Goal: Task Accomplishment & Management: Complete application form

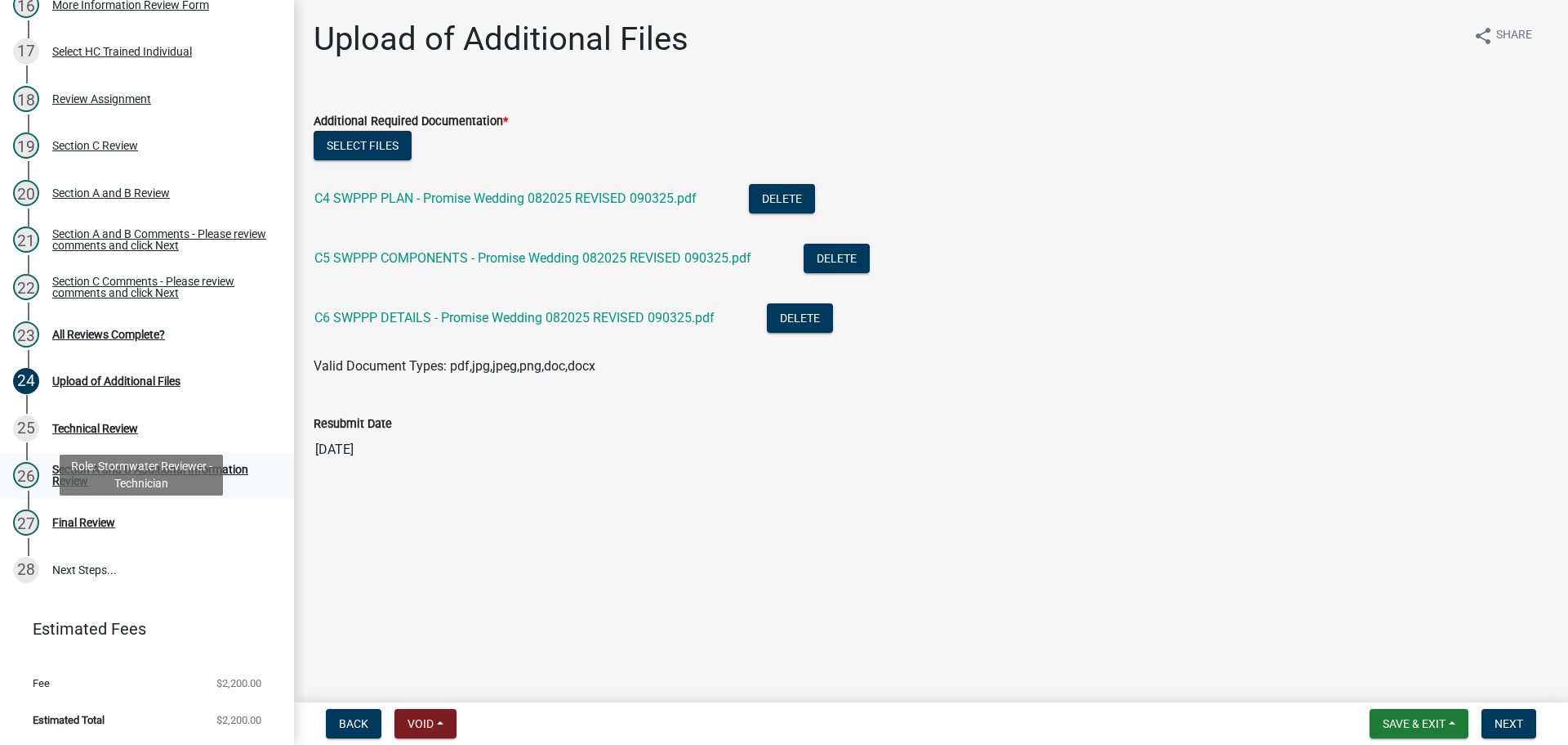
scroll to position [935, 0]
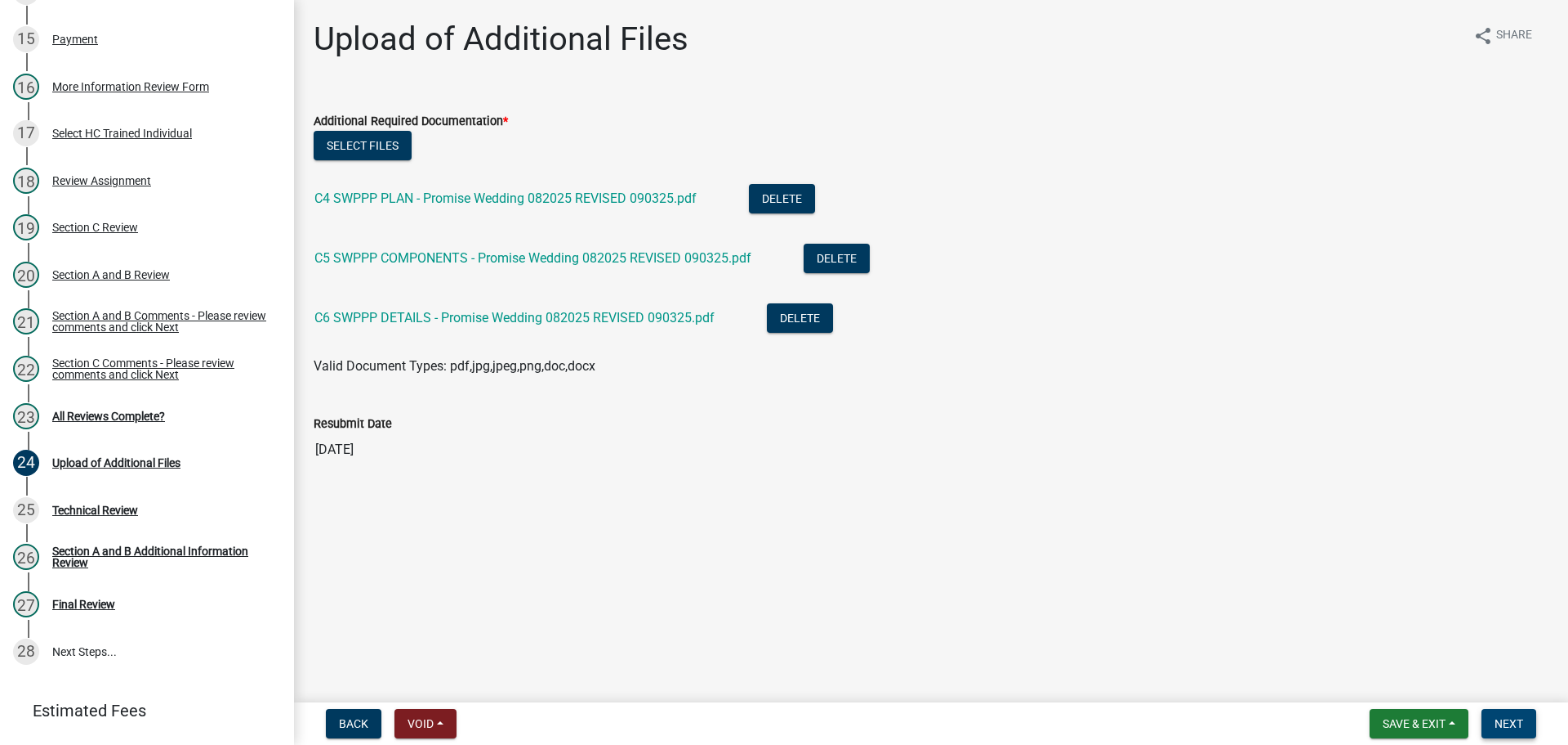
click at [1511, 726] on span "Next" at bounding box center [1509, 723] width 29 height 13
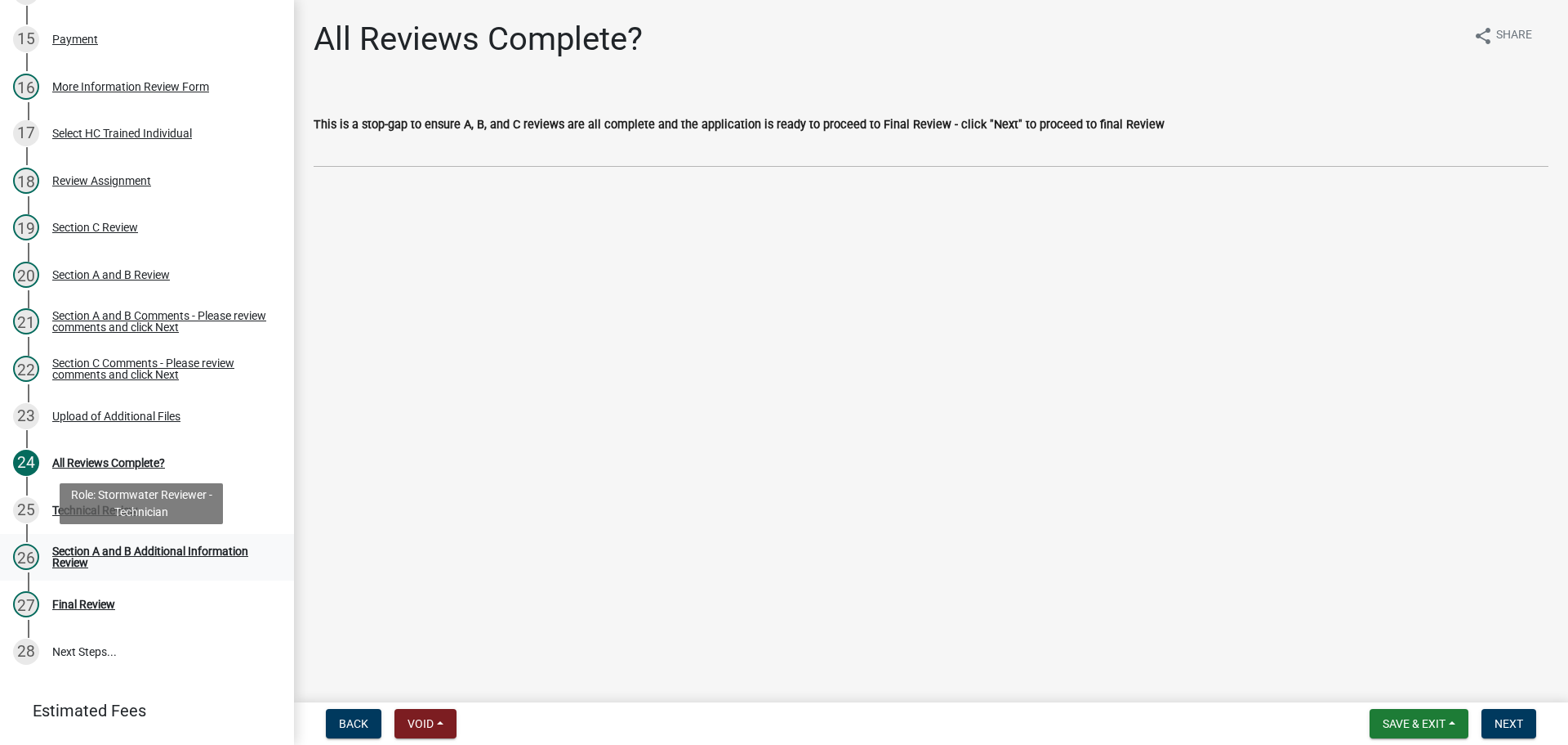
click at [217, 554] on div "Section A and B Additional Information Review" at bounding box center [159, 556] width 215 height 23
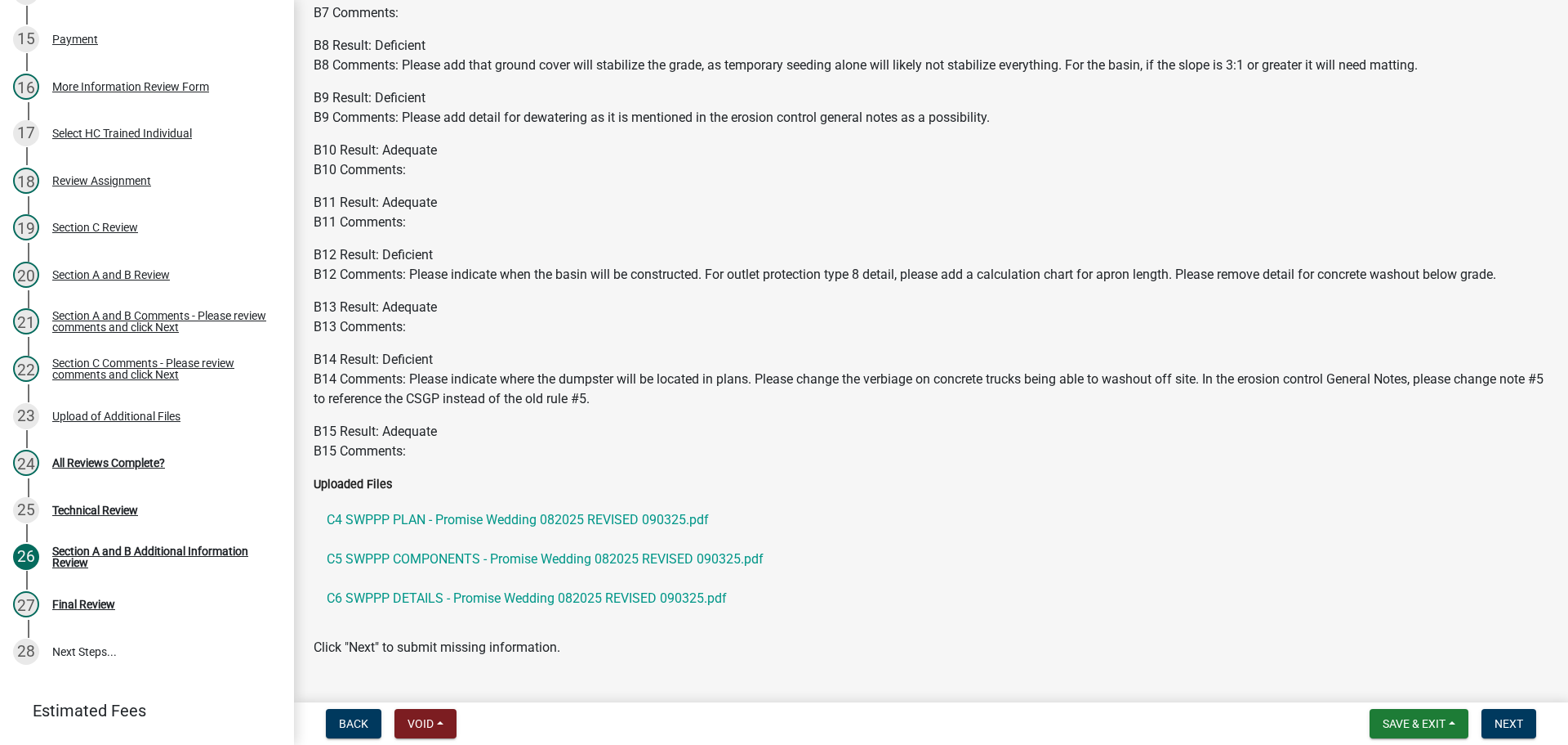
scroll to position [2081, 0]
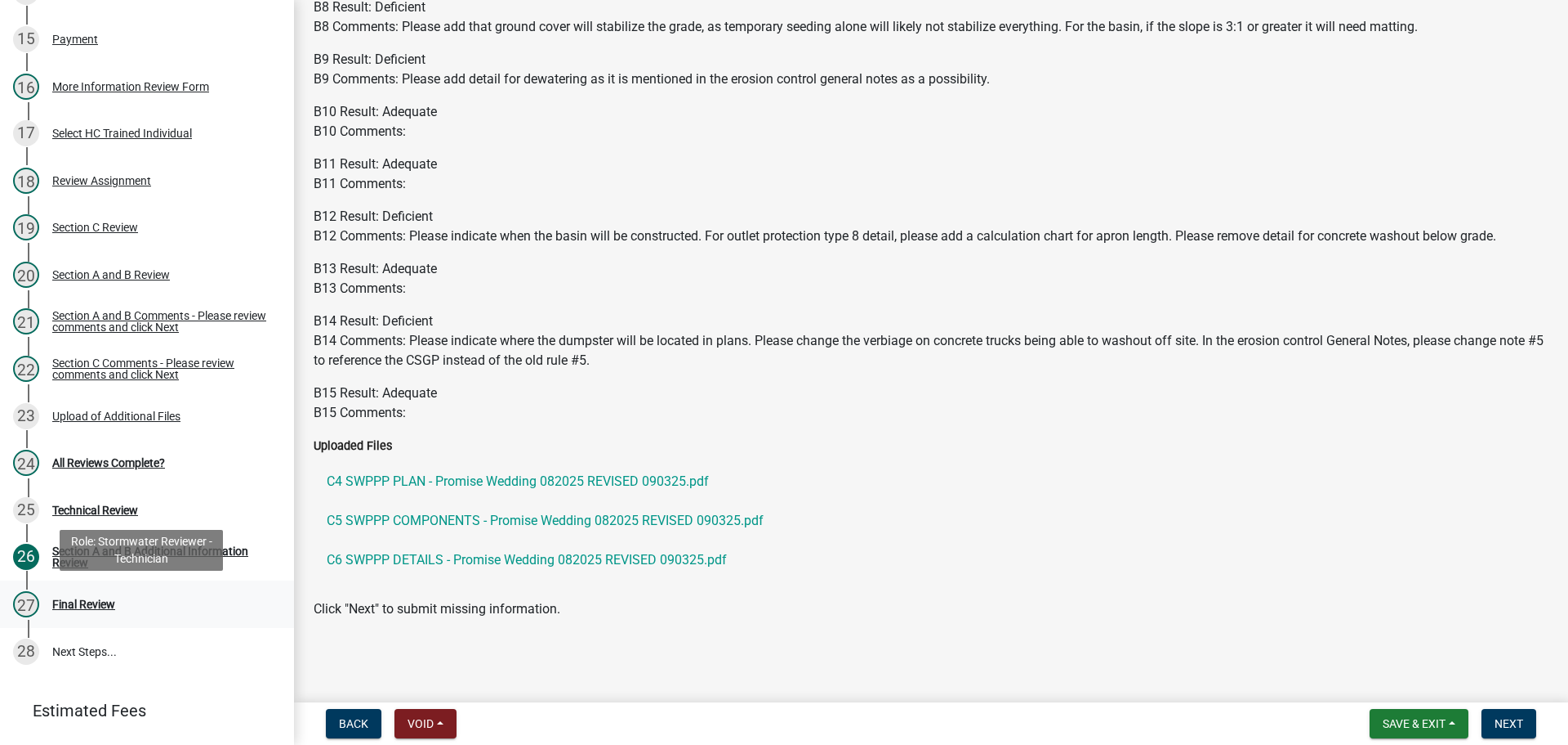
click at [160, 591] on div "27 Final Review" at bounding box center [141, 603] width 255 height 26
click at [112, 605] on div "Final Review" at bounding box center [83, 604] width 63 height 12
click at [160, 503] on div "25 Technical Review" at bounding box center [141, 509] width 255 height 26
click at [1522, 731] on button "Next" at bounding box center [1508, 723] width 55 height 29
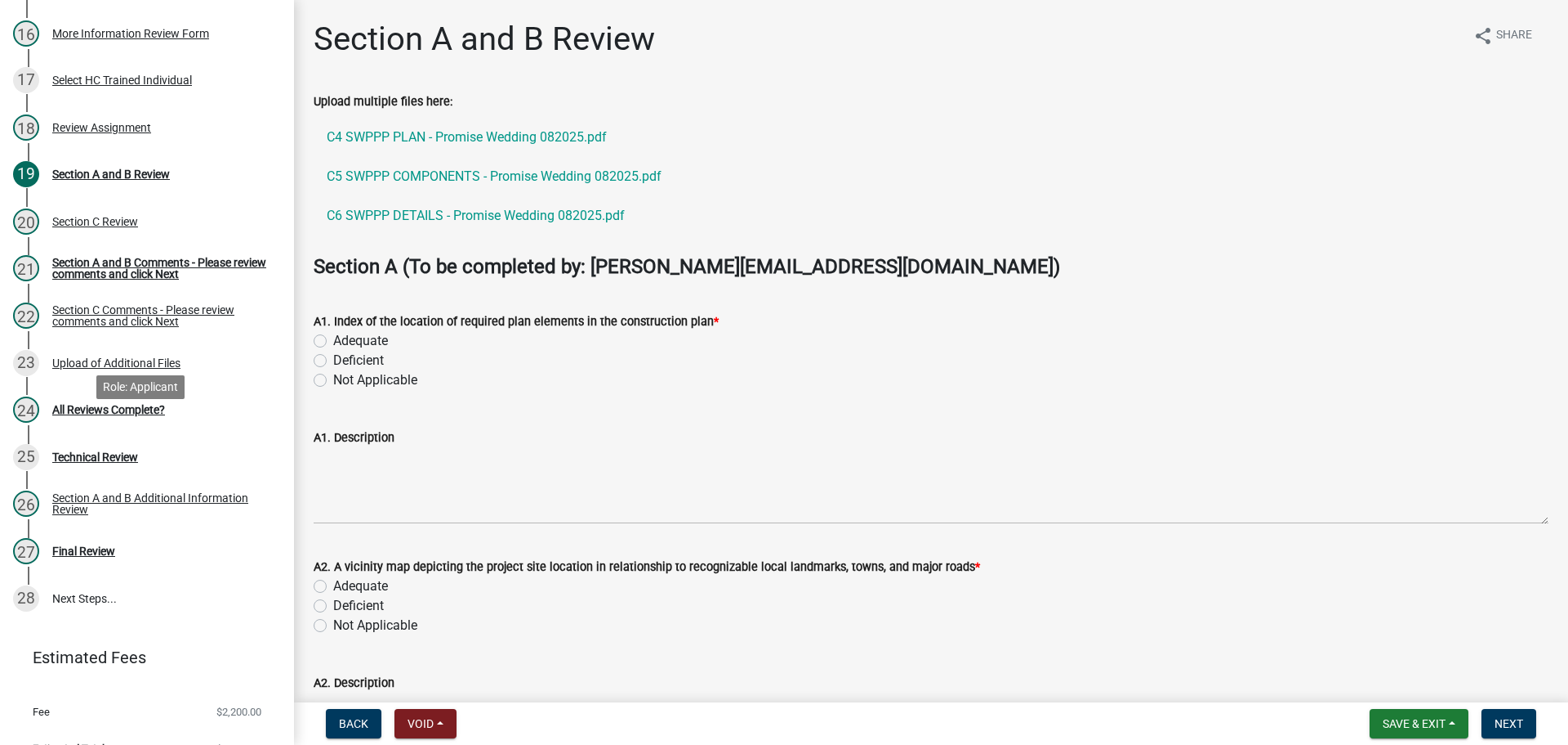
scroll to position [1018, 0]
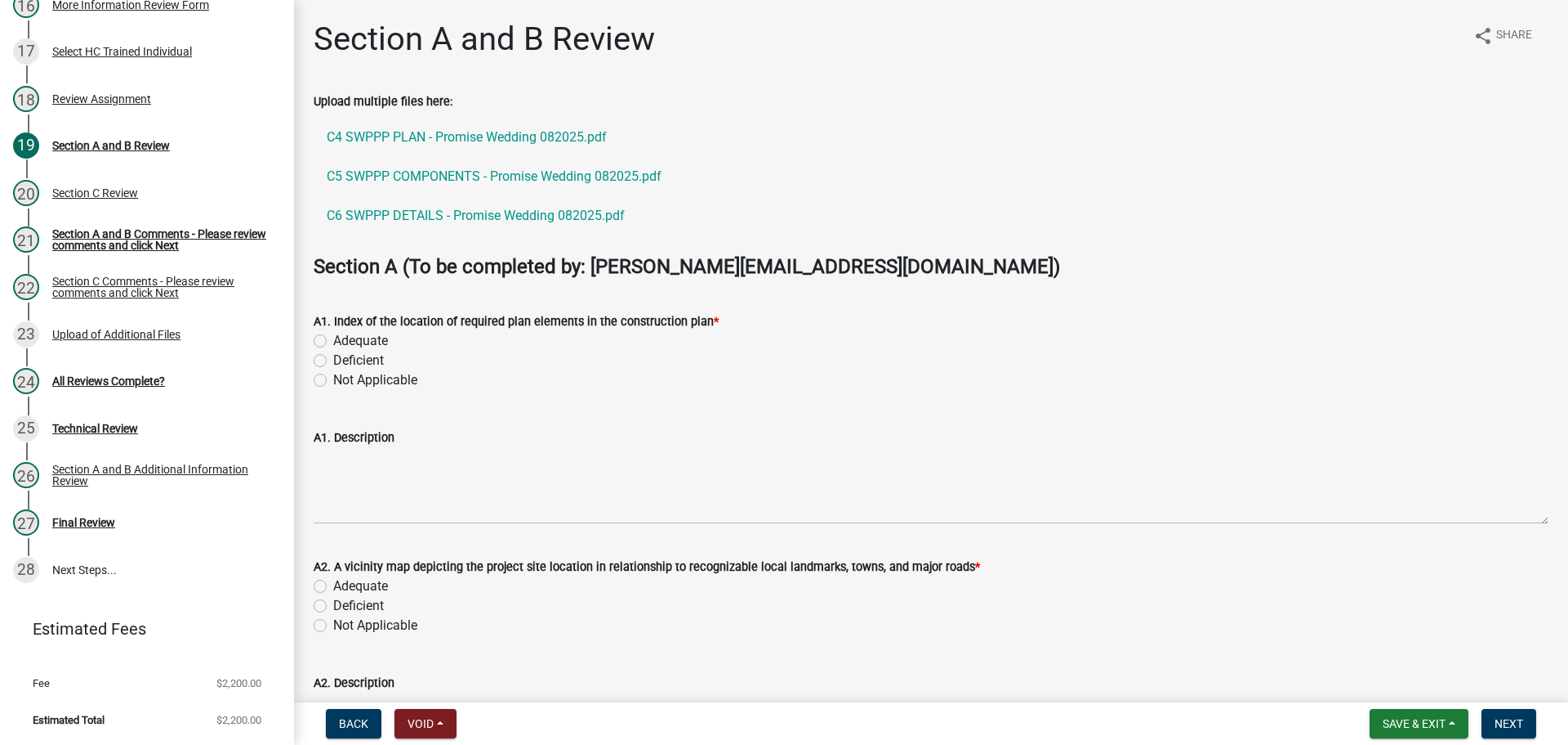
click at [362, 341] on label "Adequate" at bounding box center [360, 341] width 55 height 19
click at [344, 341] on input "Adequate" at bounding box center [338, 336] width 11 height 11
radio input "true"
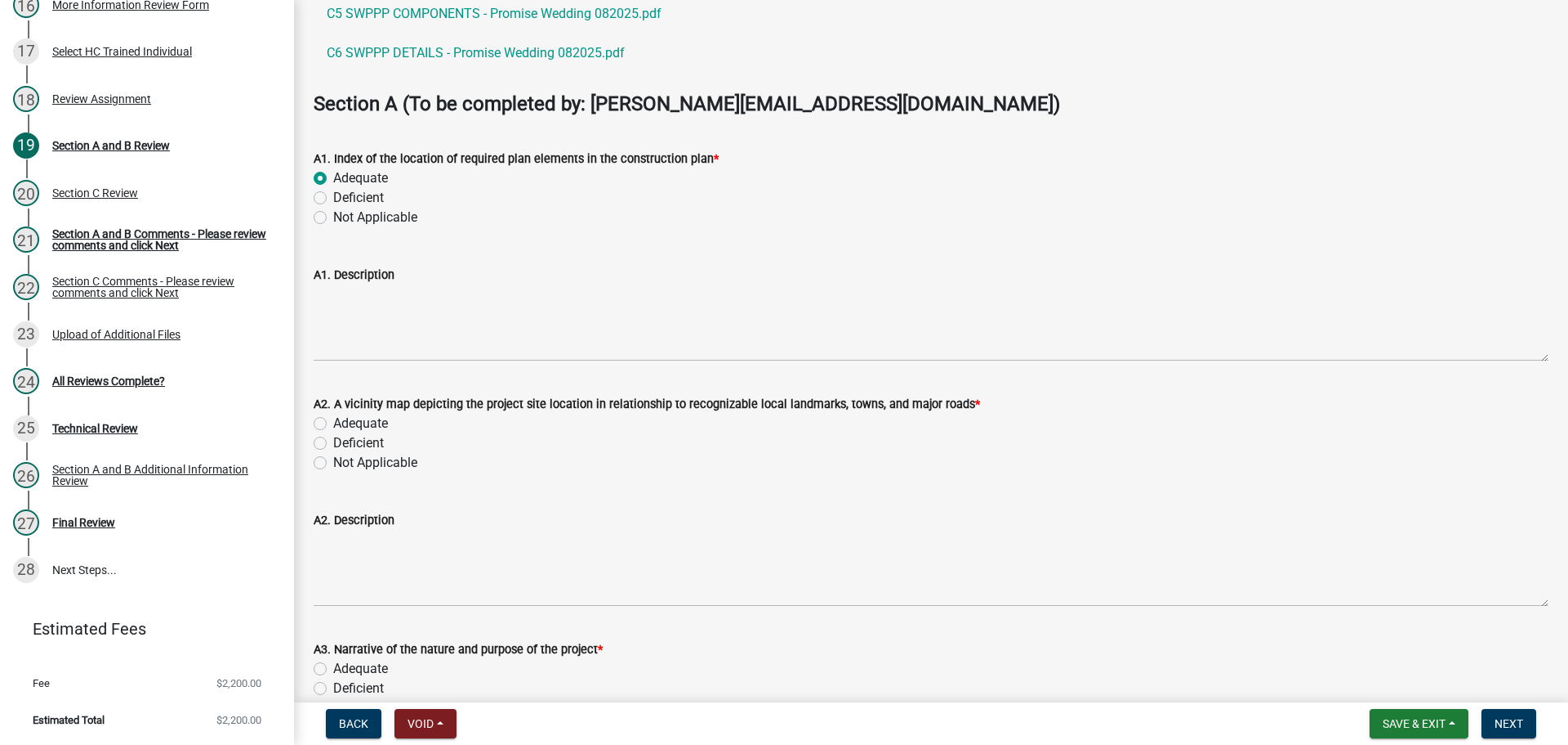
scroll to position [164, 0]
click at [366, 427] on label "Adequate" at bounding box center [360, 422] width 55 height 19
click at [344, 424] on input "Adequate" at bounding box center [338, 418] width 11 height 11
radio input "true"
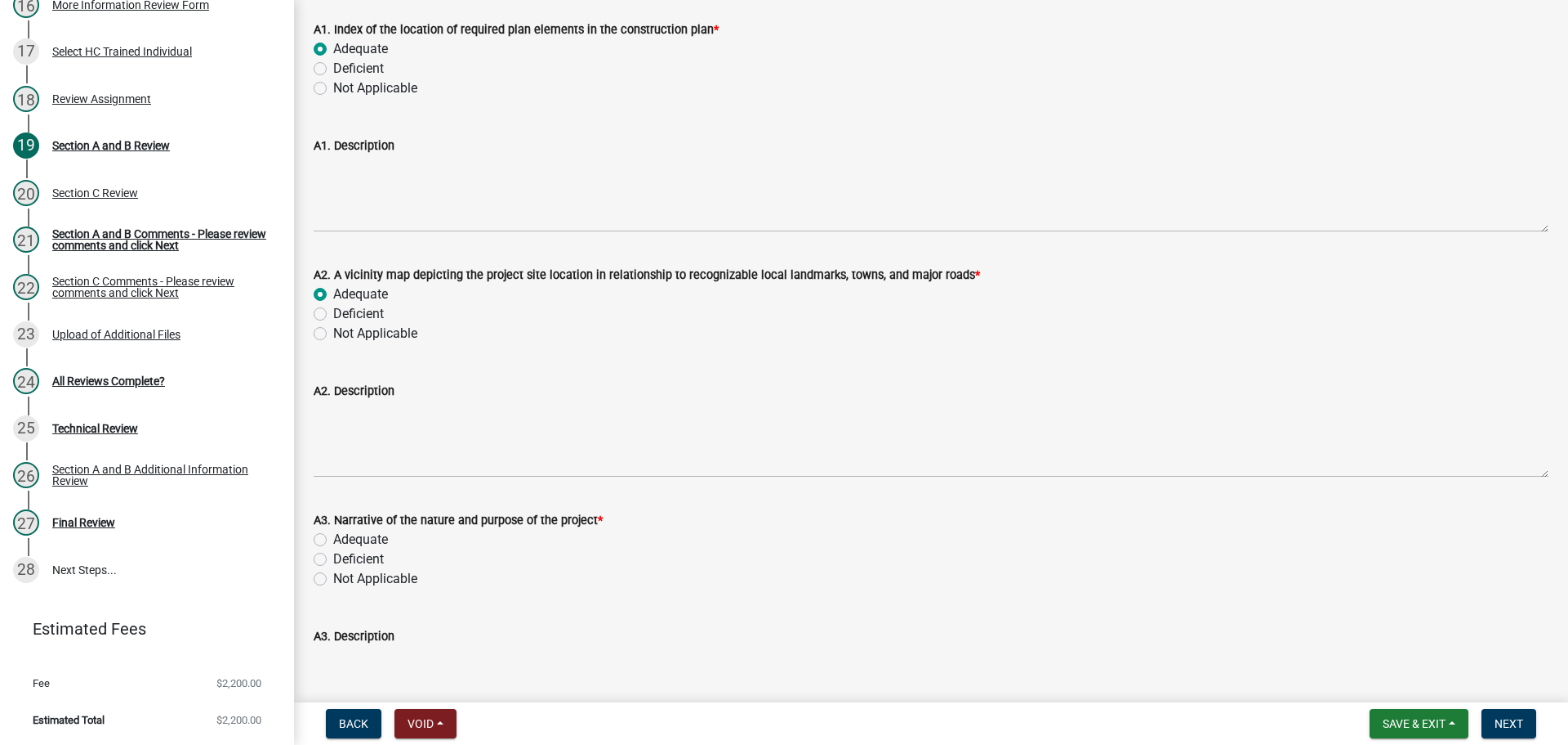
scroll to position [491, 0]
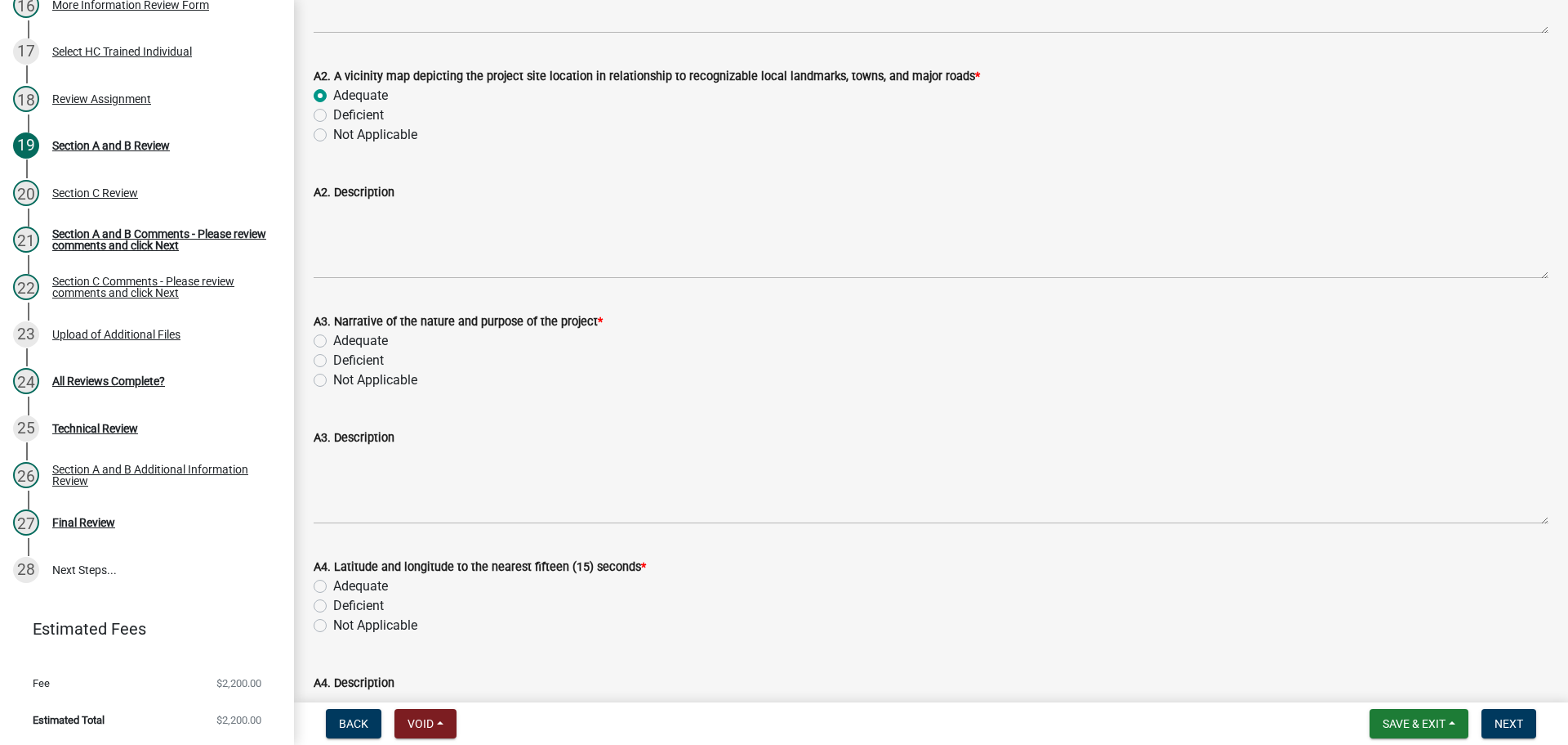
click at [363, 341] on label "Adequate" at bounding box center [360, 341] width 55 height 19
click at [344, 341] on input "Adequate" at bounding box center [338, 336] width 11 height 11
radio input "true"
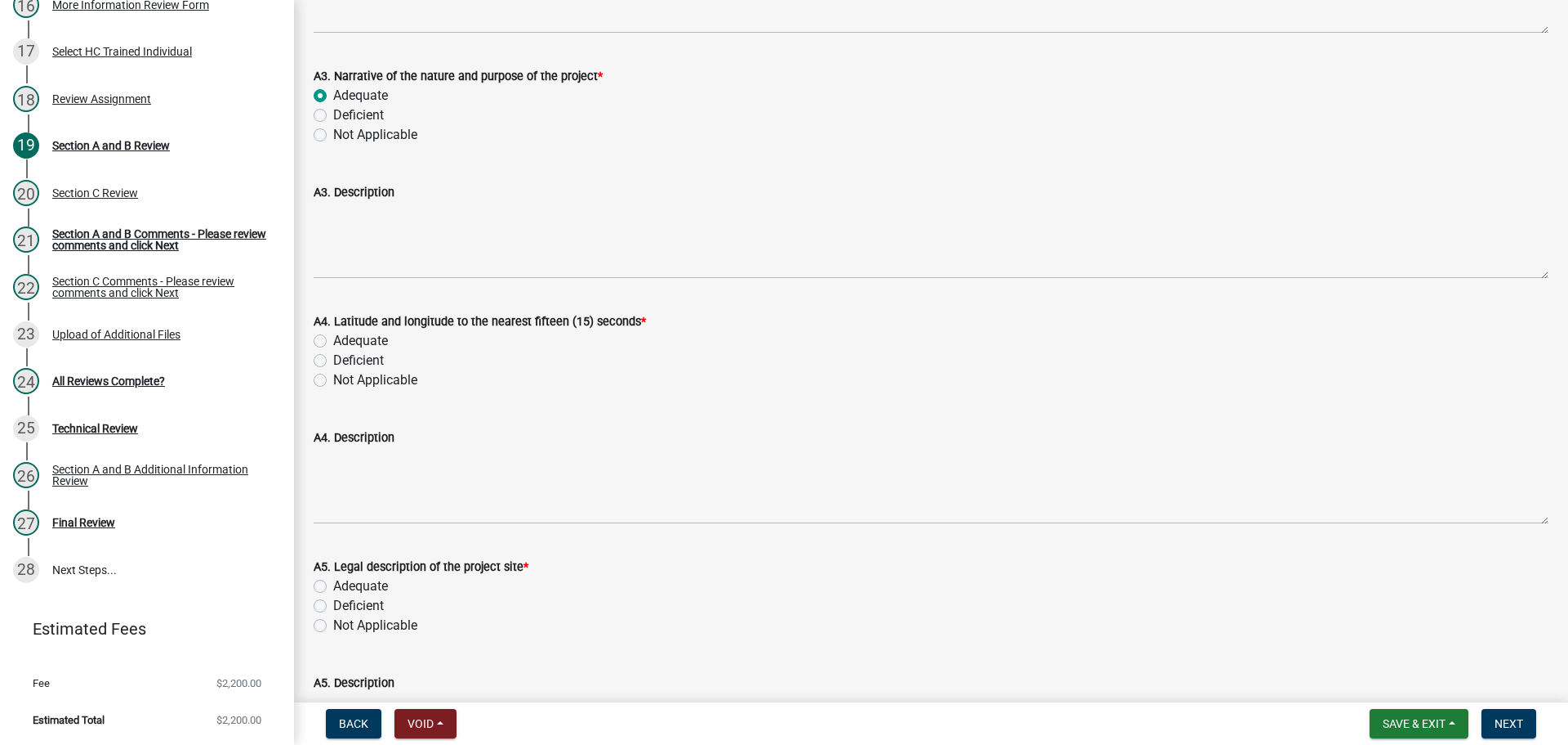
click at [362, 339] on label "Adequate" at bounding box center [360, 341] width 55 height 19
click at [344, 339] on input "Adequate" at bounding box center [338, 336] width 11 height 11
radio input "true"
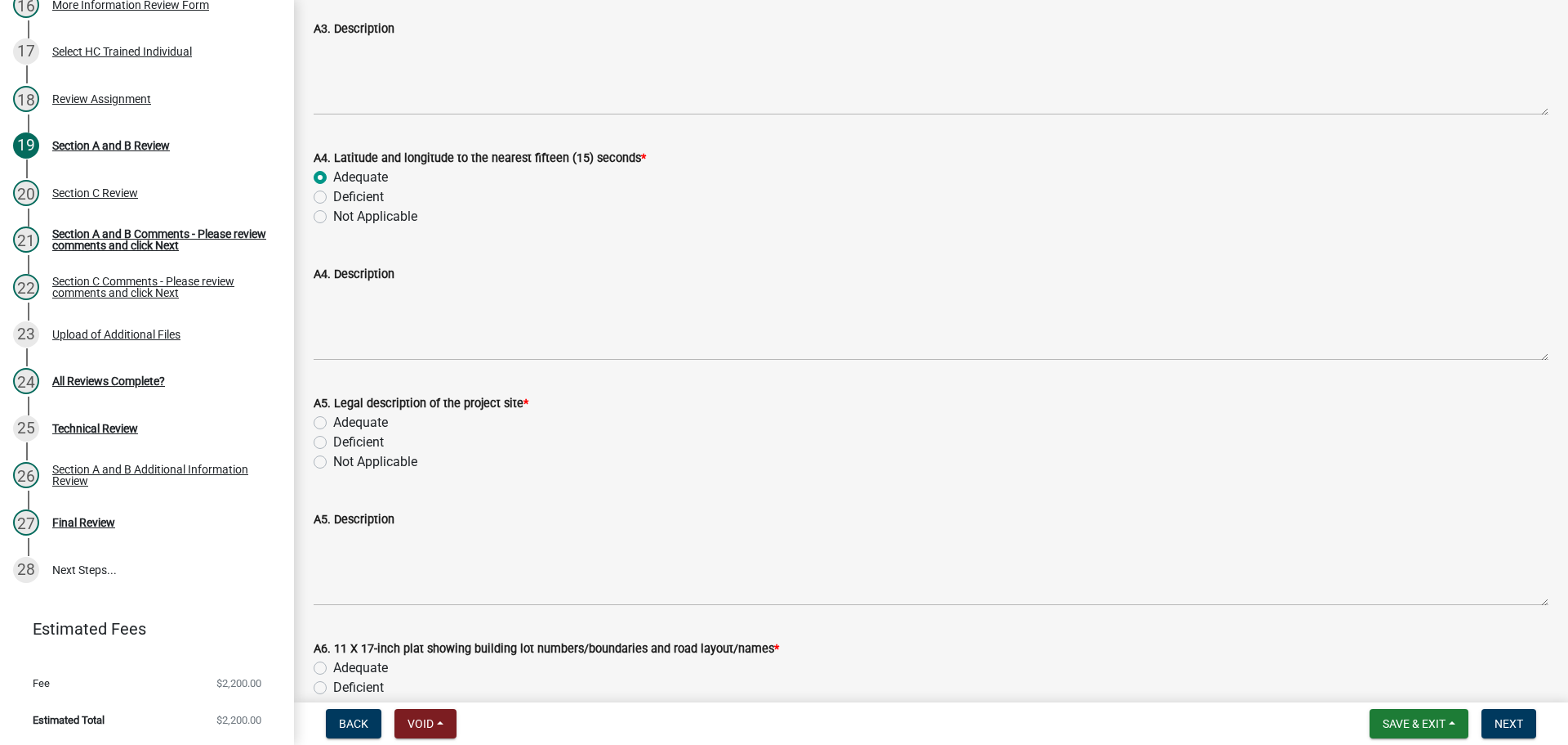
click at [371, 421] on label "Adequate" at bounding box center [360, 422] width 55 height 19
click at [344, 421] on input "Adequate" at bounding box center [338, 418] width 11 height 11
radio input "true"
click at [373, 423] on label "Adequate" at bounding box center [360, 422] width 55 height 19
click at [344, 423] on input "Adequate" at bounding box center [338, 418] width 11 height 11
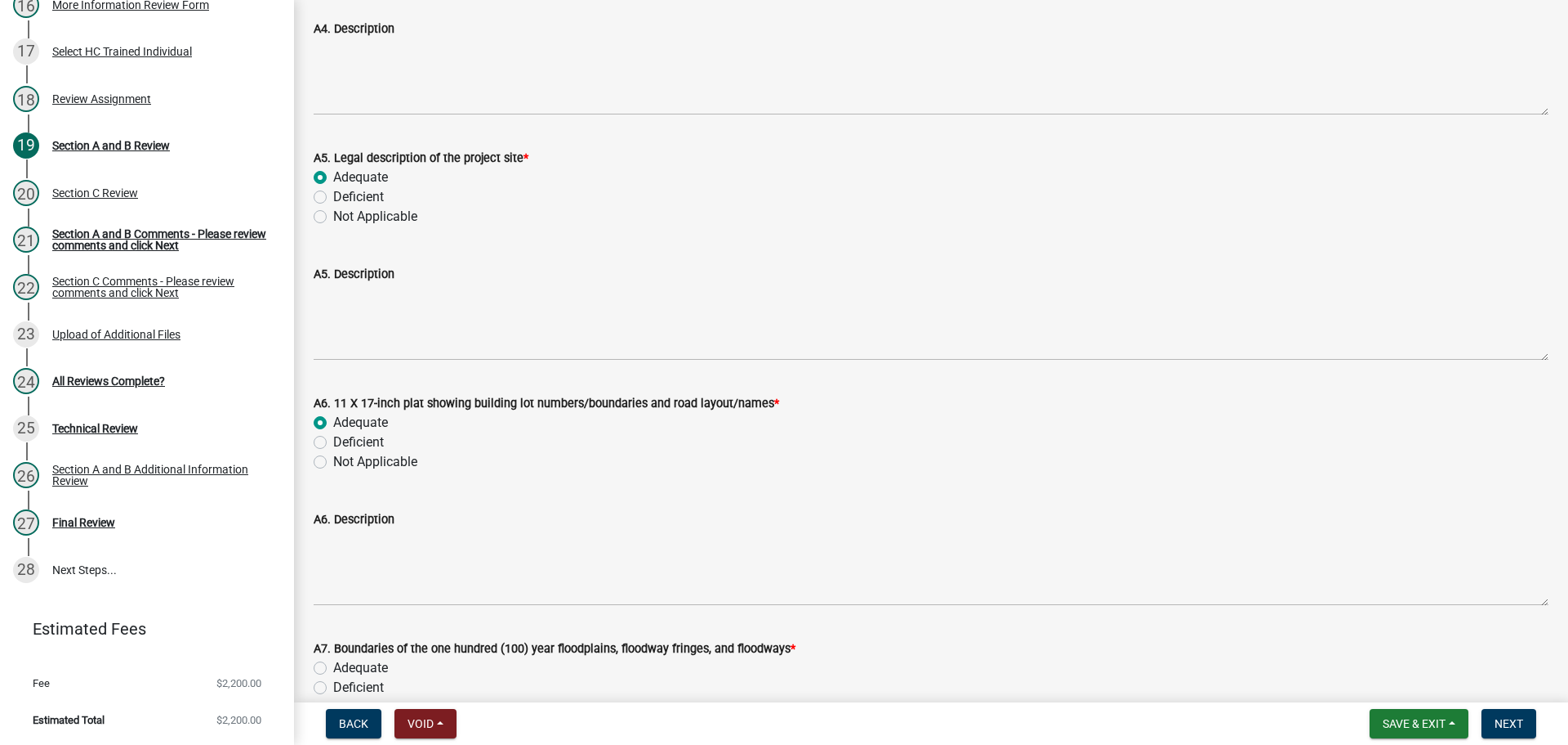
radio input "true"
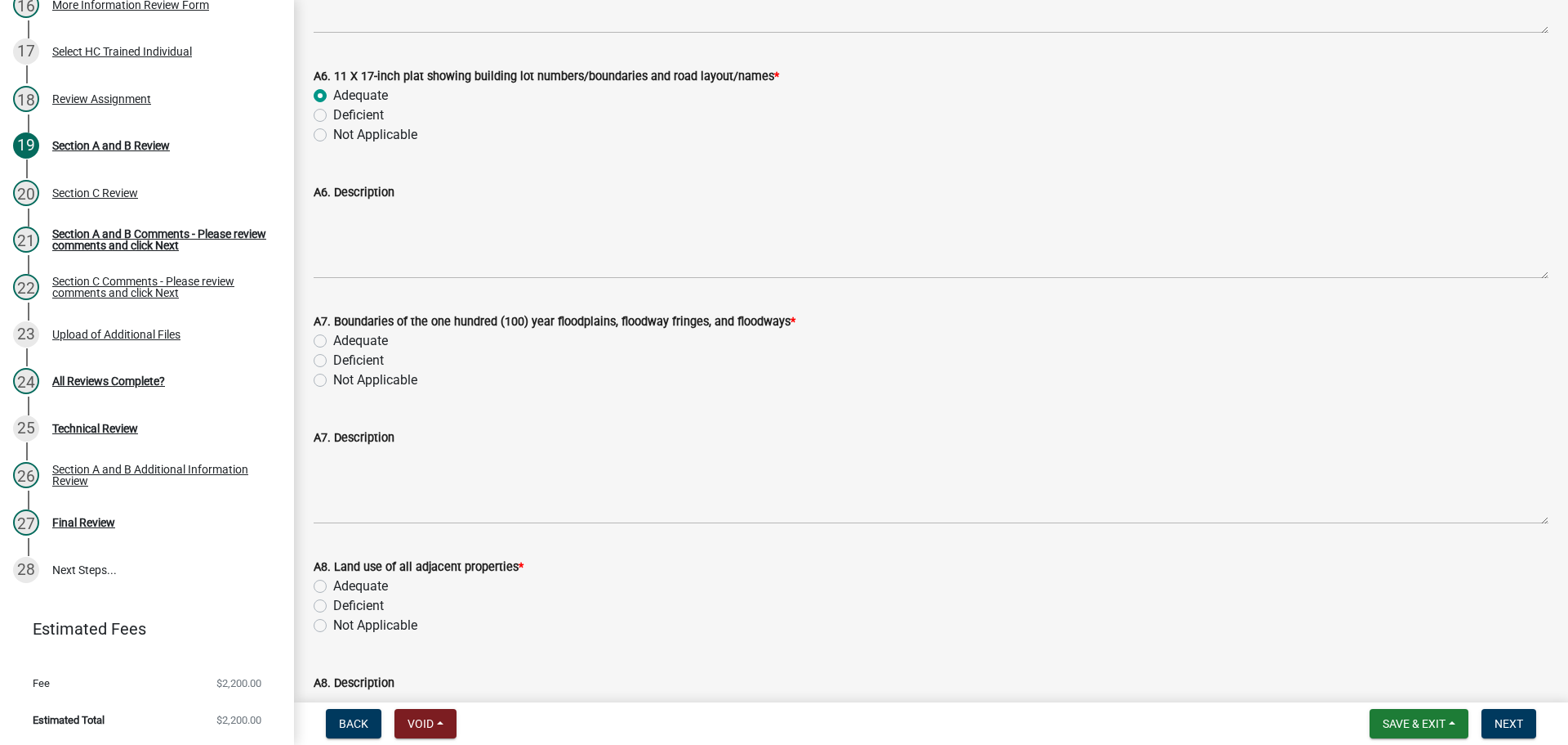
click at [371, 335] on label "Adequate" at bounding box center [360, 341] width 55 height 19
click at [344, 335] on input "Adequate" at bounding box center [338, 336] width 11 height 11
radio input "true"
click at [371, 338] on label "Adequate" at bounding box center [360, 341] width 55 height 19
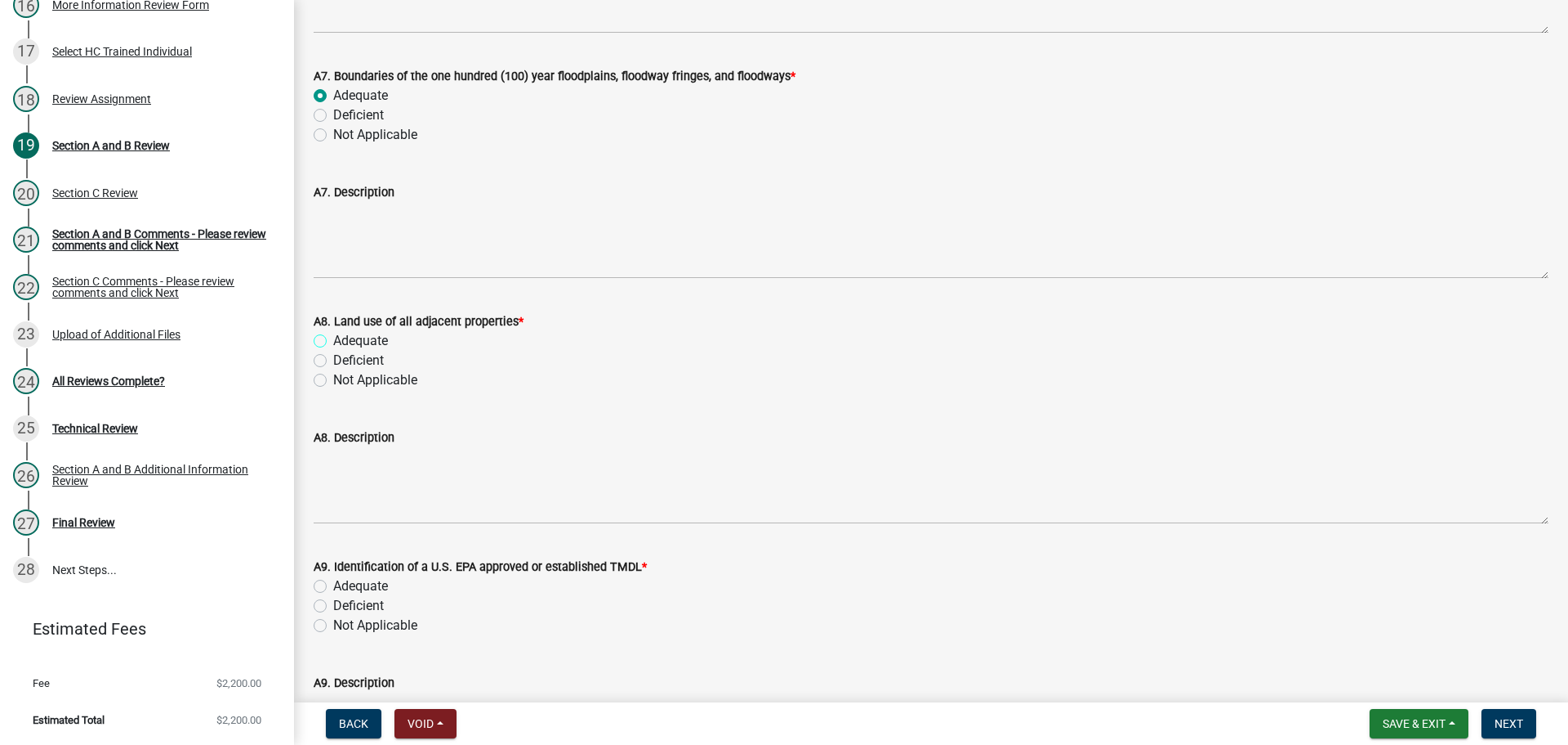
click at [344, 338] on input "Adequate" at bounding box center [338, 336] width 11 height 11
radio input "true"
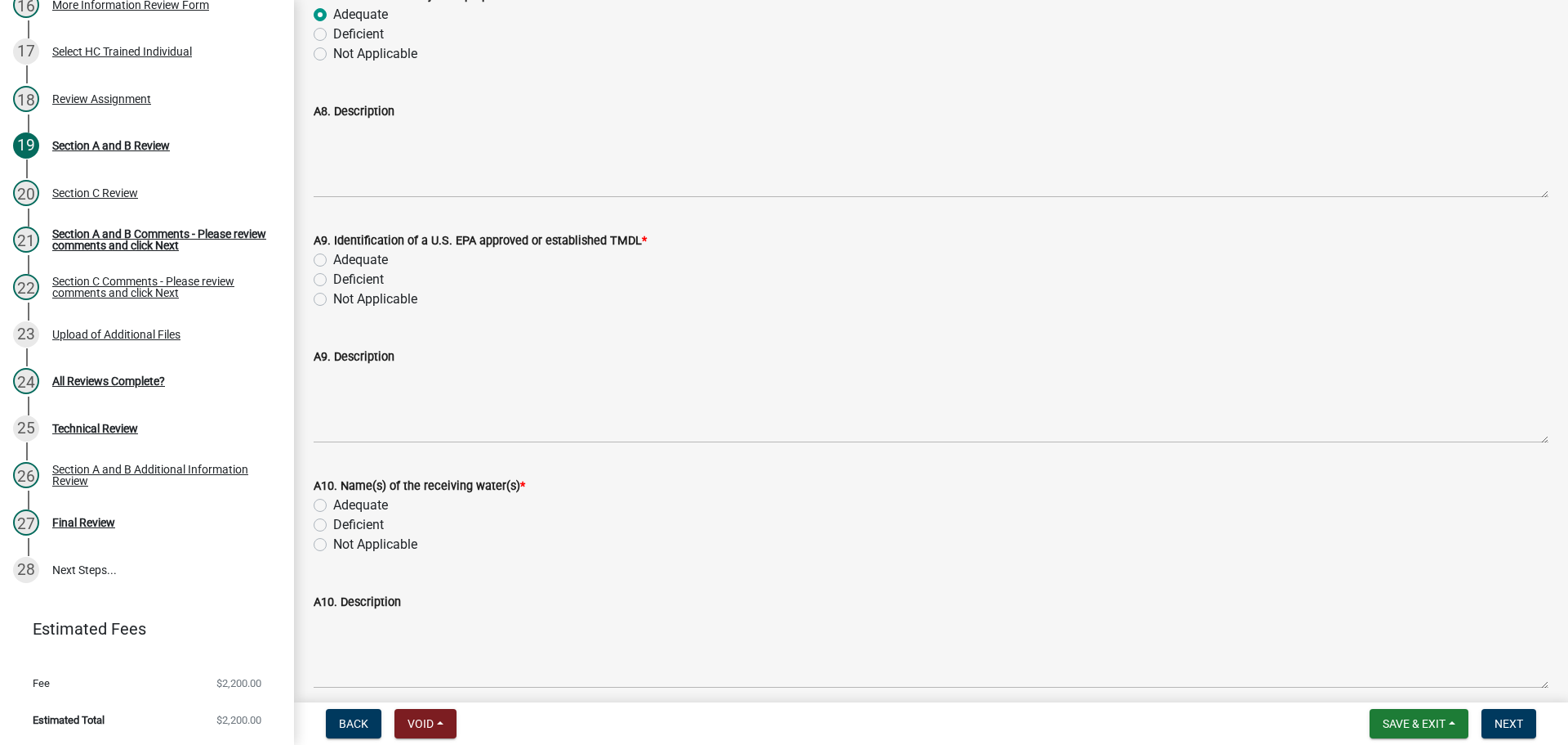
scroll to position [2044, 0]
click at [365, 257] on label "Adequate" at bounding box center [360, 258] width 55 height 19
click at [344, 257] on input "Adequate" at bounding box center [338, 254] width 11 height 11
radio input "true"
click at [381, 498] on label "Adequate" at bounding box center [360, 503] width 55 height 19
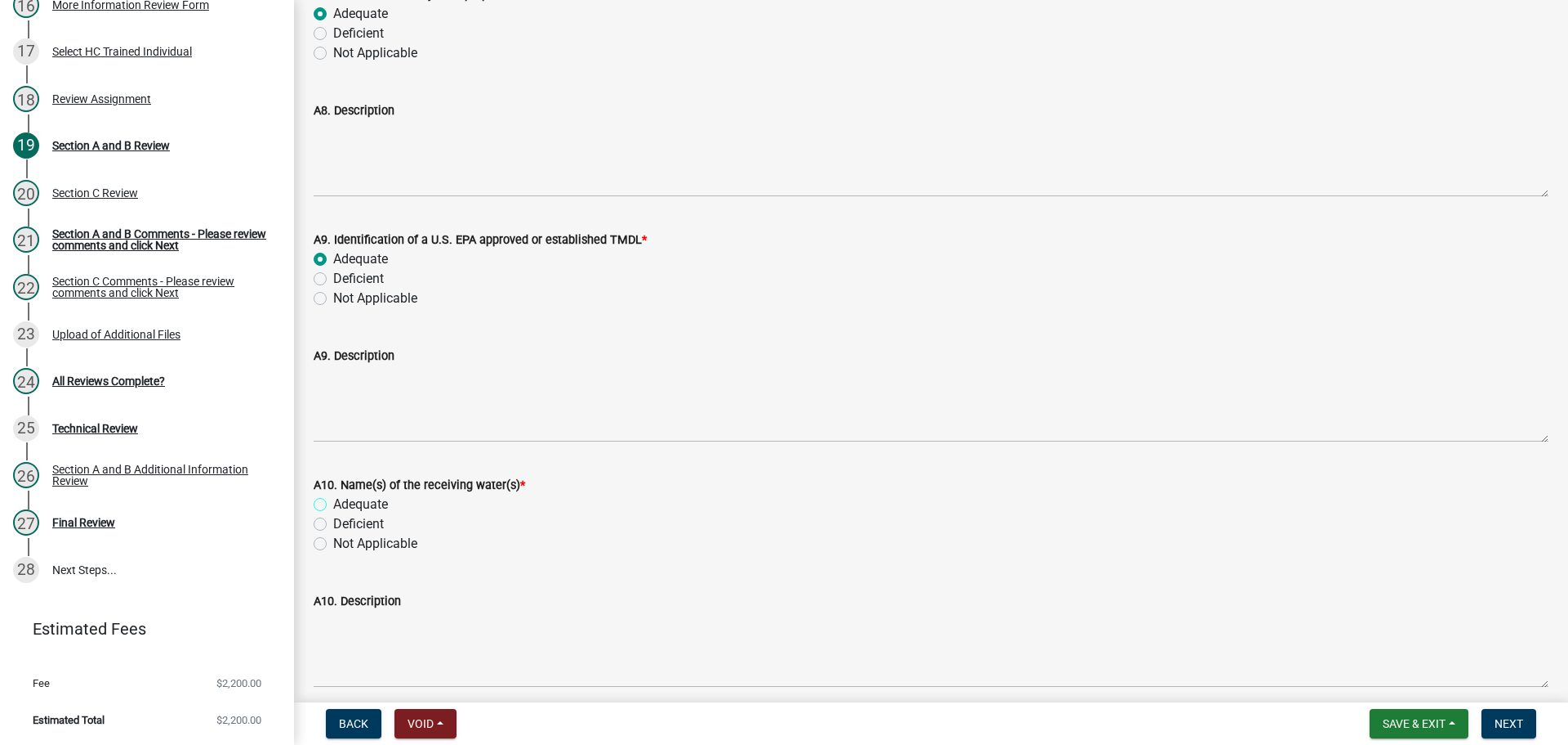
click at [344, 498] on input "Adequate" at bounding box center [338, 499] width 11 height 11
radio input "true"
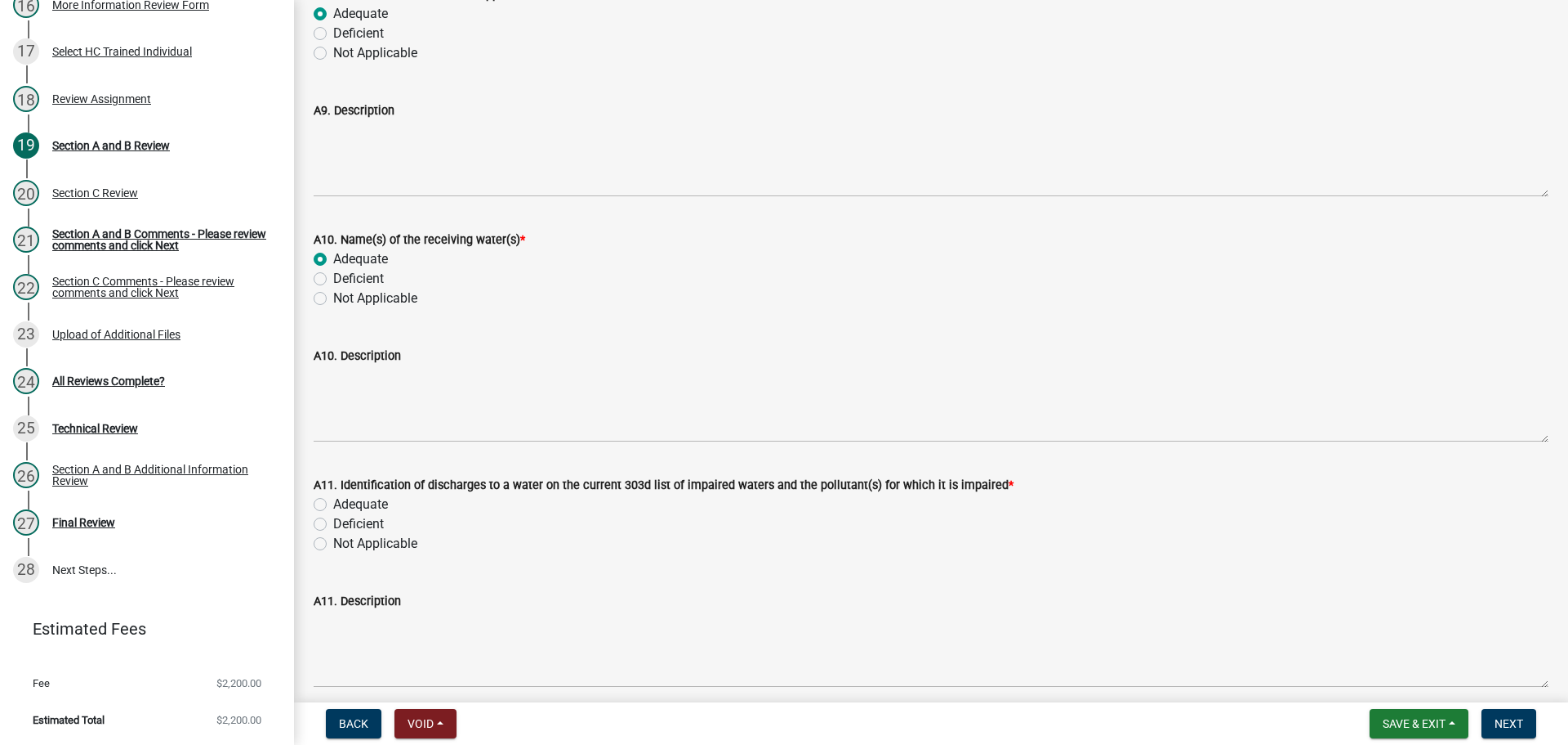
click at [384, 506] on label "Adequate" at bounding box center [360, 503] width 55 height 19
click at [344, 505] on input "Adequate" at bounding box center [338, 499] width 11 height 11
radio input "true"
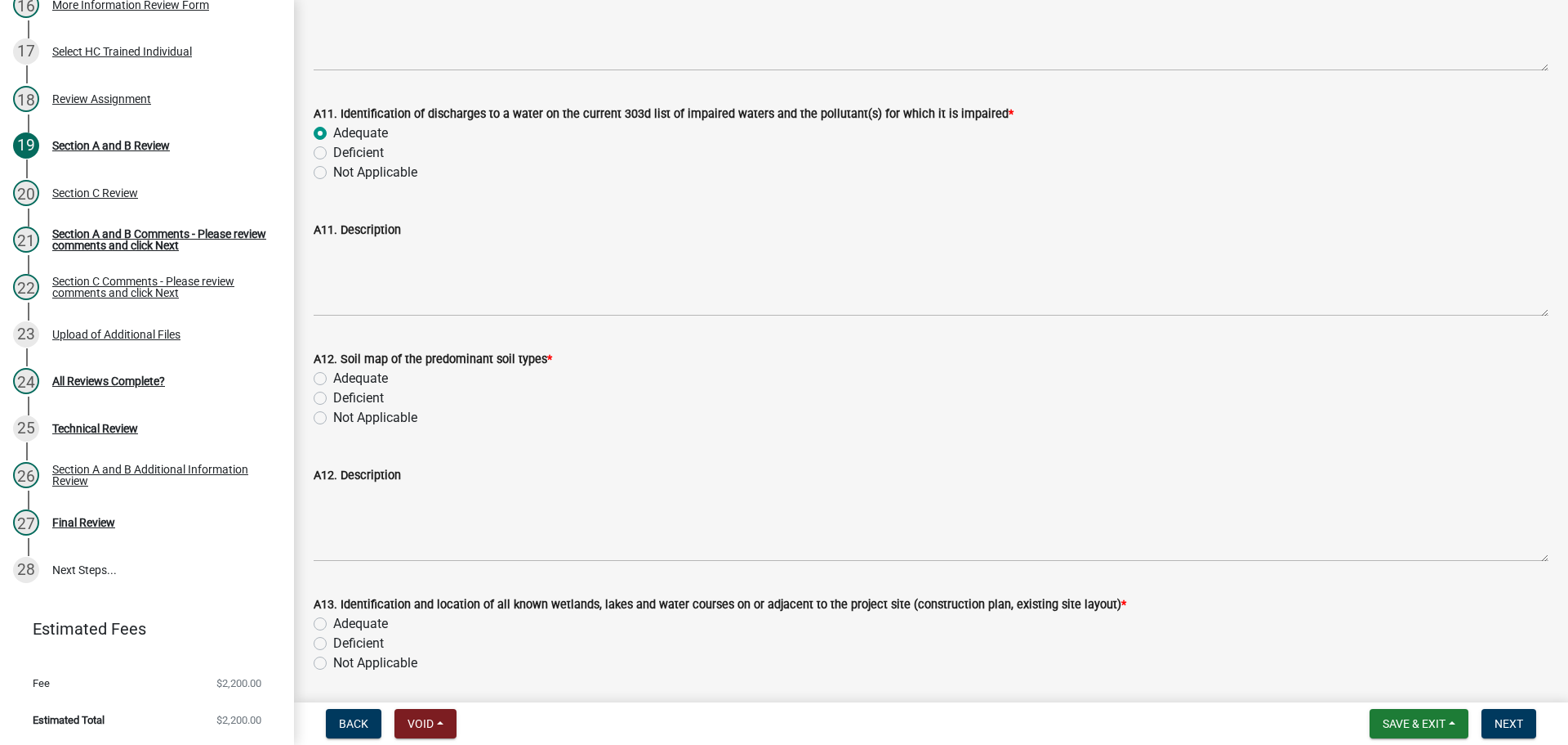
scroll to position [2697, 0]
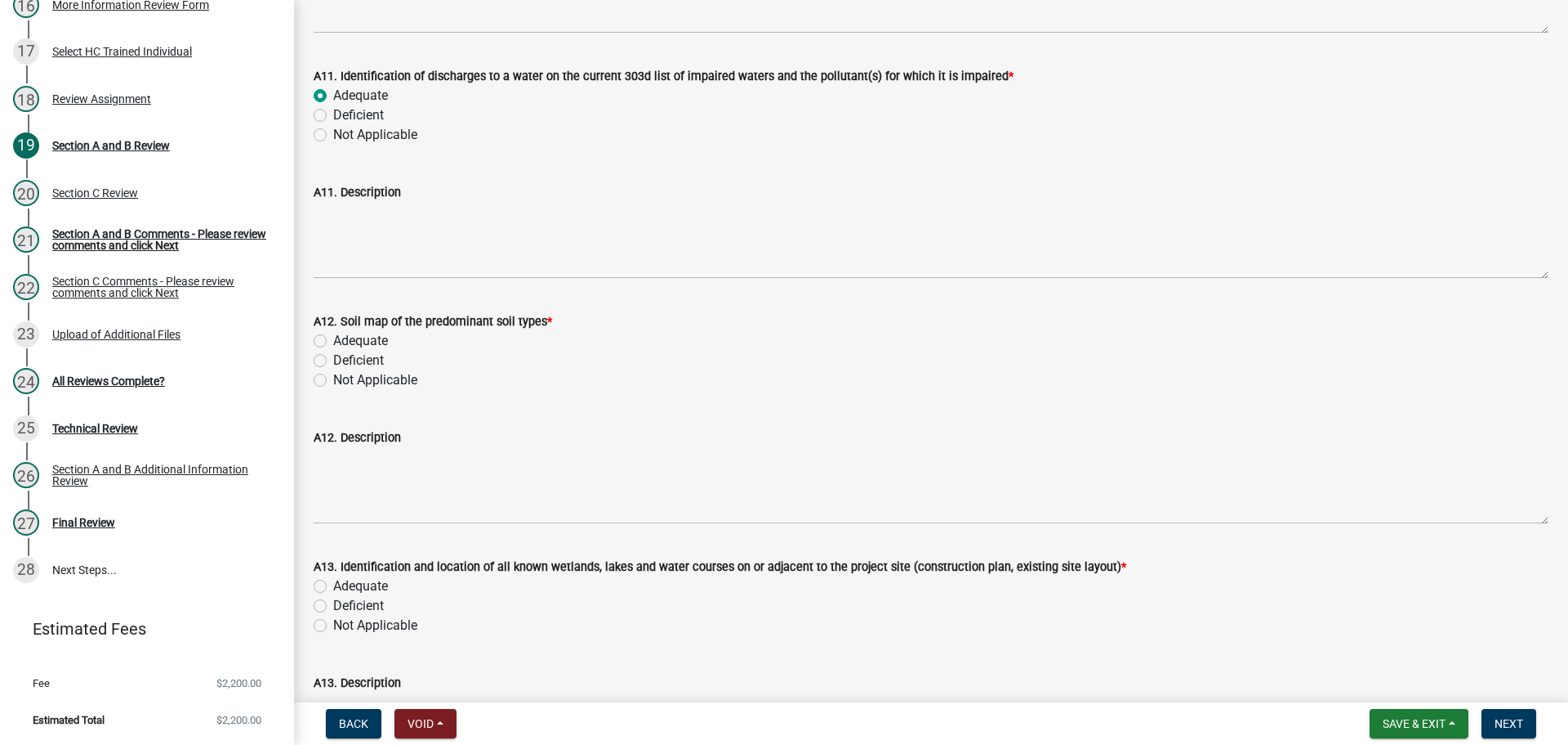
click at [368, 344] on label "Adequate" at bounding box center [360, 341] width 55 height 19
click at [344, 341] on input "Adequate" at bounding box center [338, 336] width 11 height 11
radio input "true"
click at [377, 584] on label "Adequate" at bounding box center [360, 586] width 55 height 19
click at [344, 584] on input "Adequate" at bounding box center [338, 581] width 11 height 11
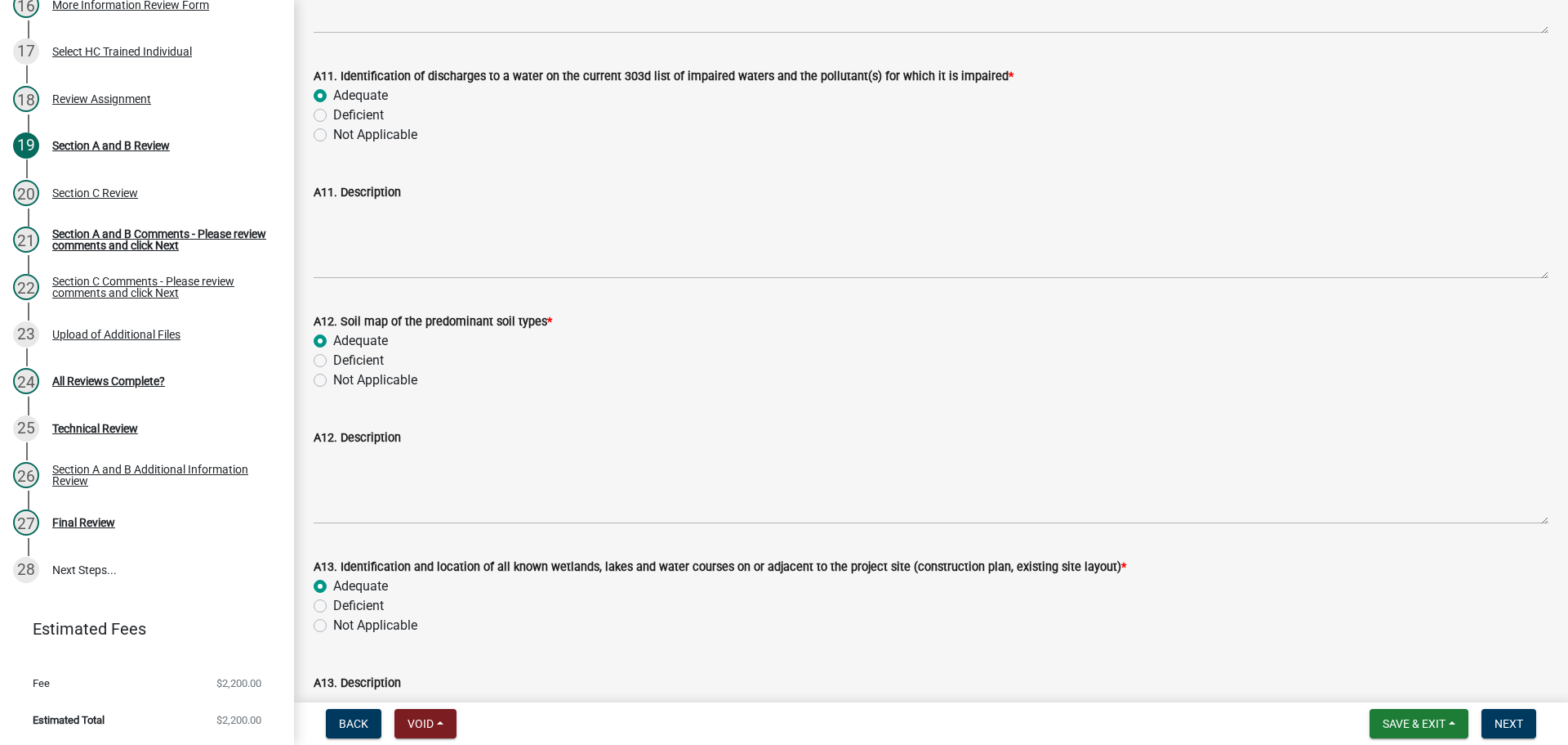
radio input "true"
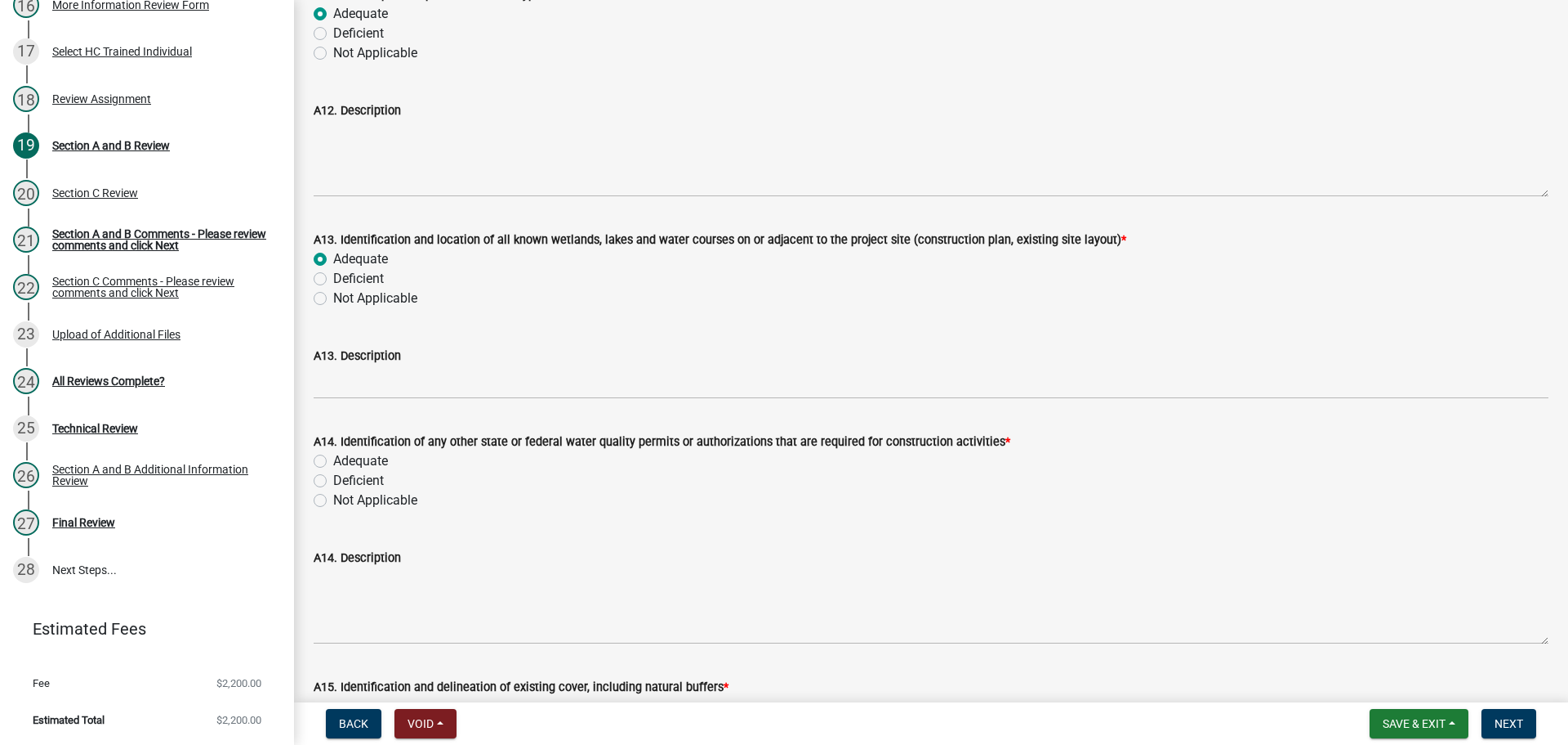
click at [376, 466] on label "Adequate" at bounding box center [360, 461] width 55 height 19
click at [344, 461] on input "Adequate" at bounding box center [338, 456] width 11 height 11
radio input "true"
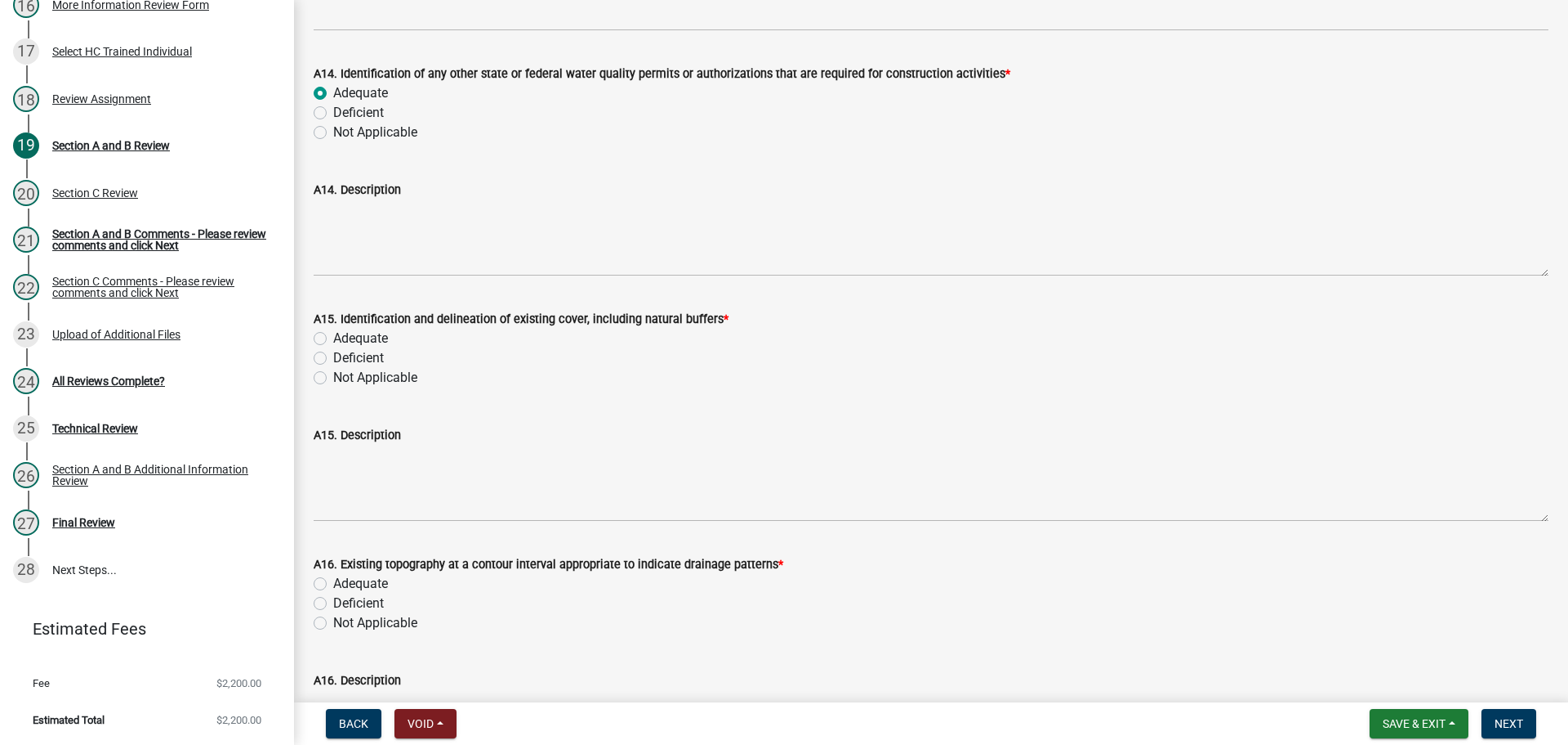
scroll to position [3433, 0]
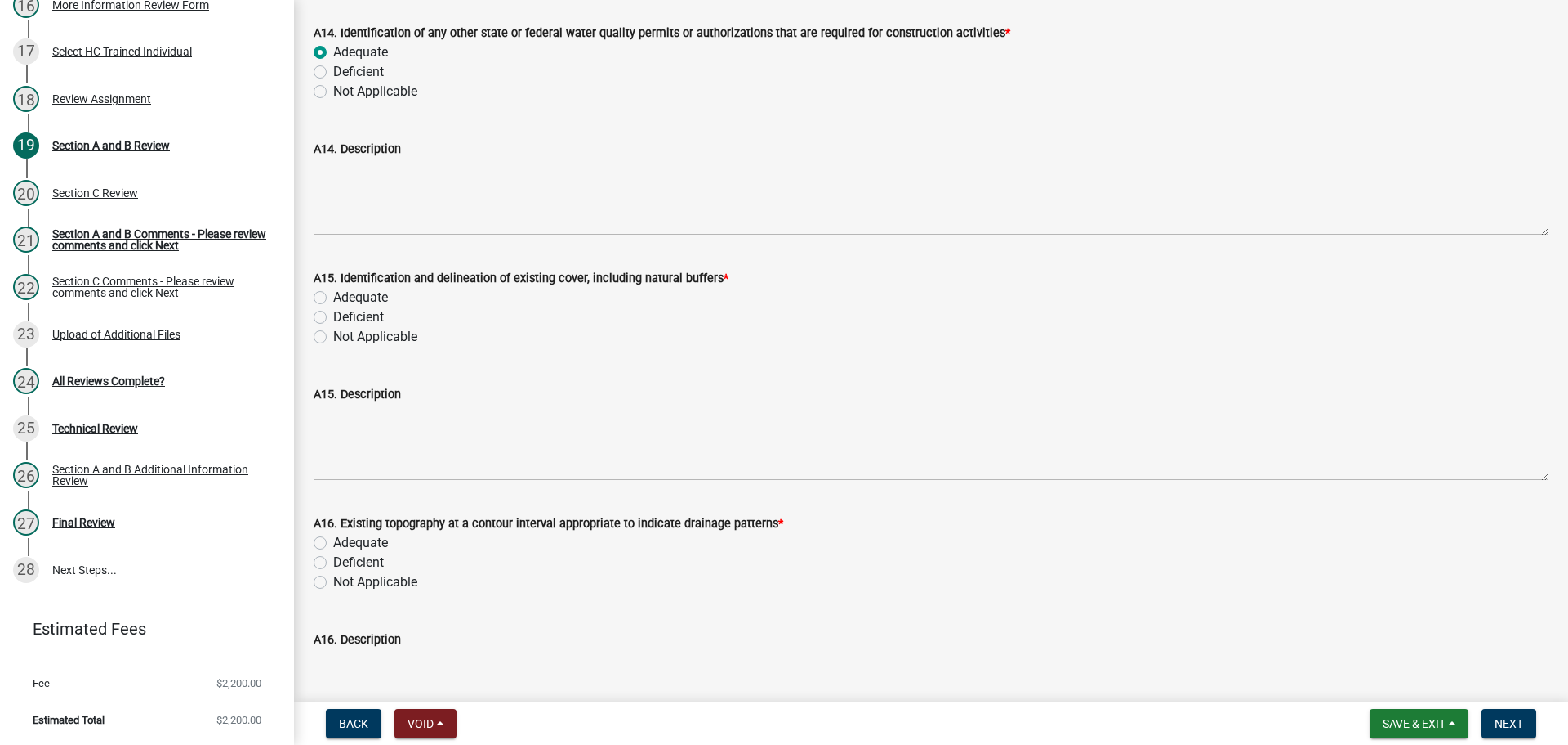
click at [372, 299] on label "Adequate" at bounding box center [360, 297] width 55 height 19
click at [344, 299] on input "Adequate" at bounding box center [338, 293] width 11 height 11
radio input "true"
click at [357, 542] on label "Adequate" at bounding box center [360, 542] width 55 height 19
click at [344, 542] on input "Adequate" at bounding box center [338, 538] width 11 height 11
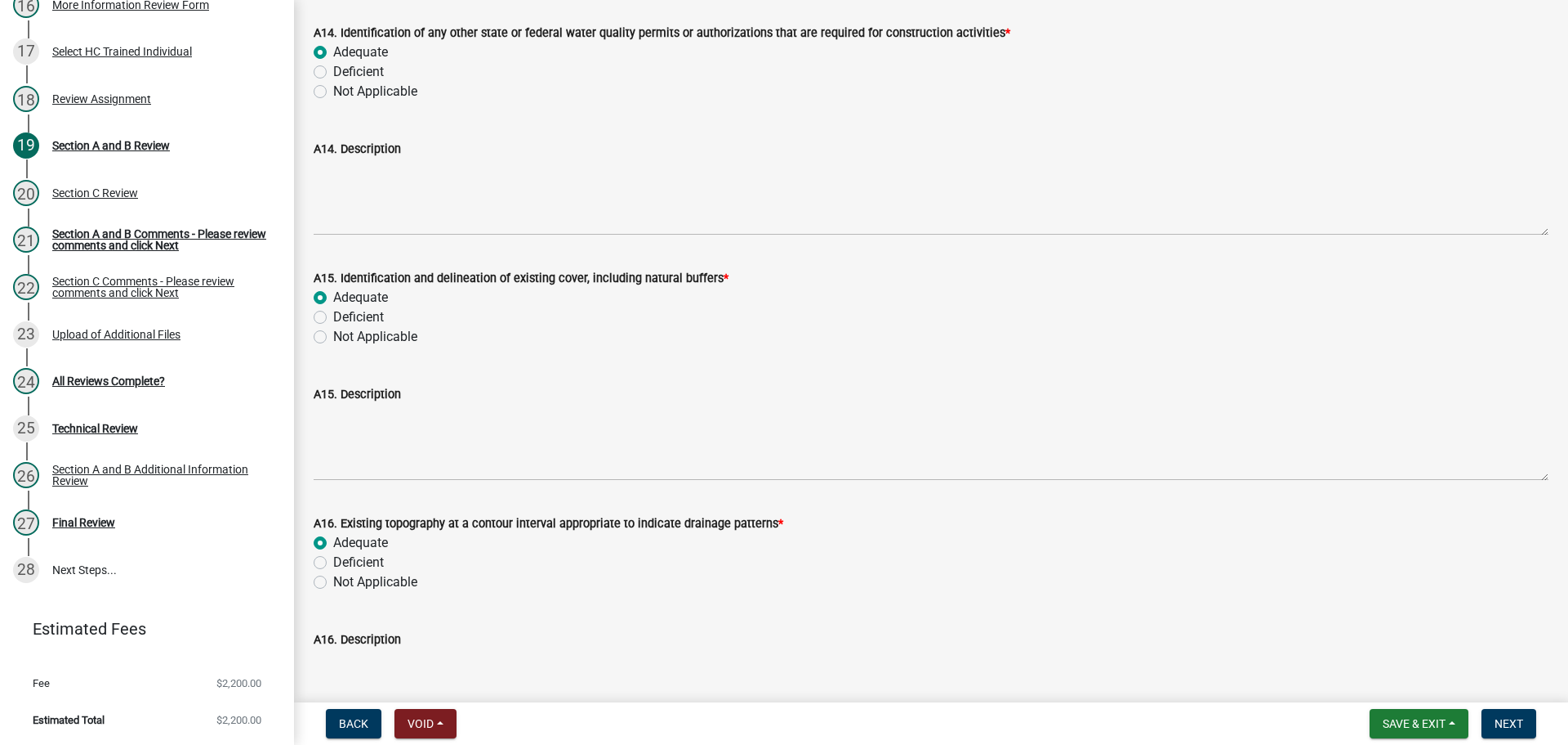
radio input "true"
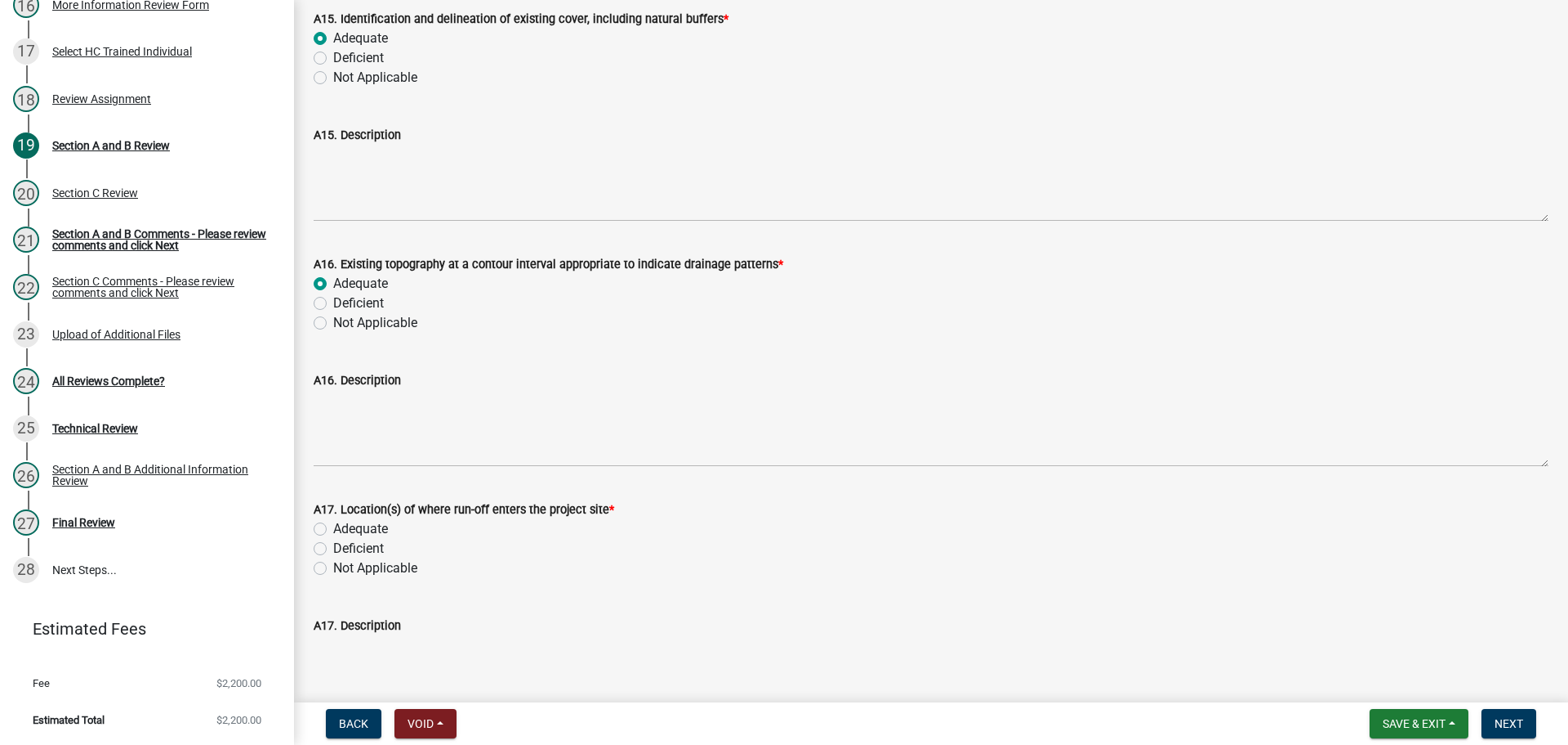
scroll to position [3842, 0]
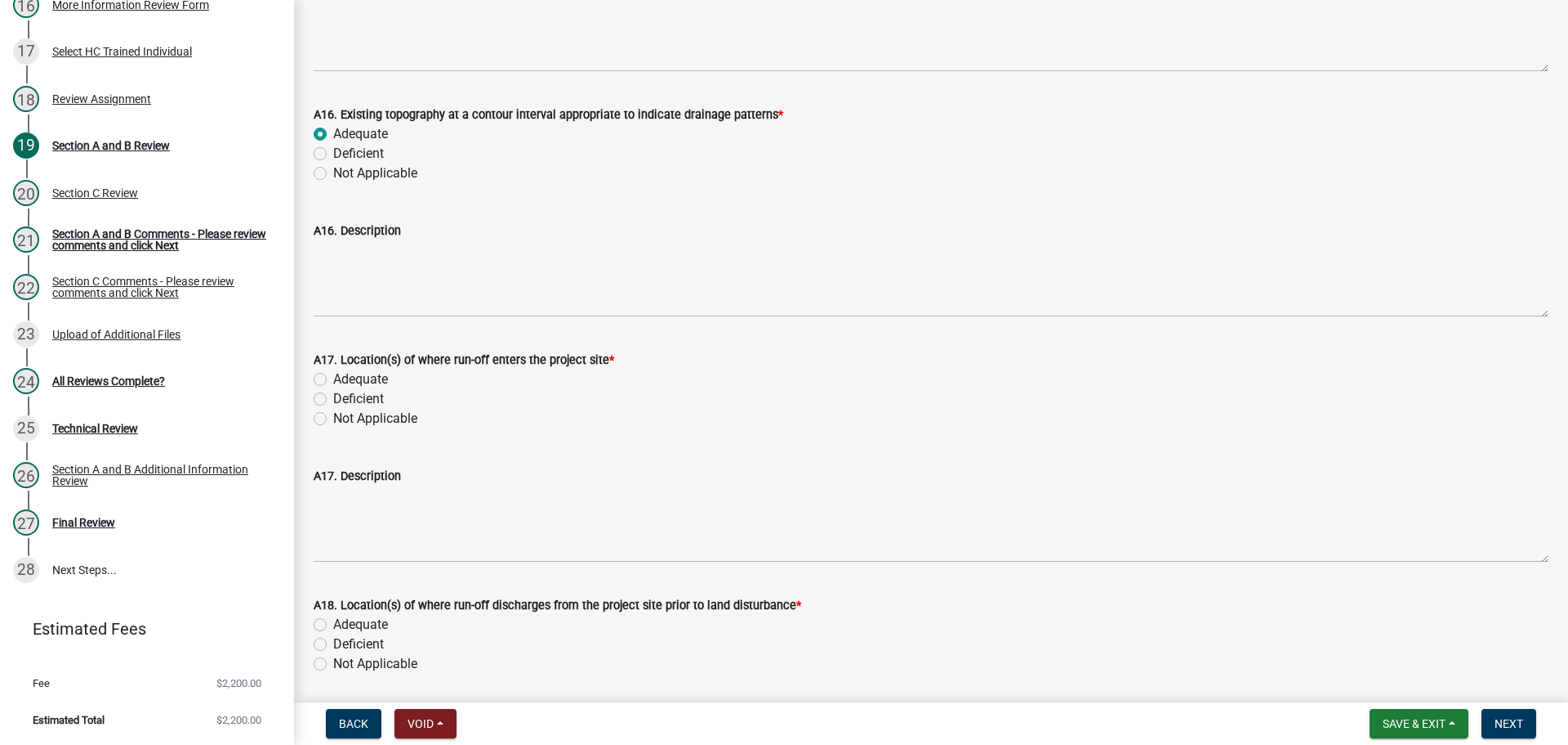
click at [375, 381] on label "Adequate" at bounding box center [360, 378] width 55 height 19
click at [344, 380] on input "Adequate" at bounding box center [338, 374] width 11 height 11
radio input "true"
click at [376, 623] on label "Adequate" at bounding box center [360, 624] width 55 height 19
click at [344, 623] on input "Adequate" at bounding box center [338, 620] width 11 height 11
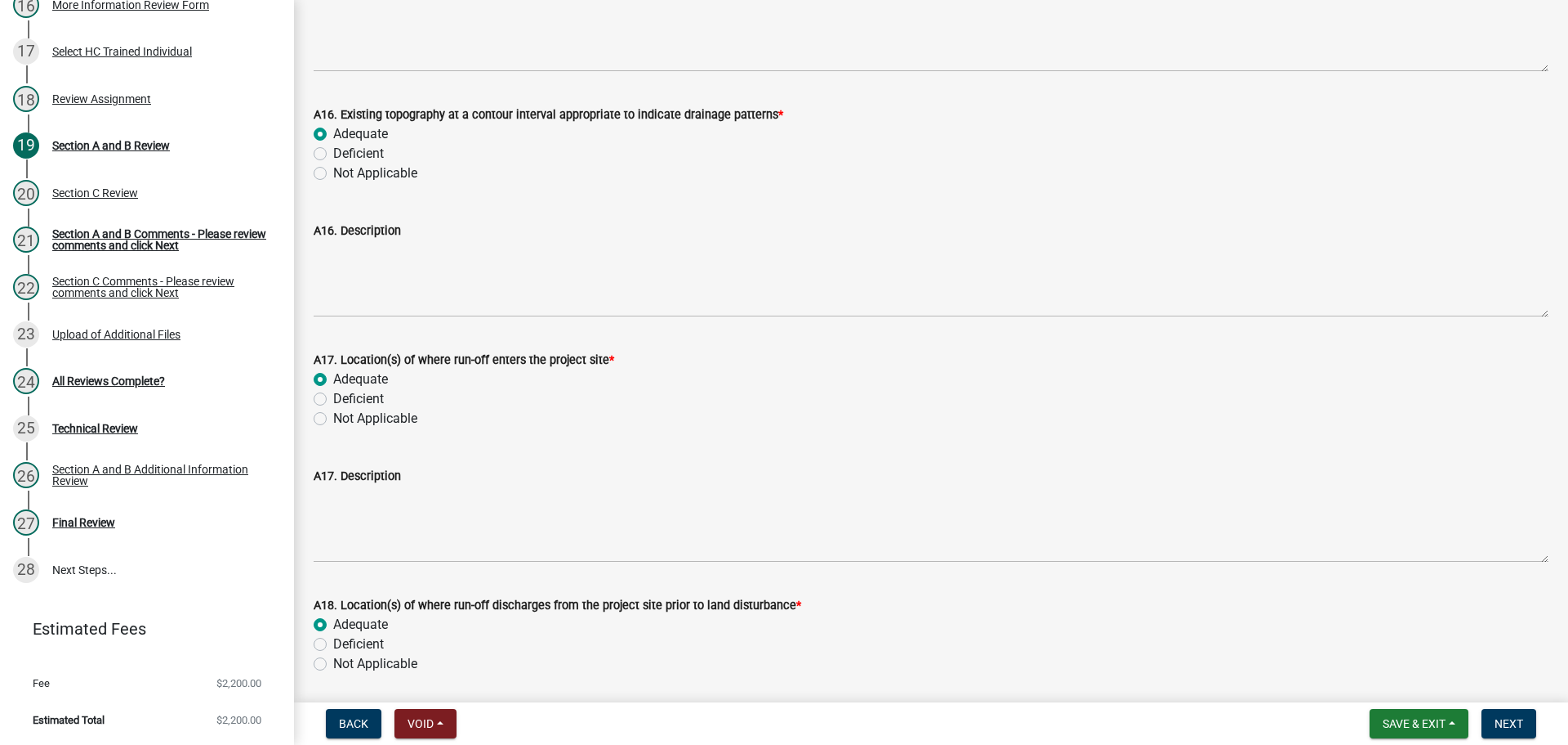
radio input "true"
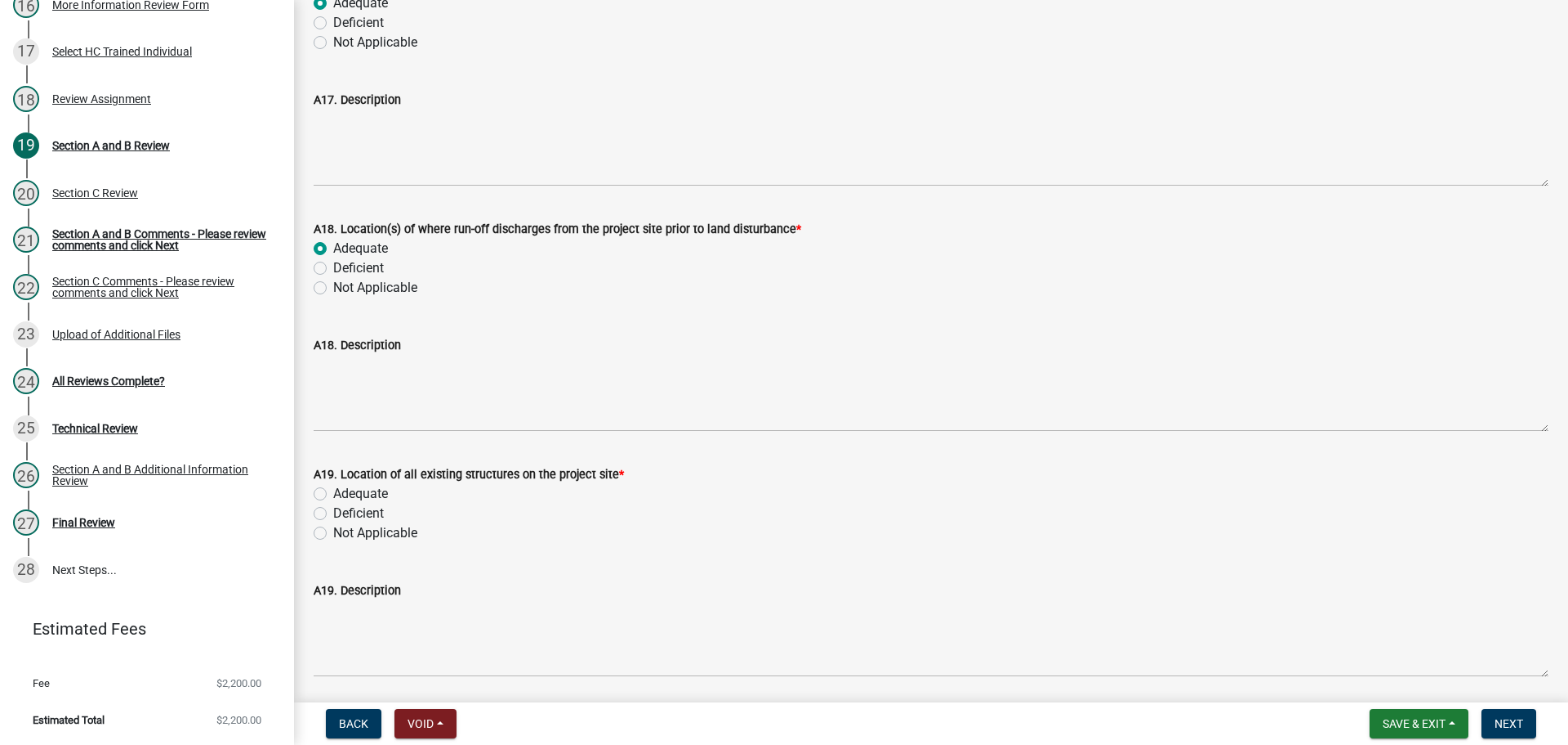
scroll to position [4250, 0]
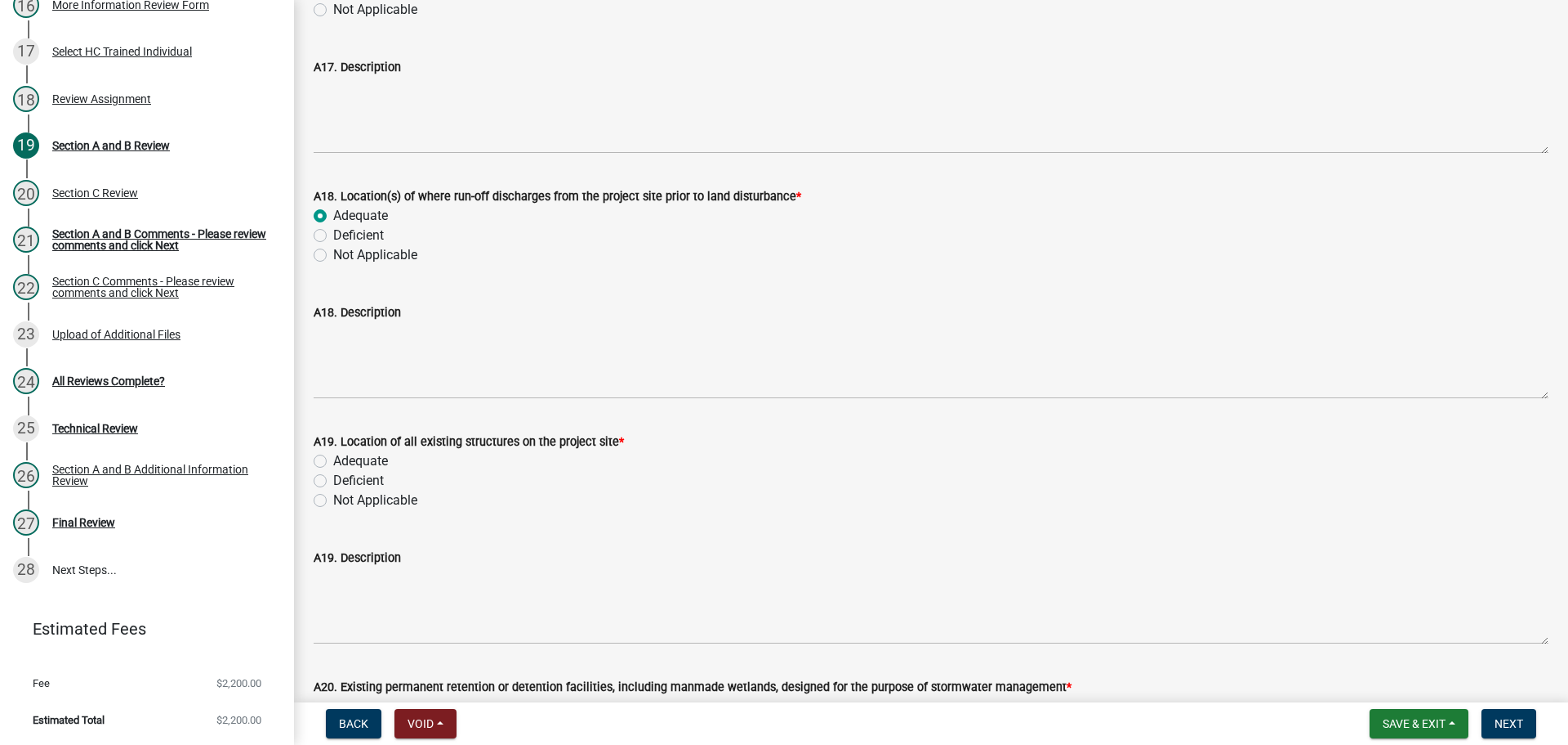
click at [365, 462] on label "Adequate" at bounding box center [360, 461] width 55 height 19
click at [344, 461] on input "Adequate" at bounding box center [338, 456] width 11 height 11
radio input "true"
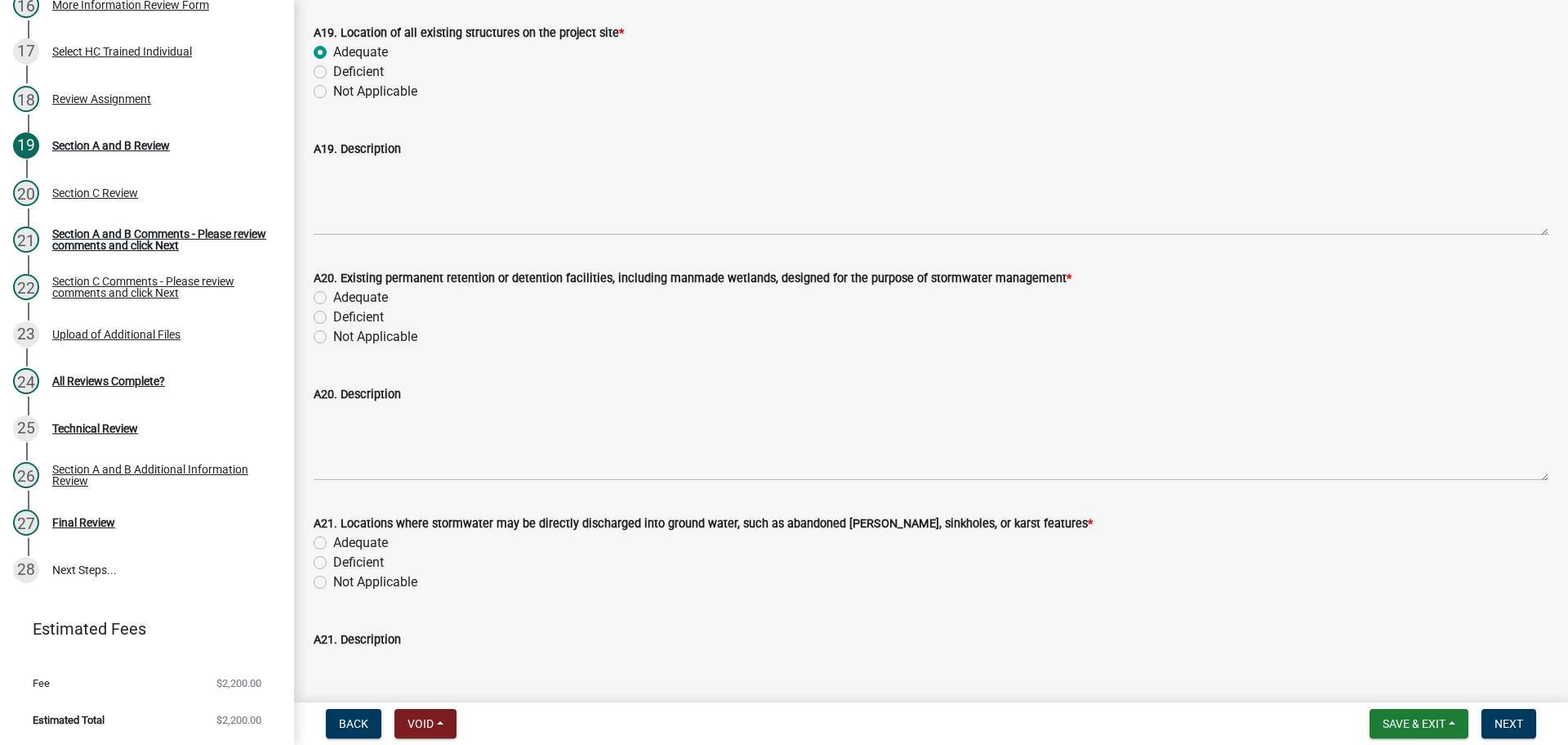
click at [367, 299] on label "Adequate" at bounding box center [360, 297] width 55 height 19
click at [344, 299] on input "Adequate" at bounding box center [338, 293] width 11 height 11
radio input "true"
click at [376, 544] on label "Adequate" at bounding box center [360, 542] width 55 height 19
click at [344, 544] on input "Adequate" at bounding box center [338, 538] width 11 height 11
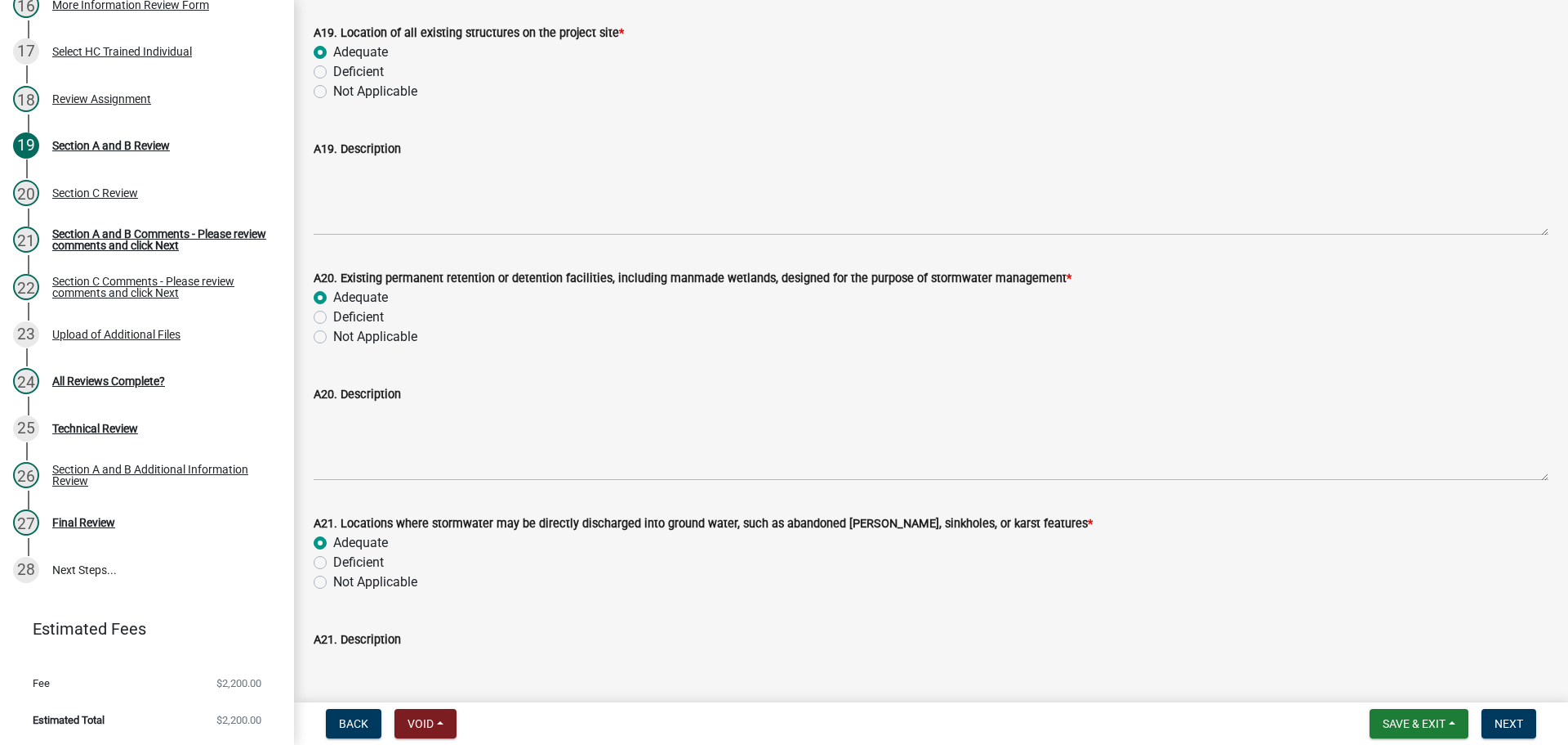
radio input "true"
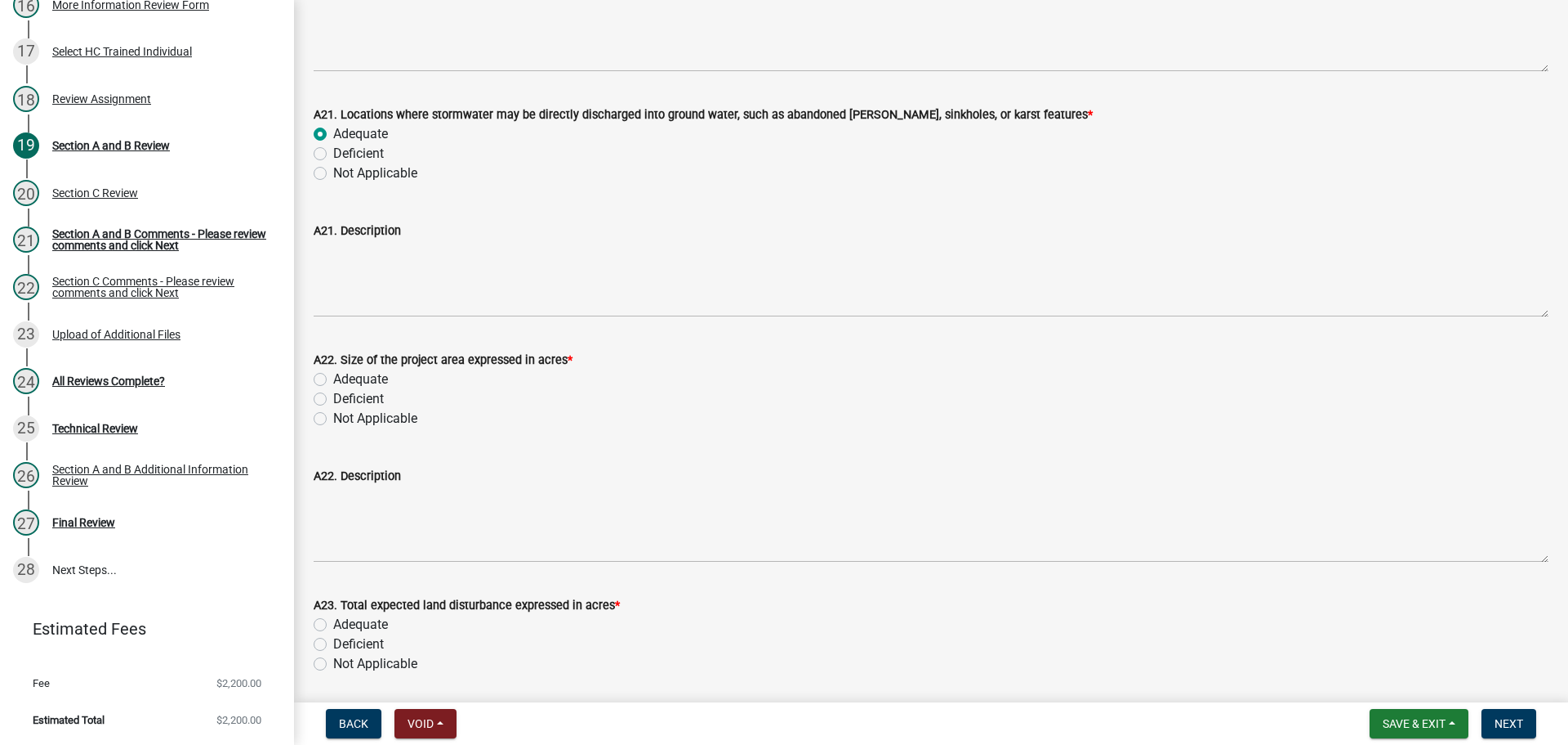
click at [367, 375] on label "Adequate" at bounding box center [360, 378] width 55 height 19
click at [344, 375] on input "Adequate" at bounding box center [338, 374] width 11 height 11
radio input "true"
click at [370, 621] on label "Adequate" at bounding box center [360, 624] width 55 height 19
click at [344, 621] on input "Adequate" at bounding box center [338, 620] width 11 height 11
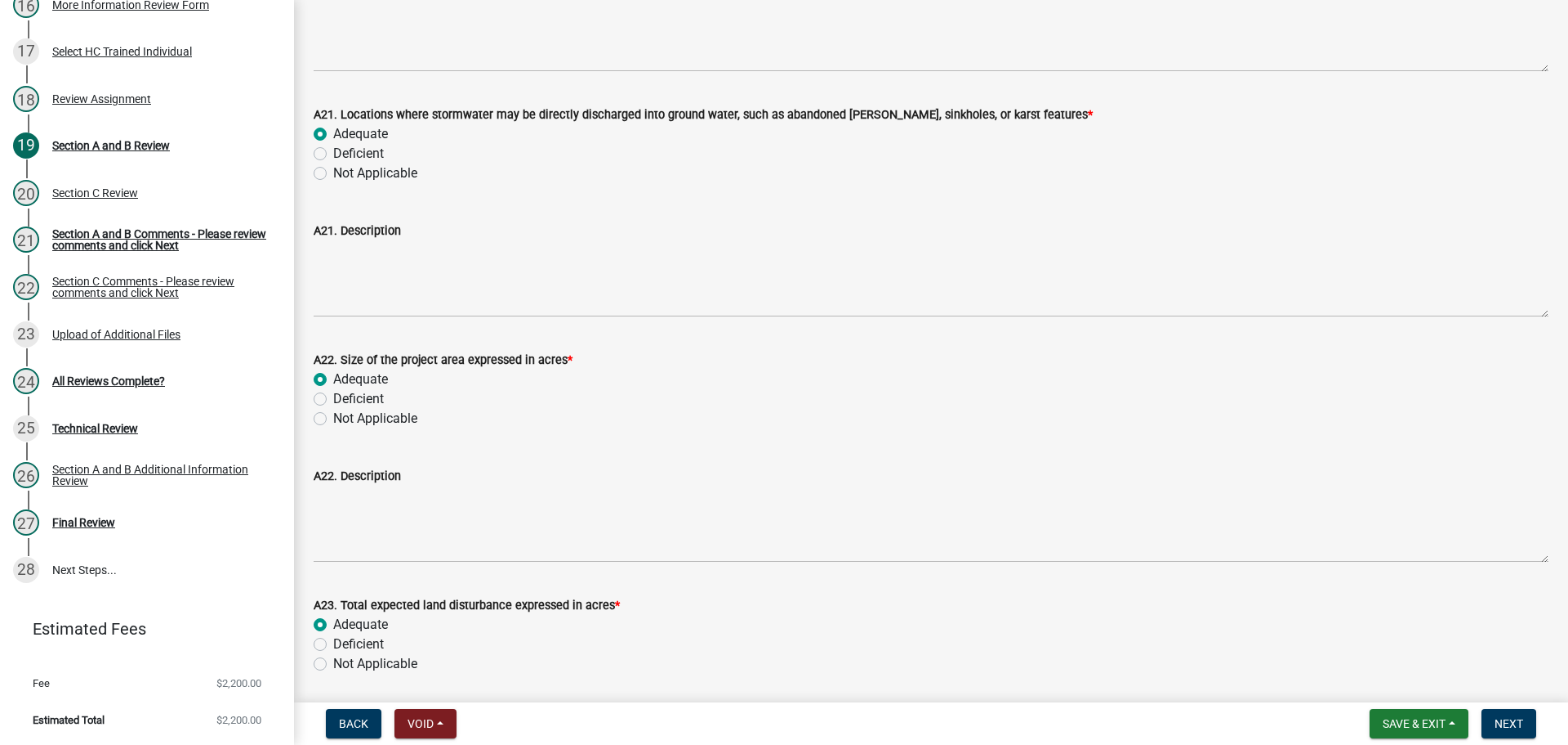
radio input "true"
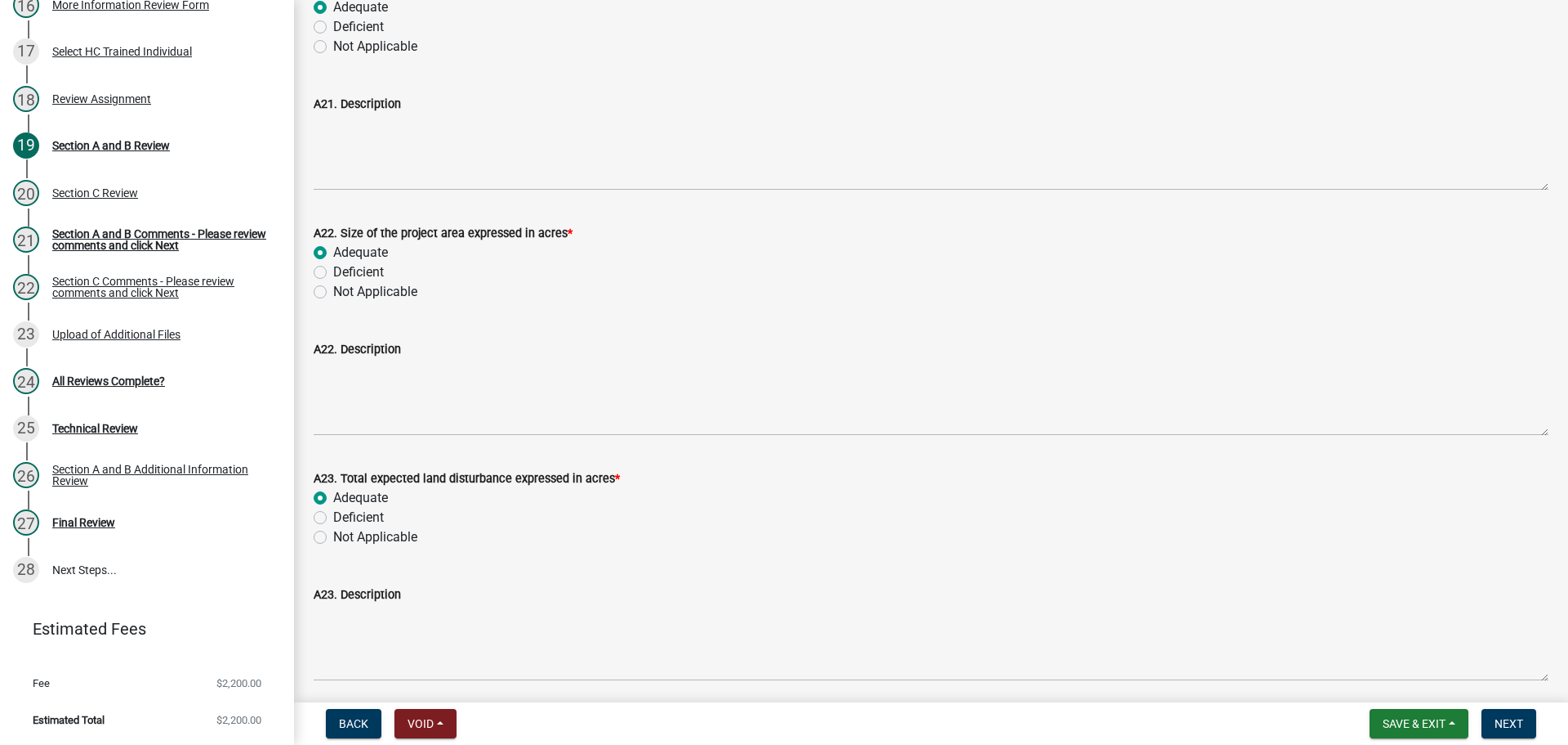
scroll to position [5476, 0]
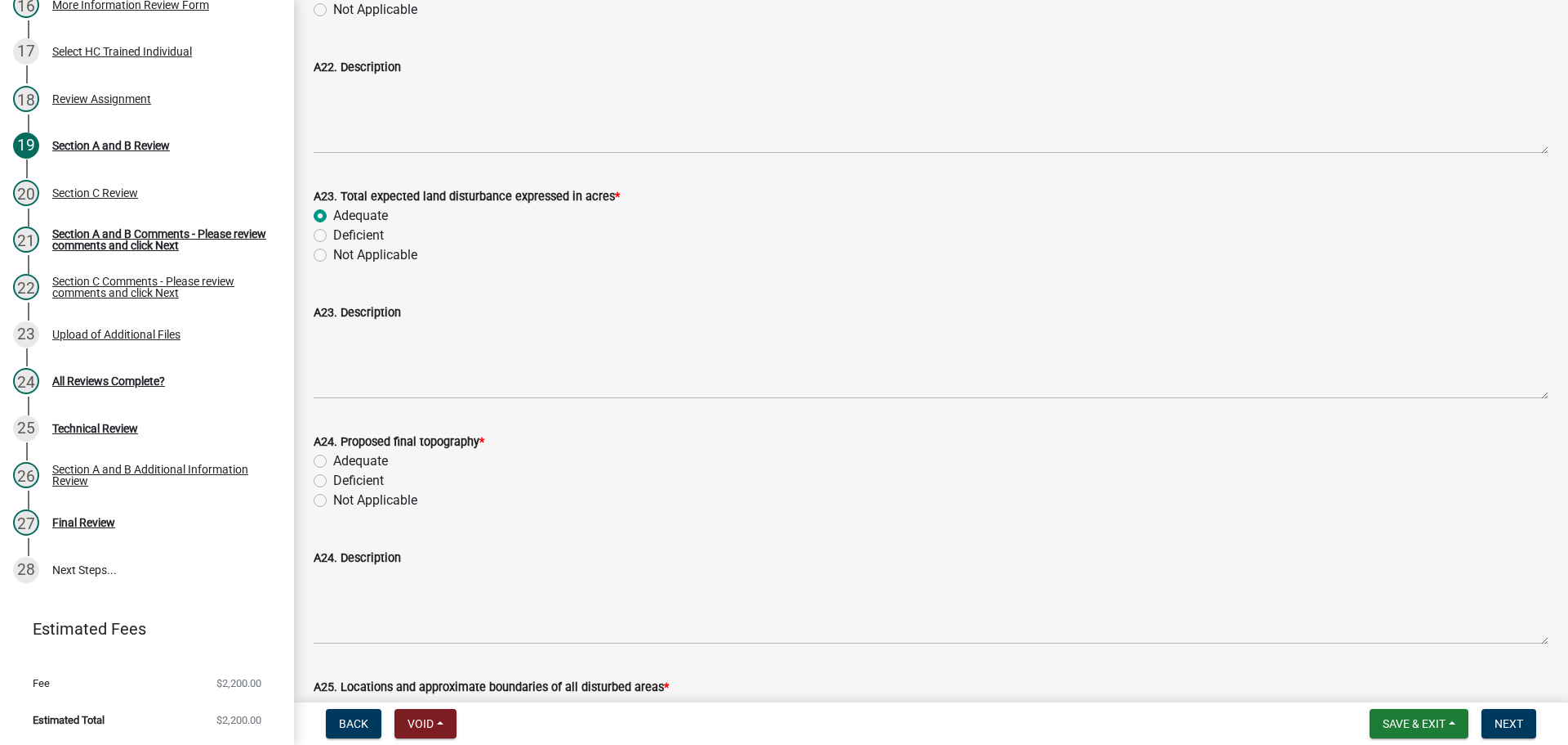
click at [378, 464] on label "Adequate" at bounding box center [360, 461] width 55 height 19
click at [344, 461] on input "Adequate" at bounding box center [338, 456] width 11 height 11
radio input "true"
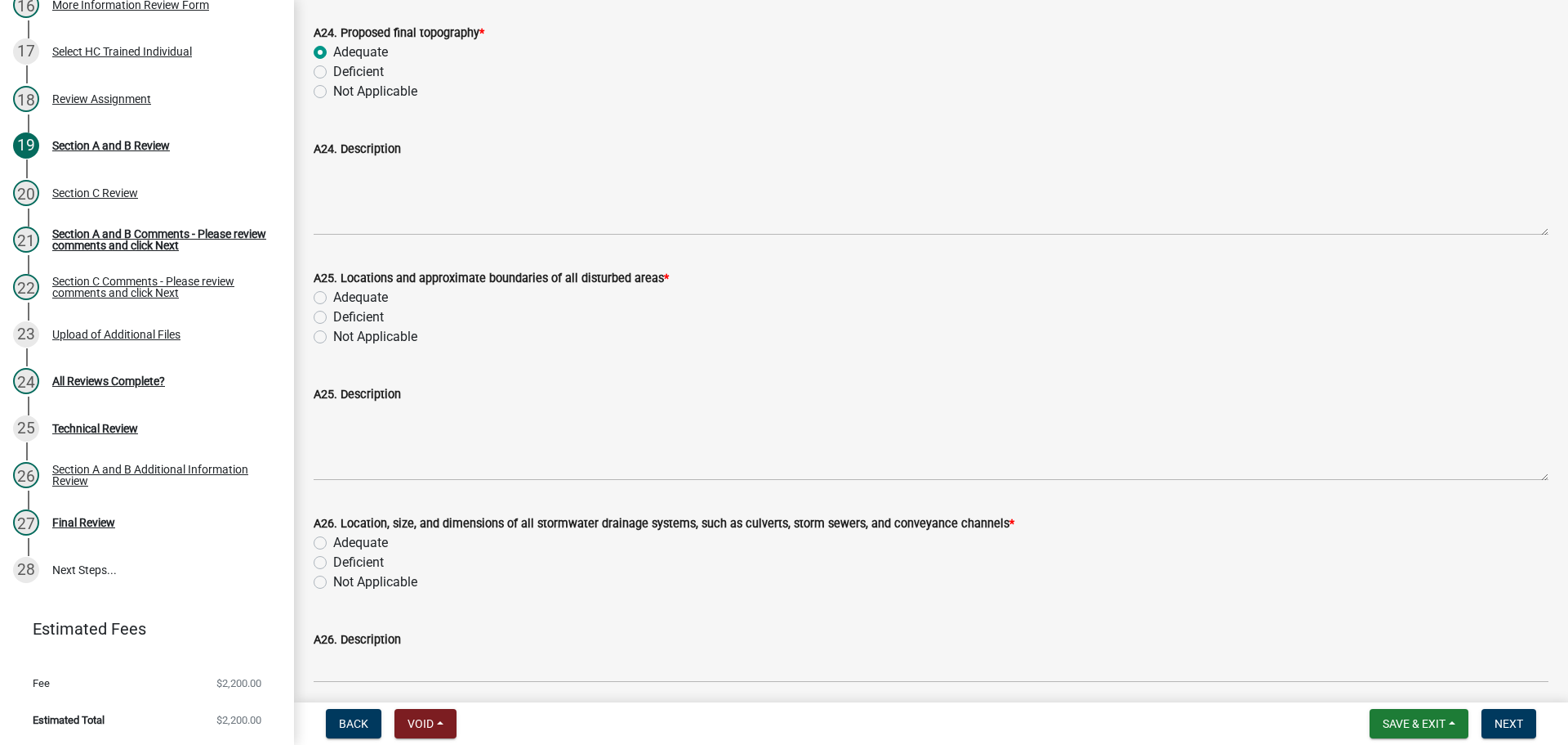
click at [361, 295] on label "Adequate" at bounding box center [360, 297] width 55 height 19
click at [344, 295] on input "Adequate" at bounding box center [338, 293] width 11 height 11
radio input "true"
click at [371, 533] on label "Adequate" at bounding box center [360, 542] width 55 height 19
click at [344, 533] on input "Adequate" at bounding box center [338, 538] width 11 height 11
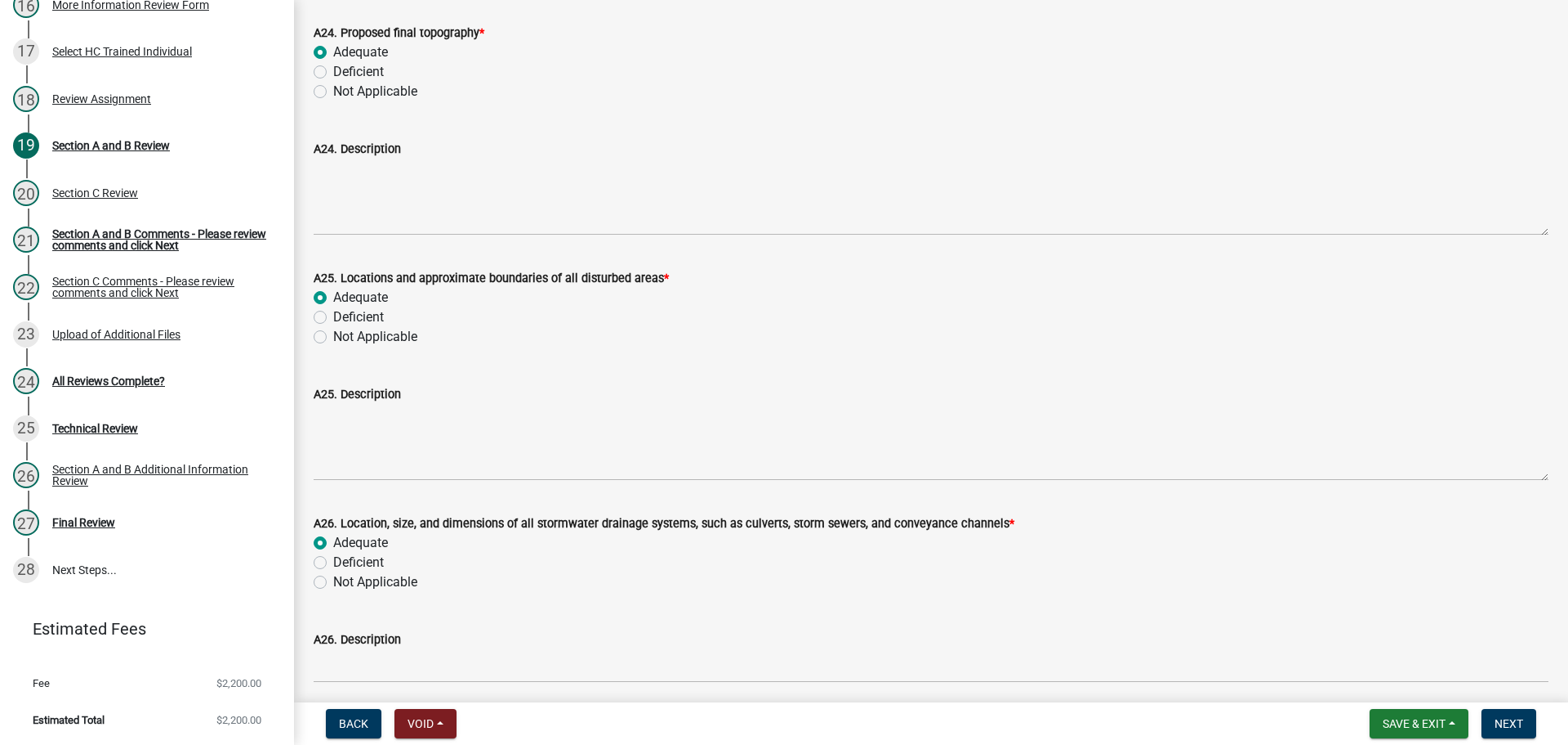
radio input "true"
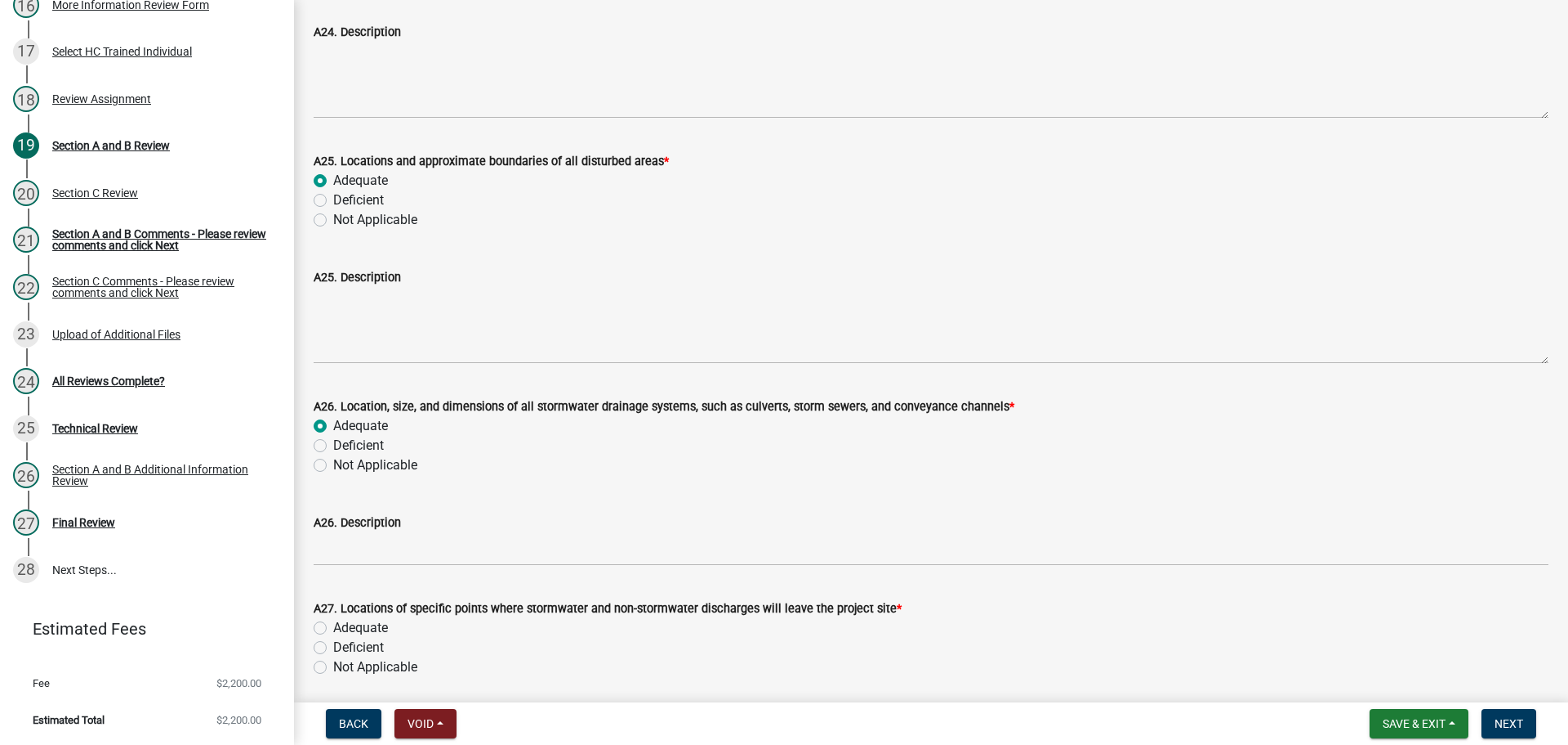
scroll to position [6293, 0]
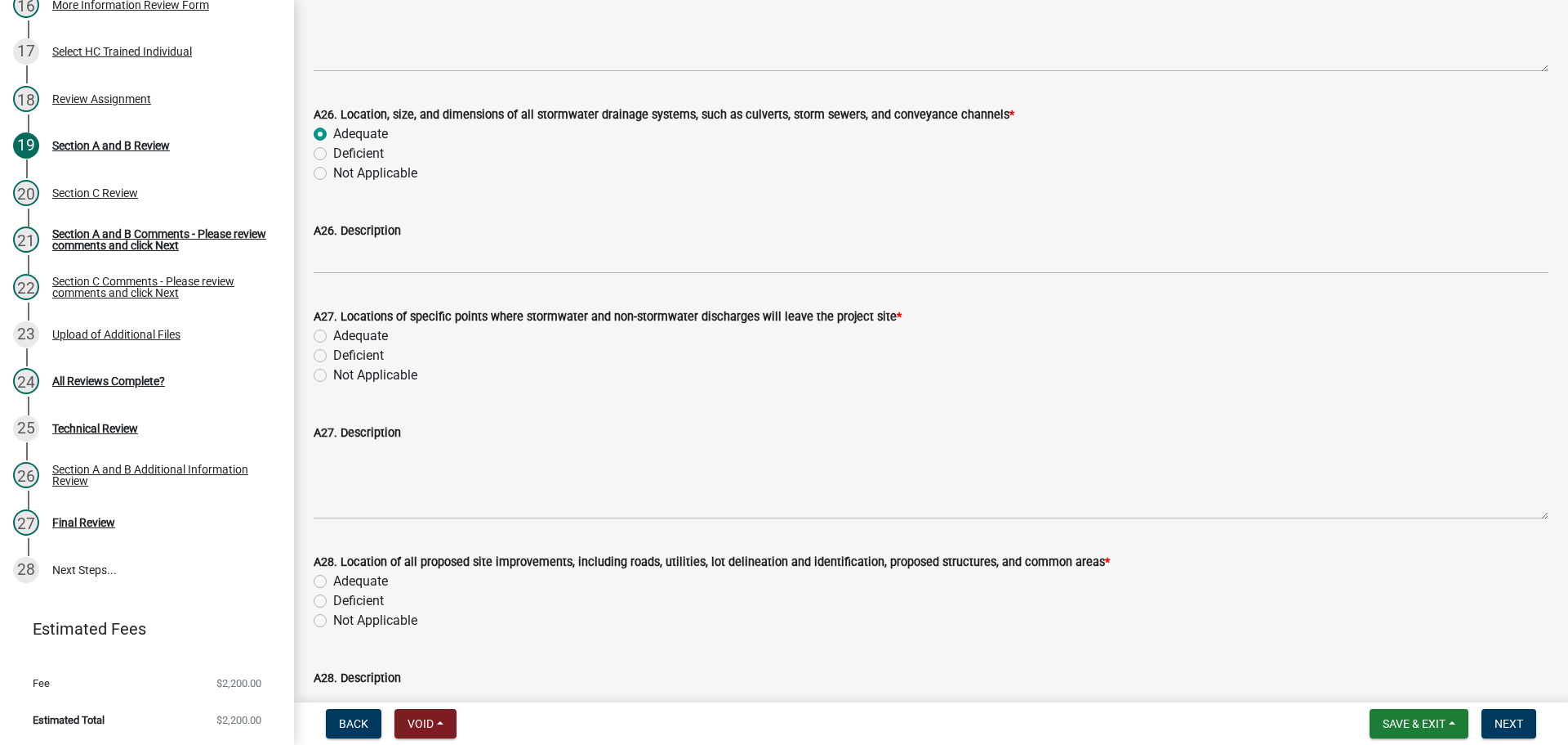
click at [371, 335] on label "Adequate" at bounding box center [360, 336] width 55 height 19
click at [344, 335] on input "Adequate" at bounding box center [338, 331] width 11 height 11
radio input "true"
click at [380, 586] on label "Adequate" at bounding box center [360, 581] width 55 height 19
click at [344, 582] on input "Adequate" at bounding box center [338, 576] width 11 height 11
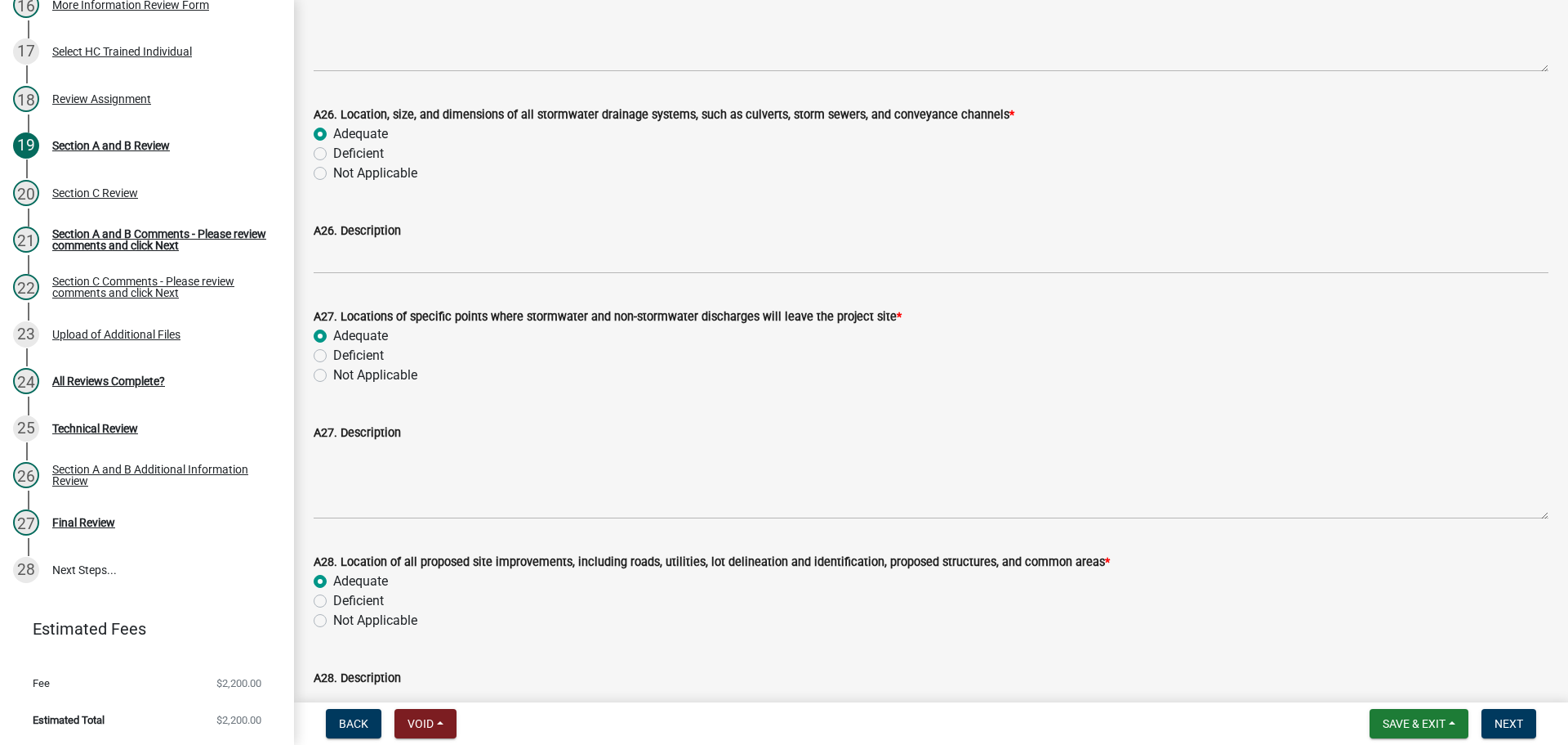
radio input "true"
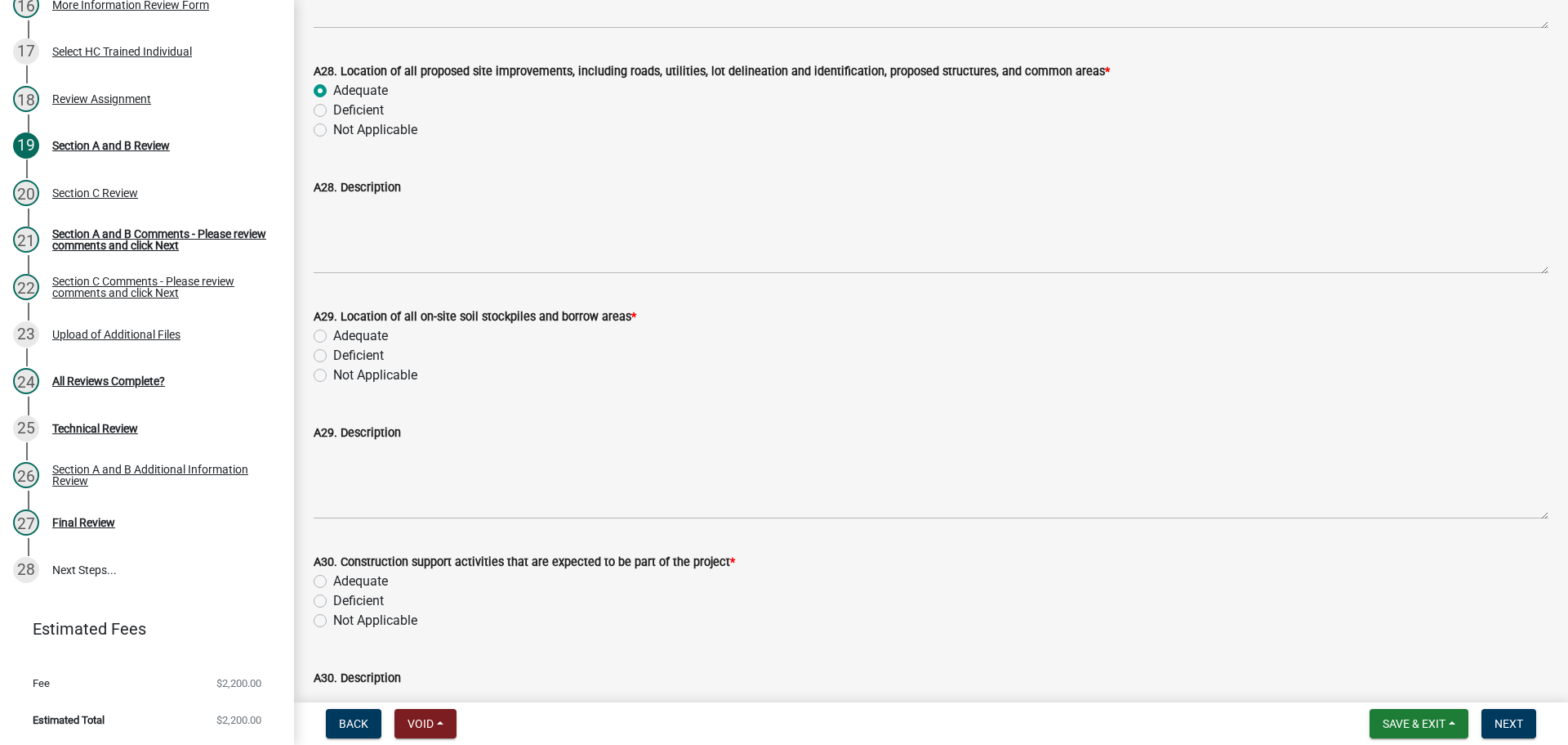
click at [371, 336] on label "Adequate" at bounding box center [360, 336] width 55 height 19
click at [344, 336] on input "Adequate" at bounding box center [338, 331] width 11 height 11
radio input "true"
click at [382, 581] on label "Adequate" at bounding box center [360, 581] width 55 height 19
click at [344, 581] on input "Adequate" at bounding box center [338, 576] width 11 height 11
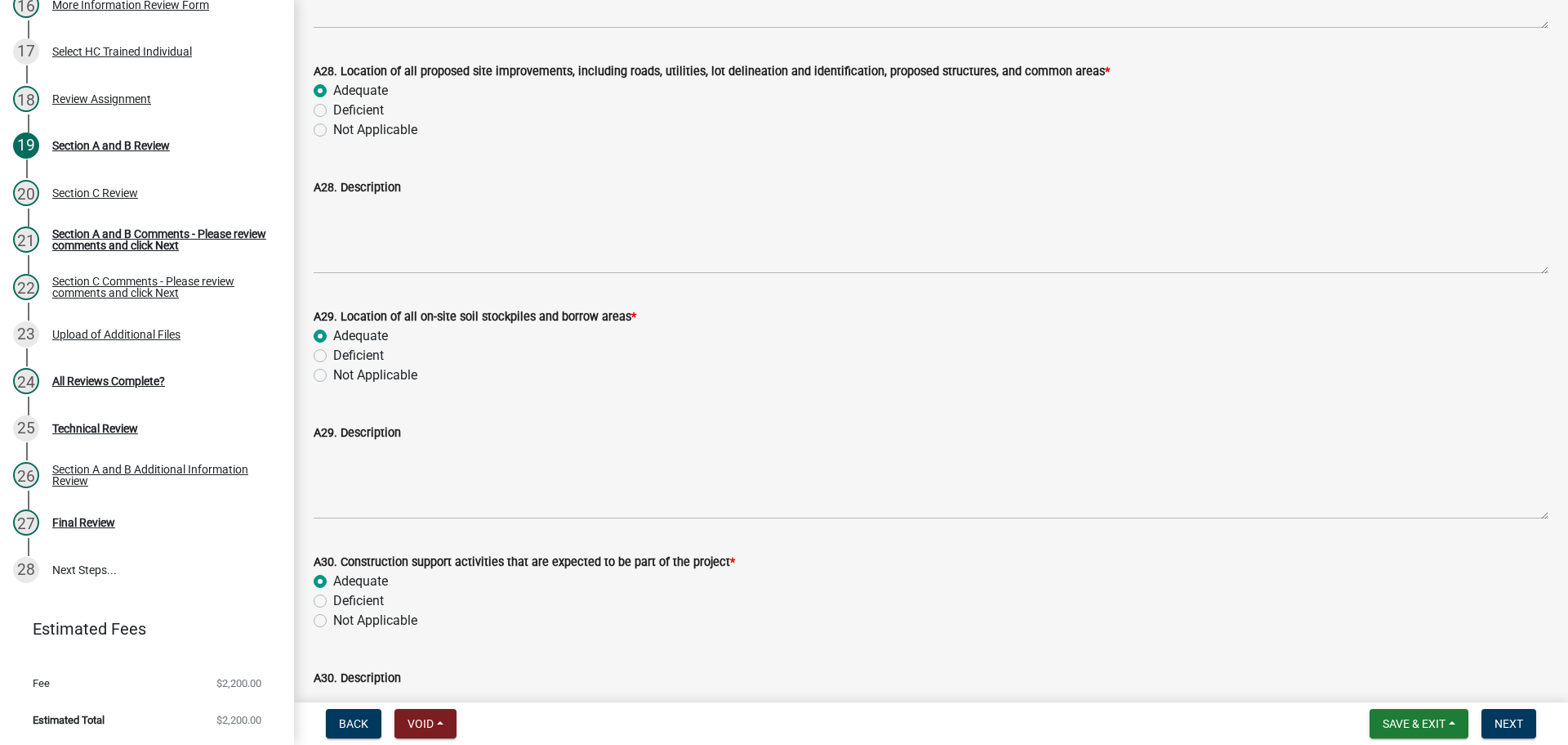
radio input "true"
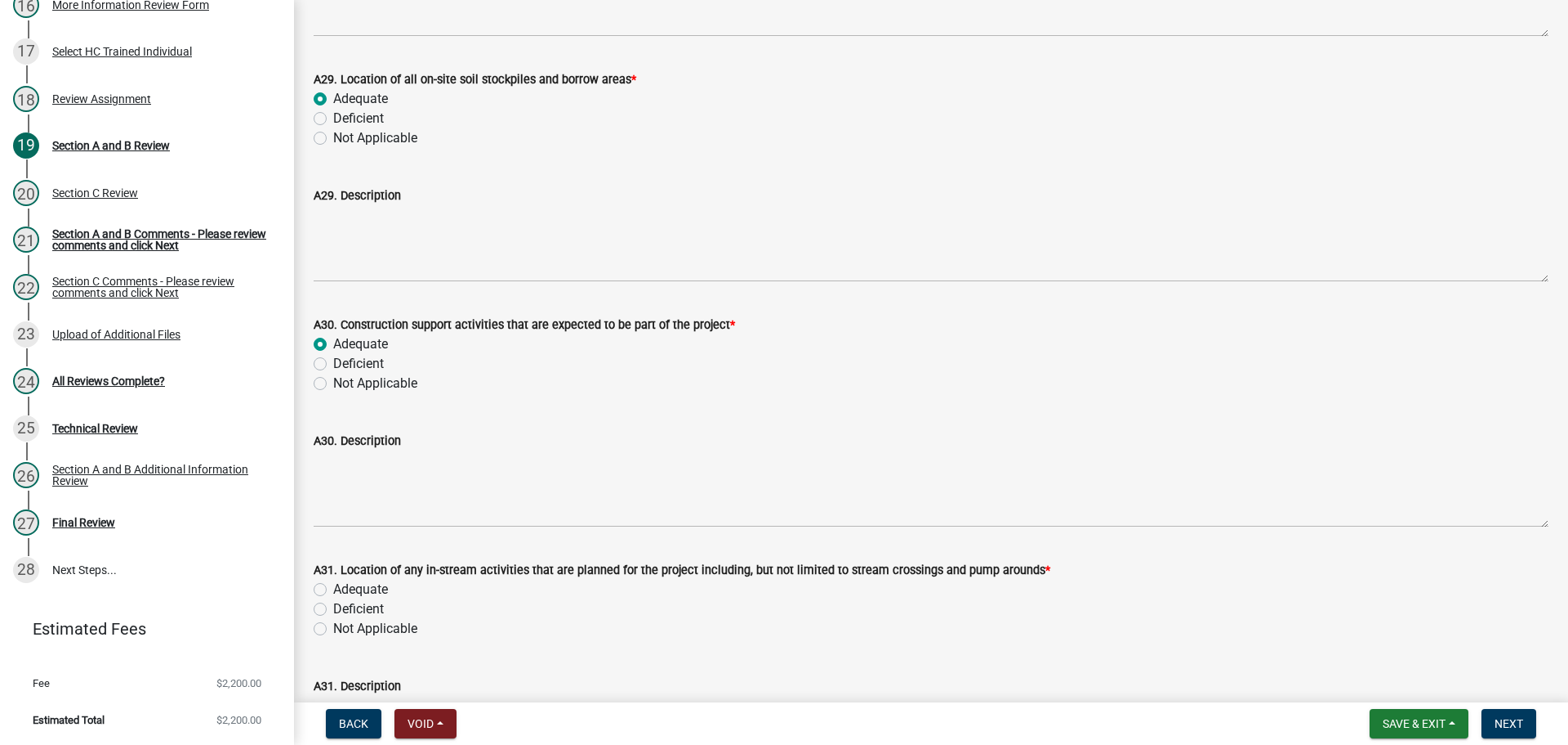
scroll to position [7029, 0]
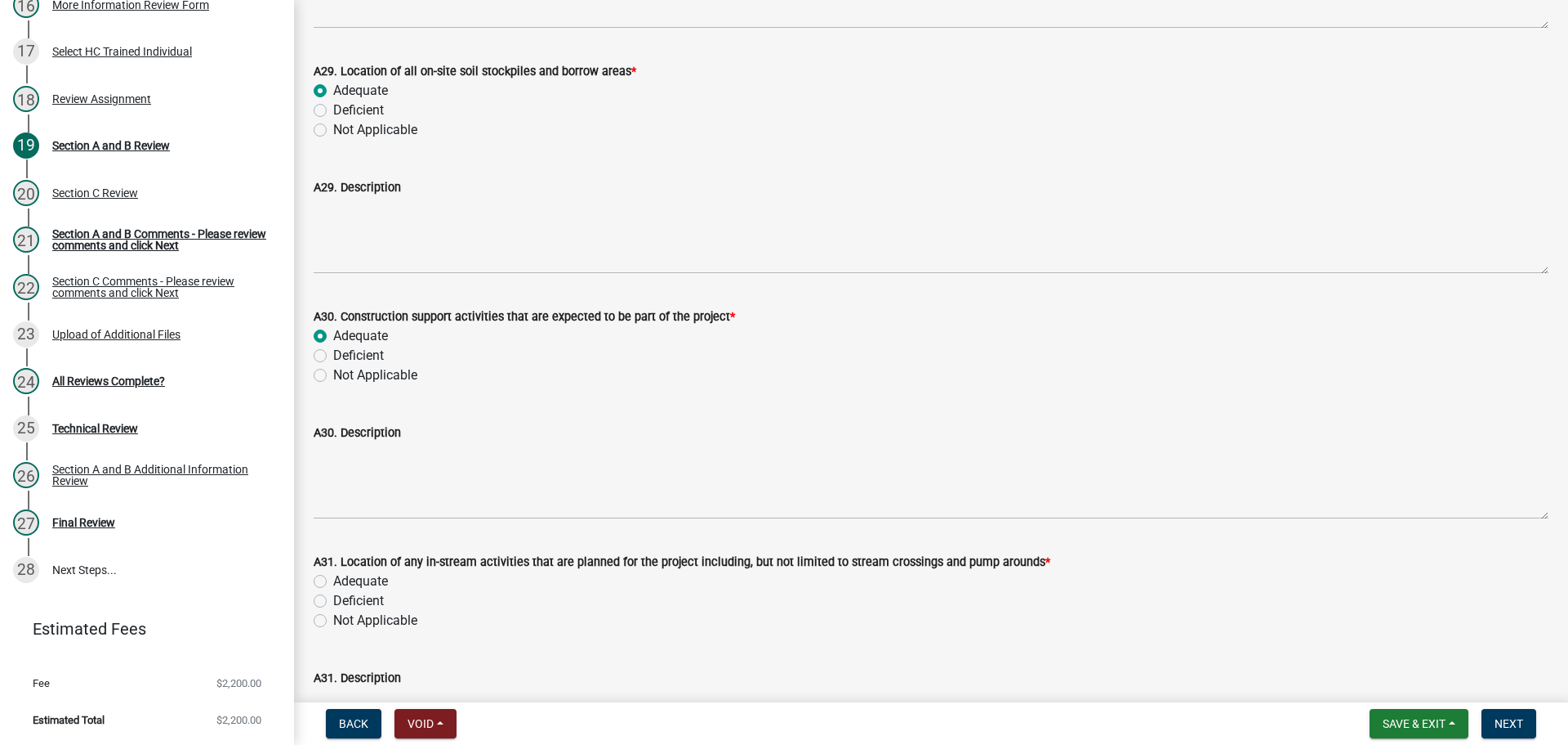
click at [356, 578] on label "Adequate" at bounding box center [360, 581] width 55 height 19
click at [344, 578] on input "Adequate" at bounding box center [338, 576] width 11 height 11
radio input "true"
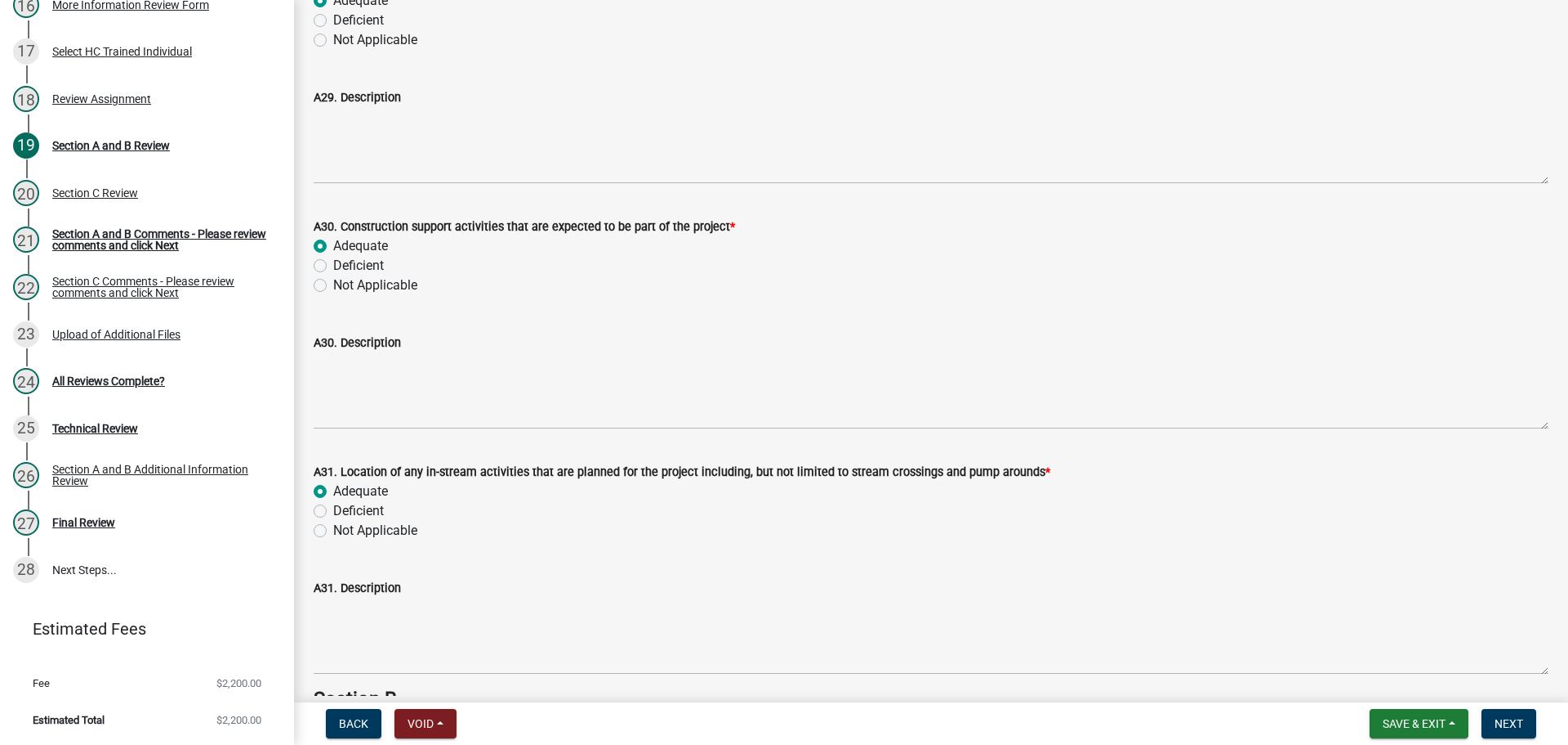
scroll to position [7356, 0]
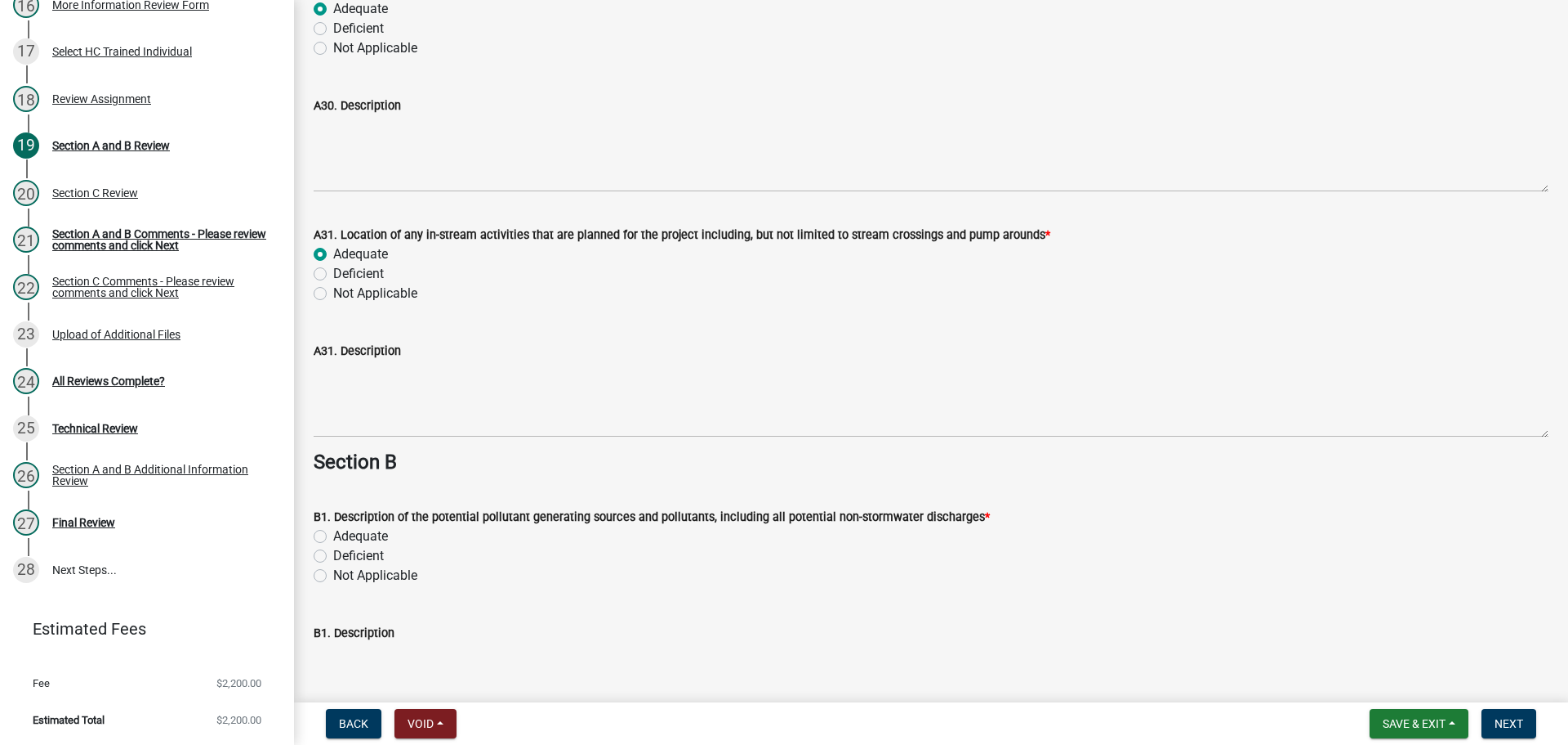
click at [376, 532] on label "Adequate" at bounding box center [360, 535] width 55 height 19
click at [344, 532] on input "Adequate" at bounding box center [338, 531] width 11 height 11
radio input "true"
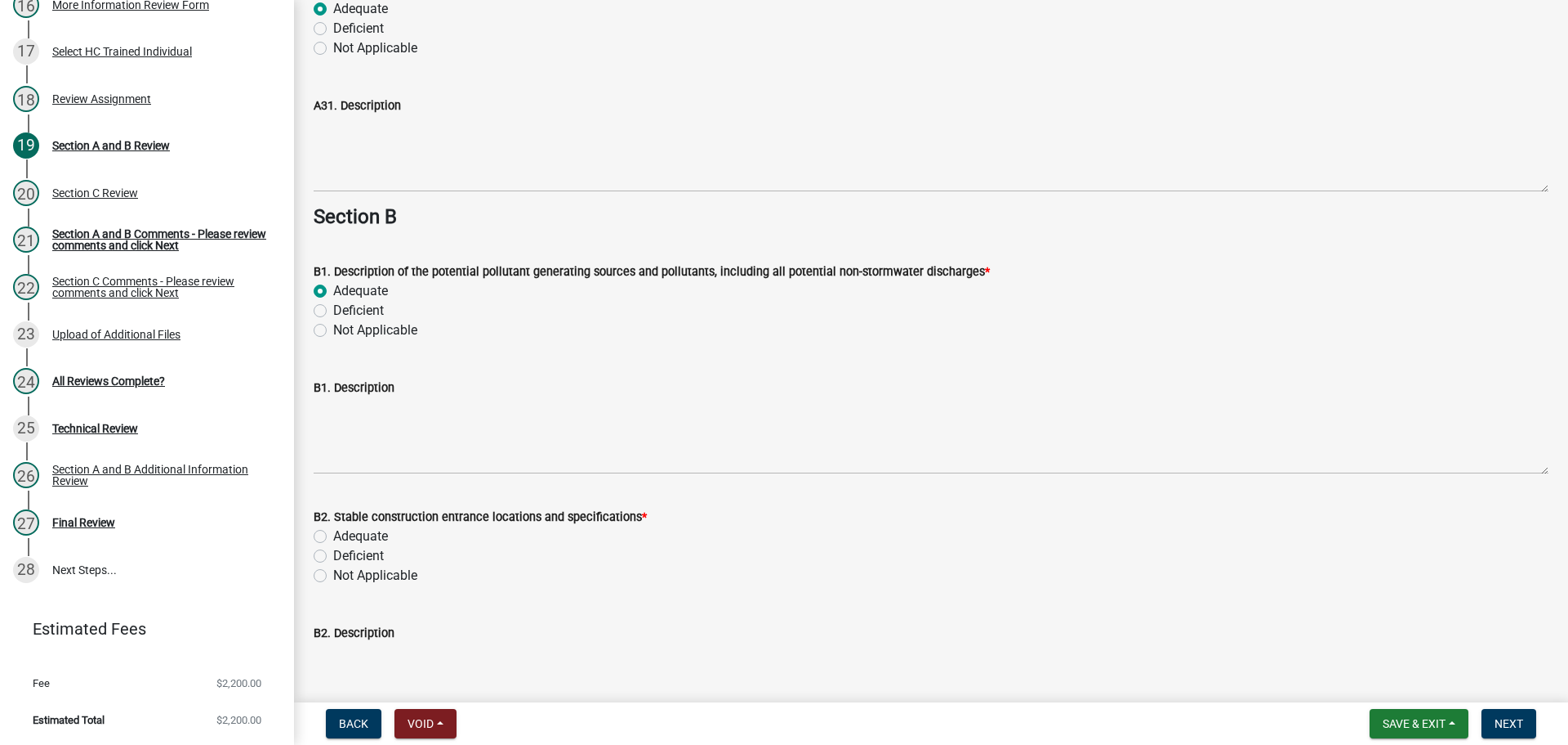
click at [382, 534] on label "Adequate" at bounding box center [360, 535] width 55 height 19
click at [344, 534] on input "Adequate" at bounding box center [338, 531] width 11 height 11
radio input "true"
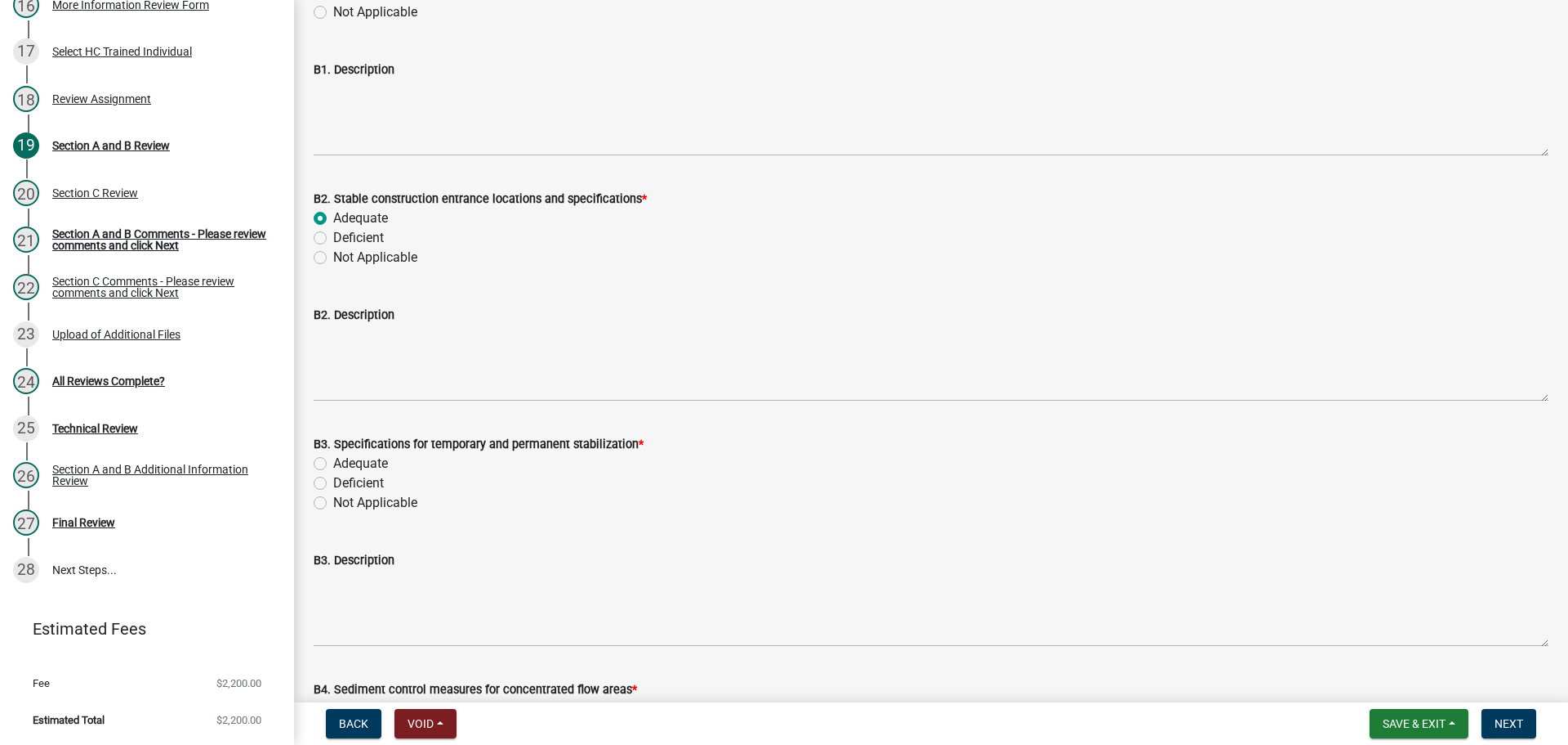
scroll to position [7928, 0]
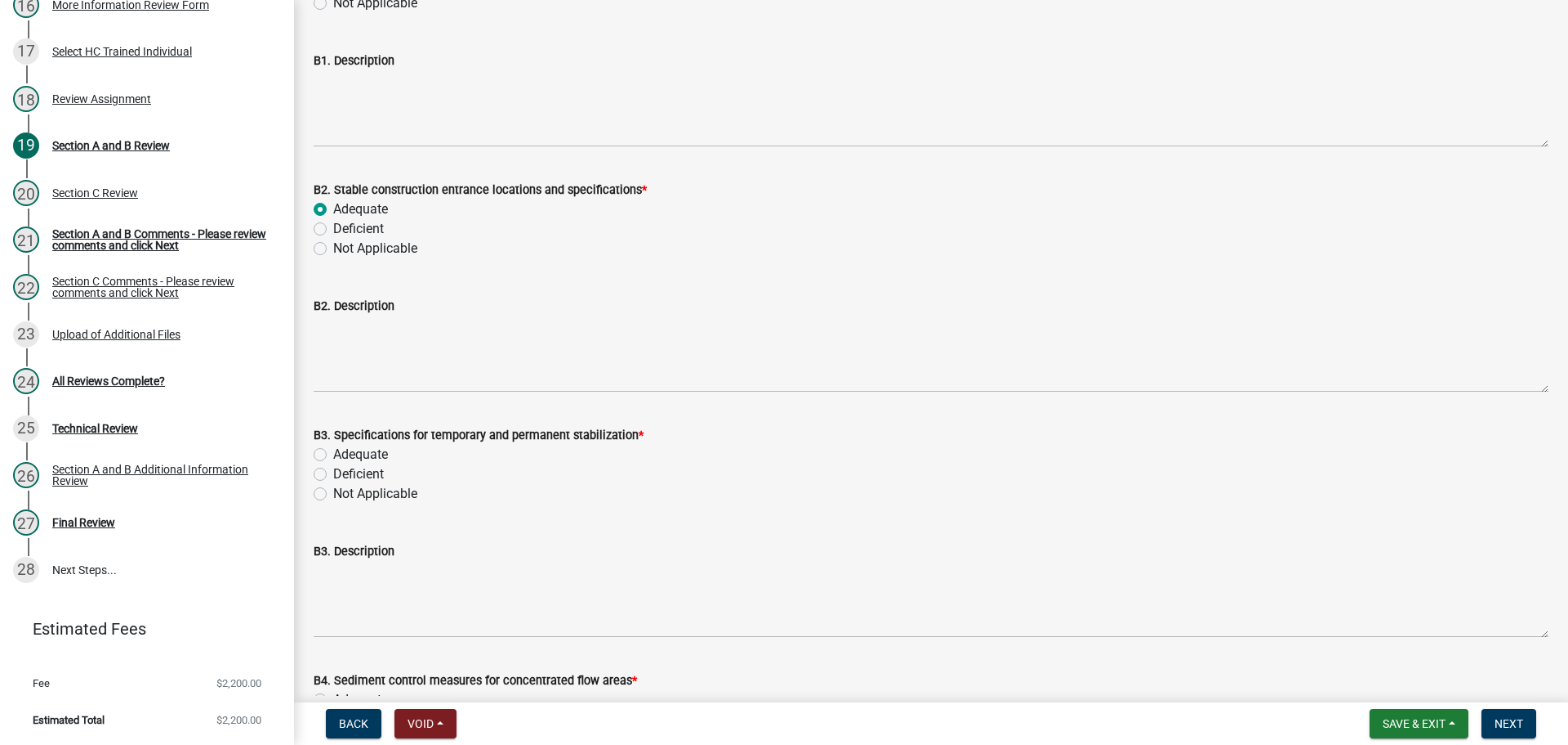
click at [362, 451] on label "Adequate" at bounding box center [360, 454] width 55 height 19
click at [344, 451] on input "Adequate" at bounding box center [338, 450] width 11 height 11
radio input "true"
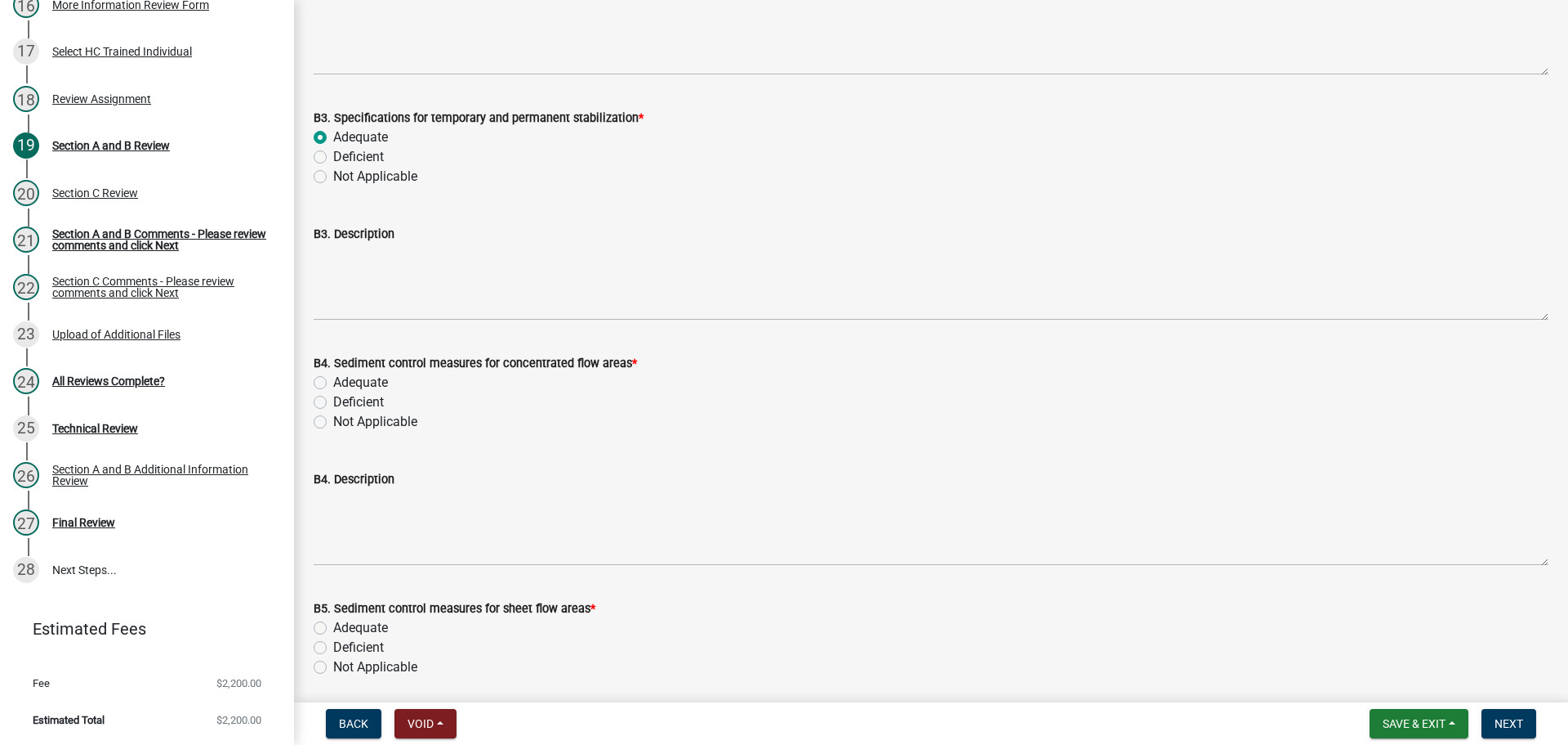
scroll to position [8255, 0]
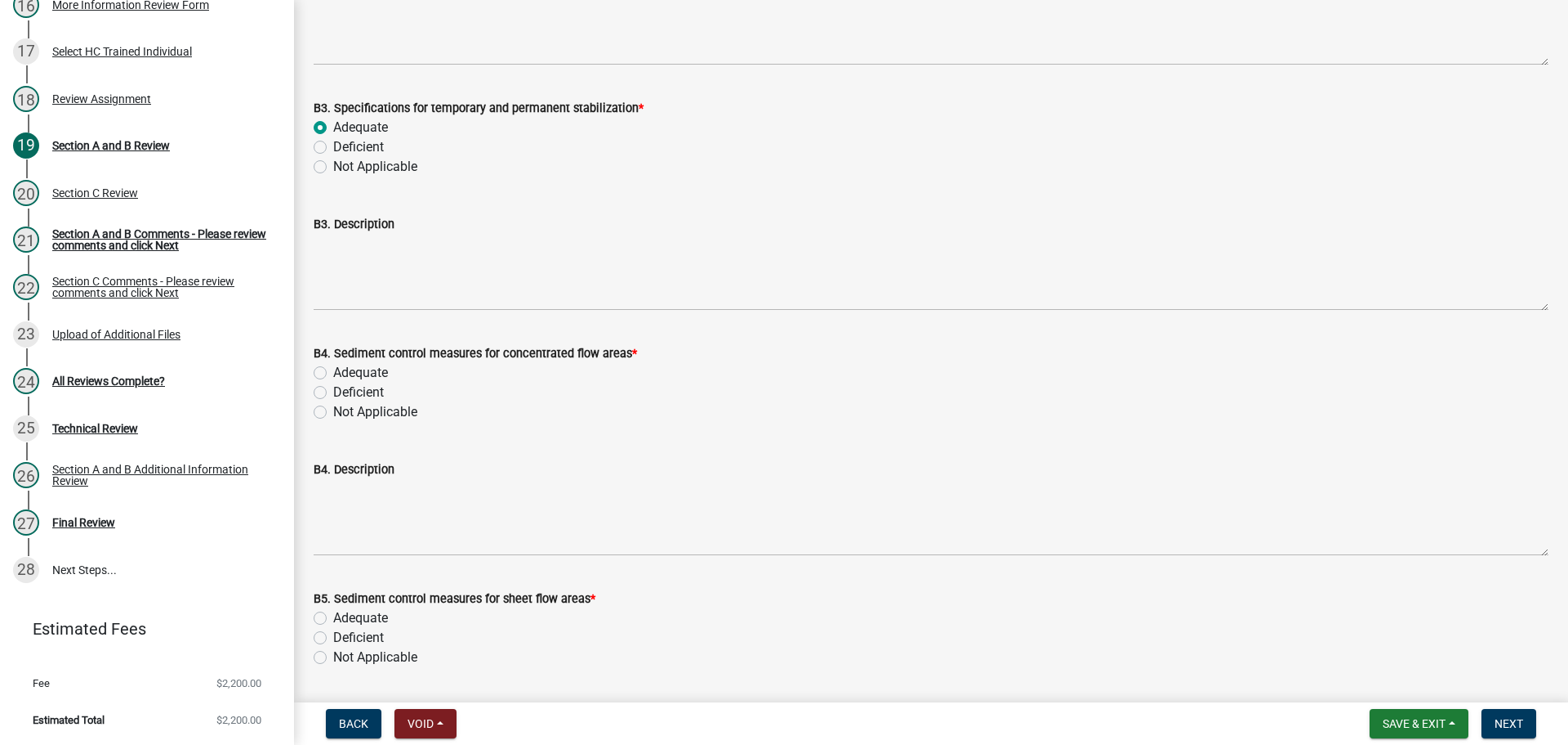
click at [371, 370] on label "Adequate" at bounding box center [360, 372] width 55 height 19
click at [344, 370] on input "Adequate" at bounding box center [338, 368] width 11 height 11
radio input "true"
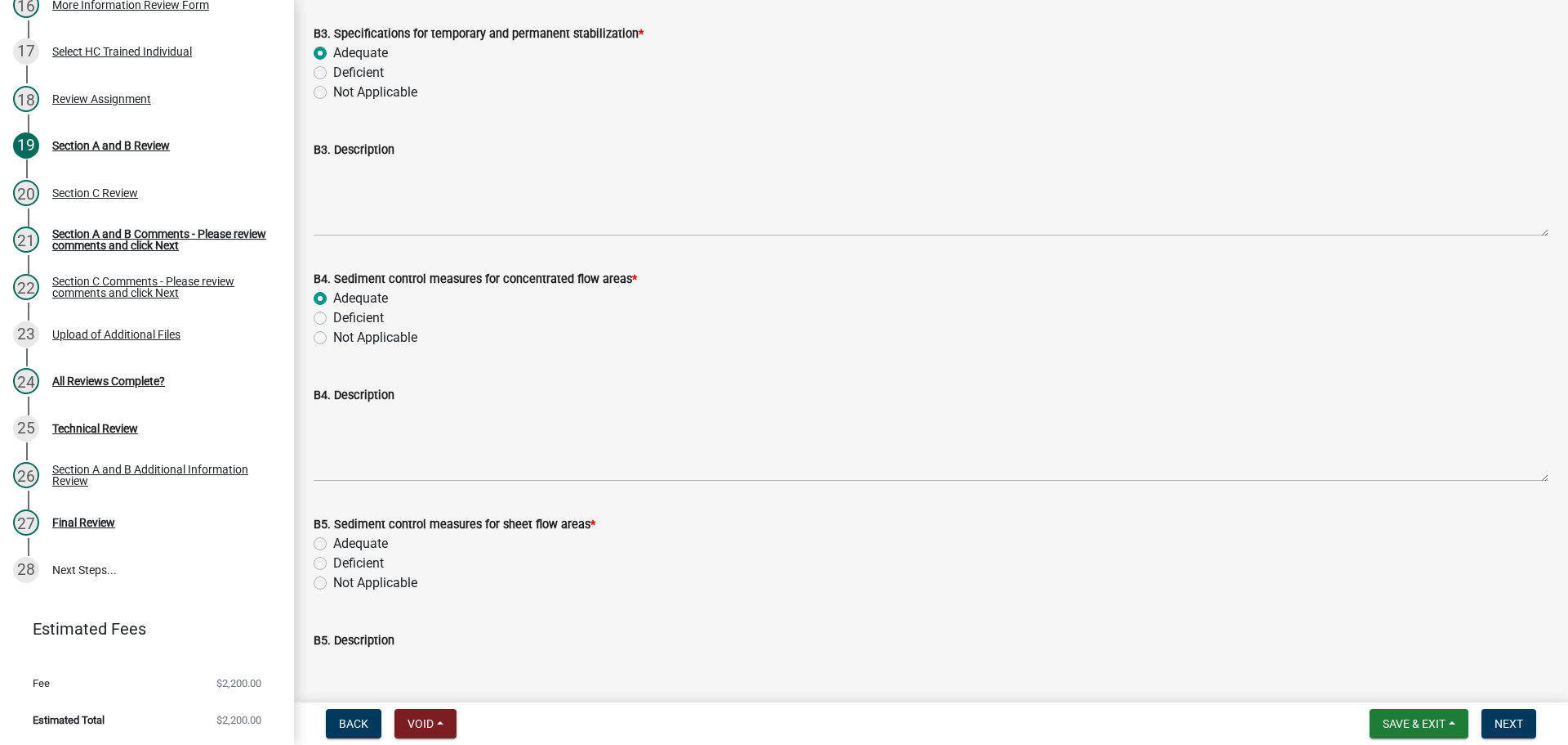
scroll to position [8418, 0]
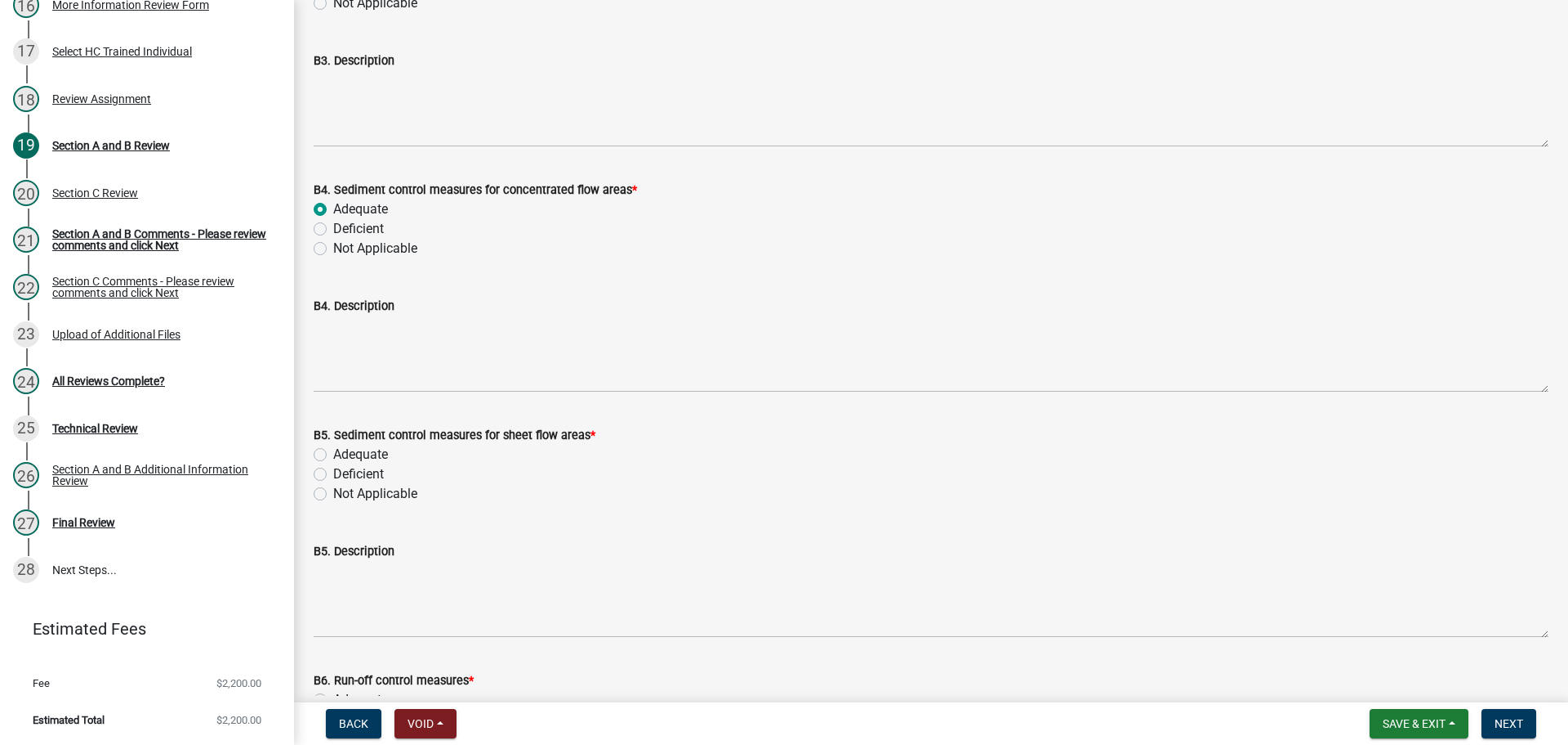
click at [382, 455] on label "Adequate" at bounding box center [360, 454] width 55 height 19
click at [344, 455] on input "Adequate" at bounding box center [338, 450] width 11 height 11
radio input "true"
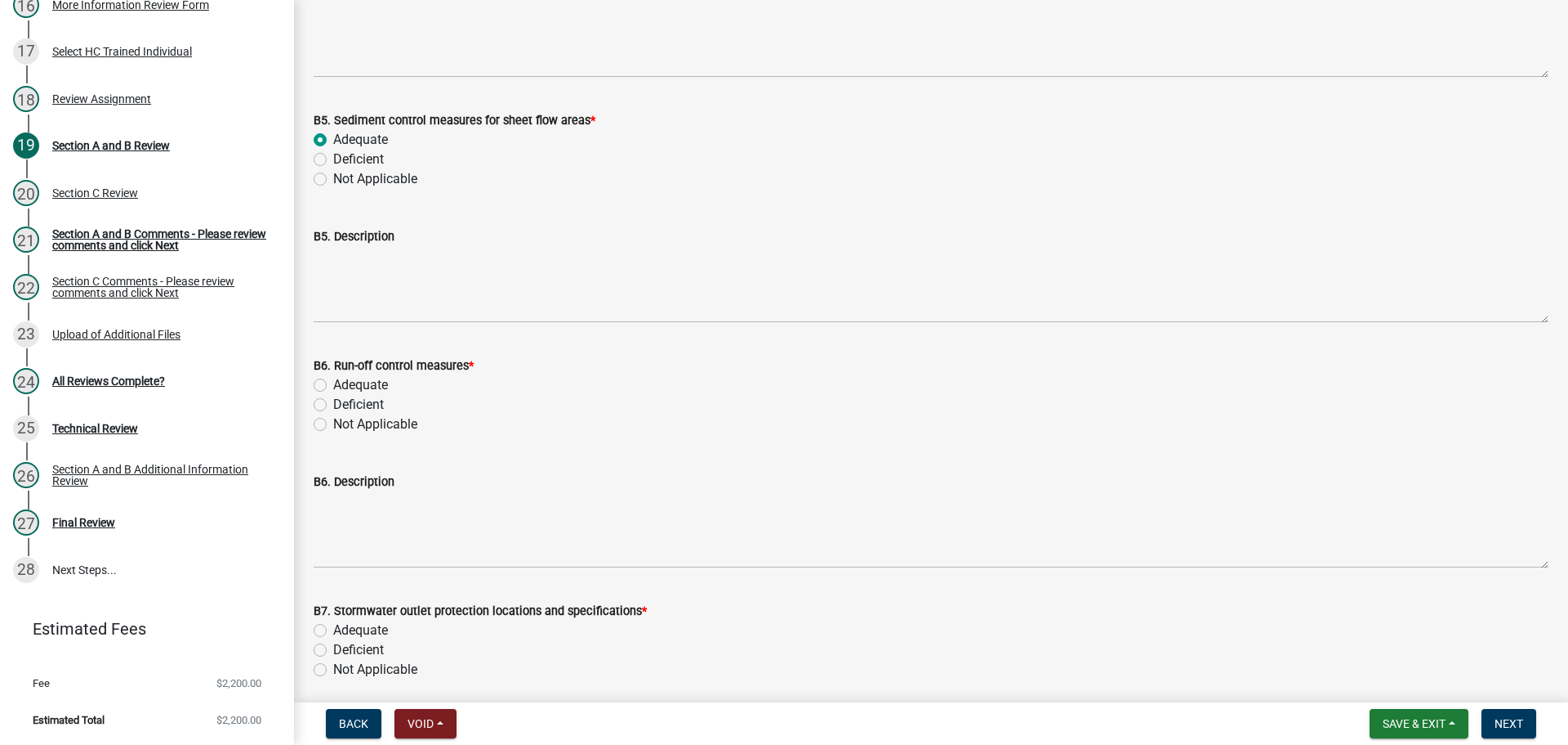
scroll to position [8745, 0]
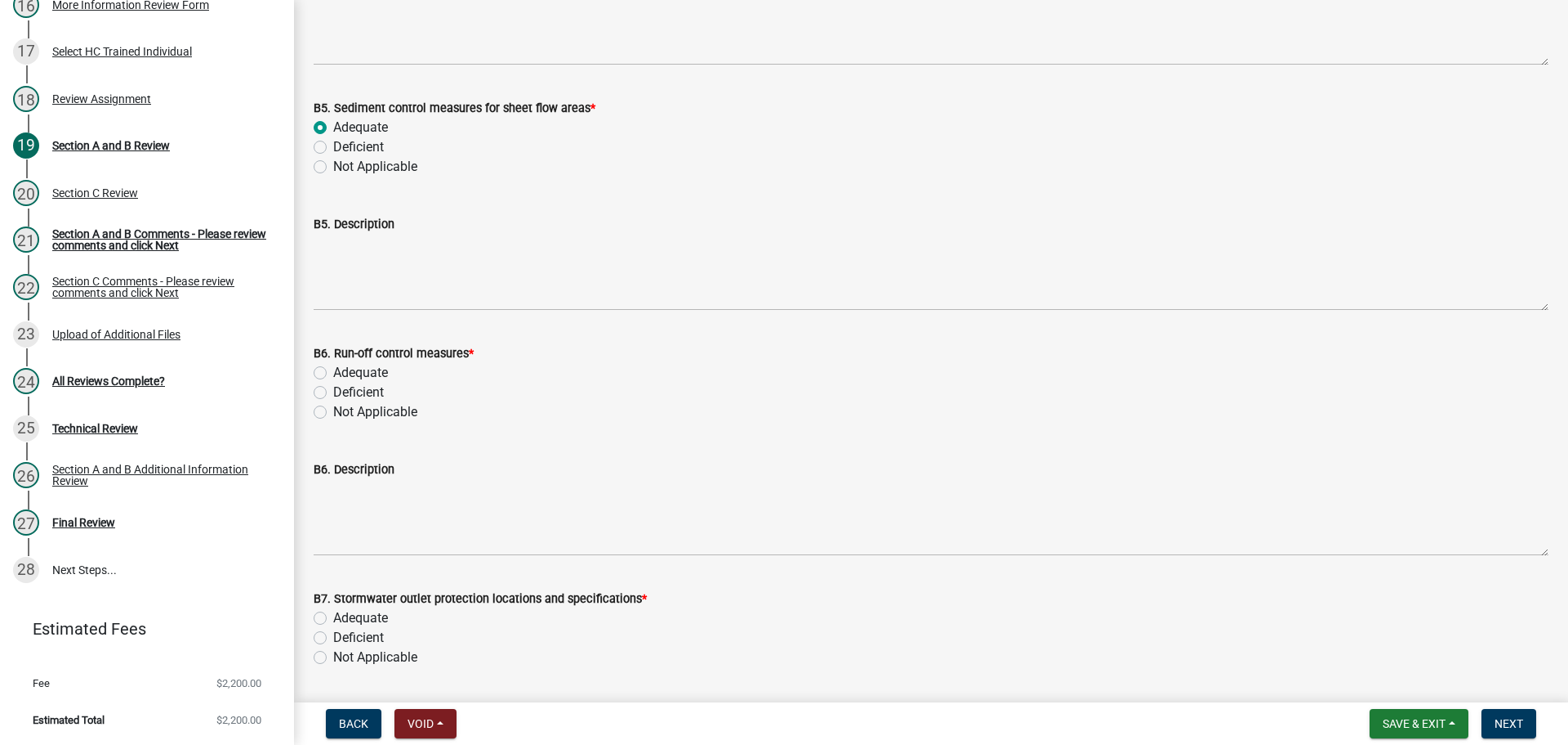
click at [361, 375] on label "Adequate" at bounding box center [360, 372] width 55 height 19
click at [344, 373] on input "Adequate" at bounding box center [338, 368] width 11 height 11
radio input "true"
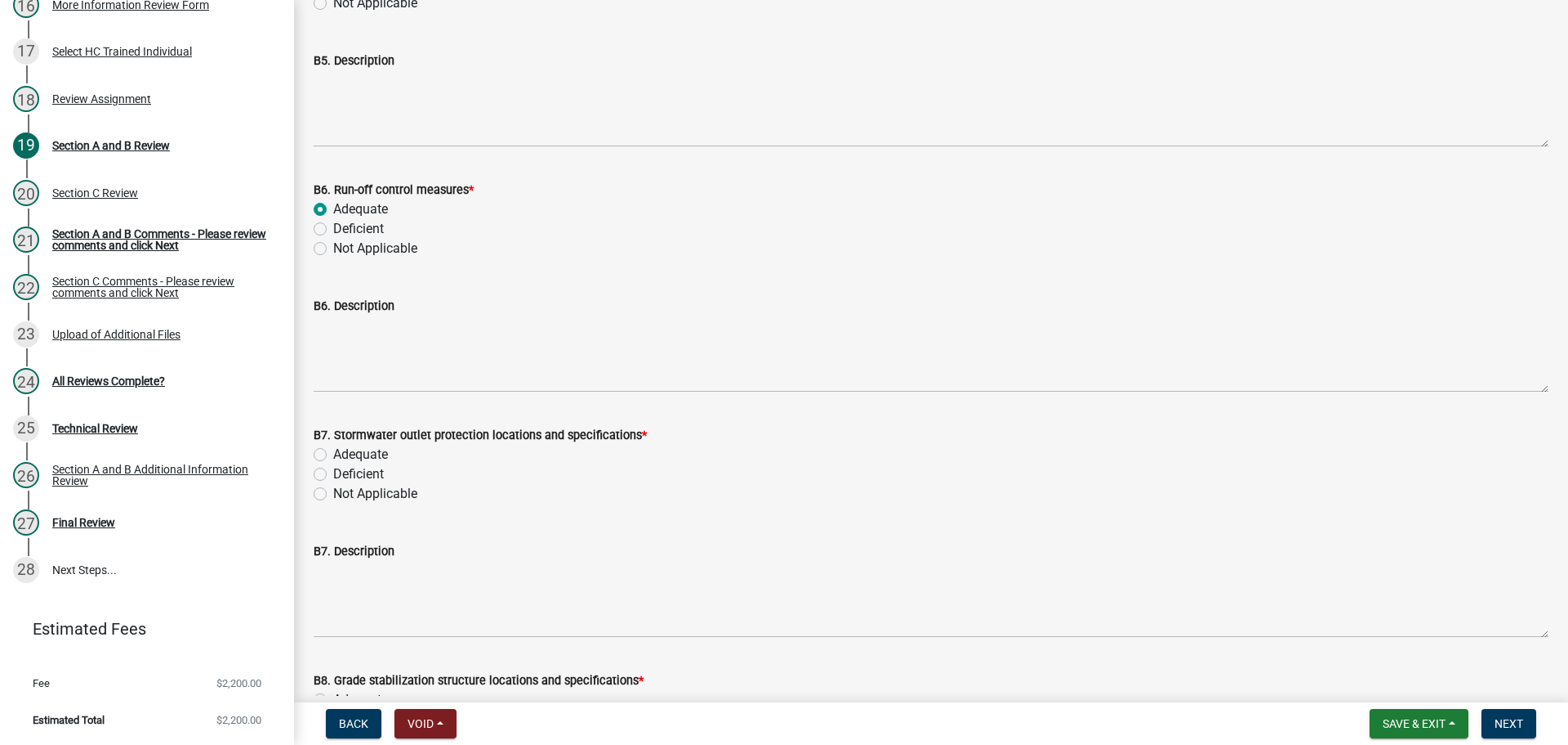
click at [375, 452] on label "Adequate" at bounding box center [360, 454] width 55 height 19
click at [344, 452] on input "Adequate" at bounding box center [338, 450] width 11 height 11
radio input "true"
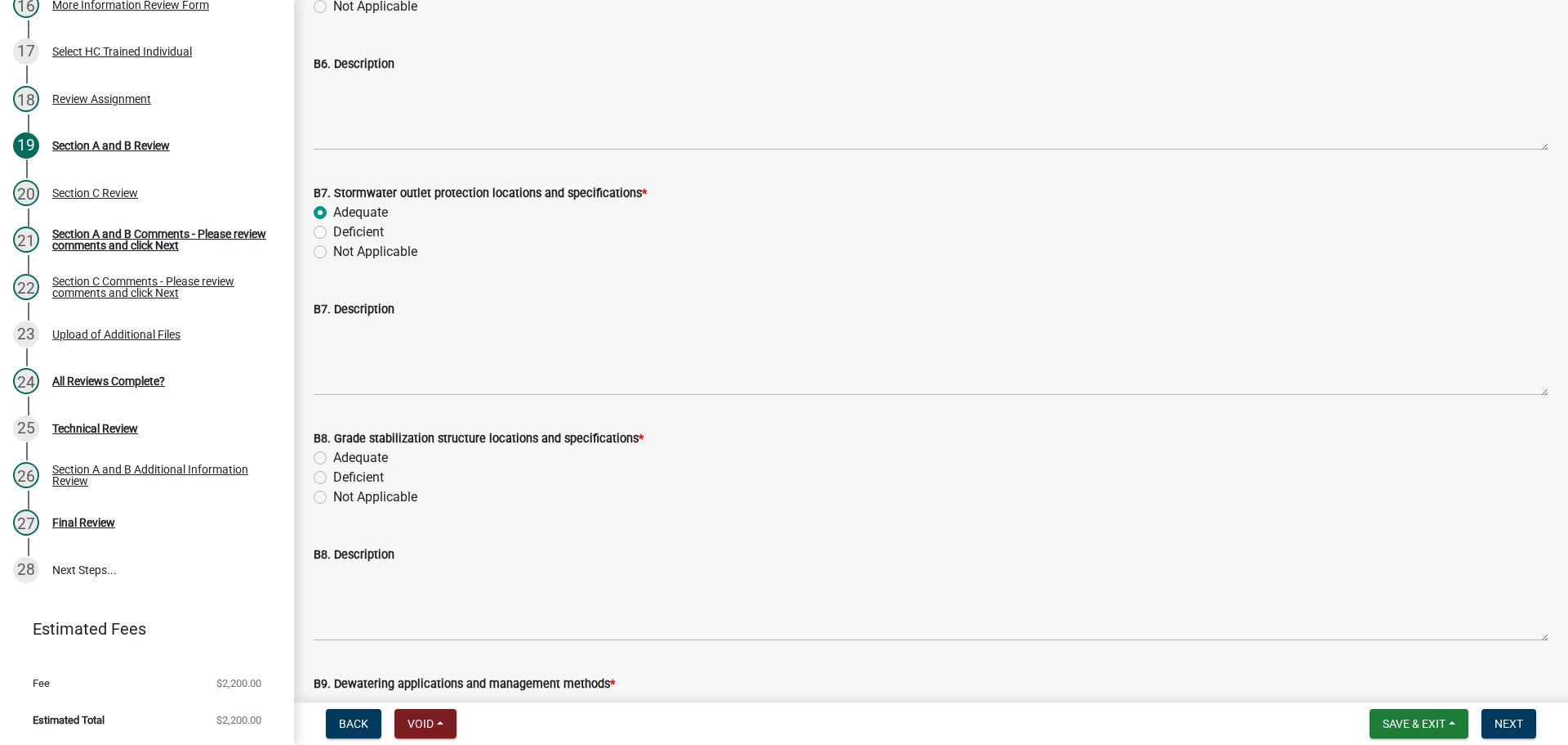
scroll to position [9236, 0]
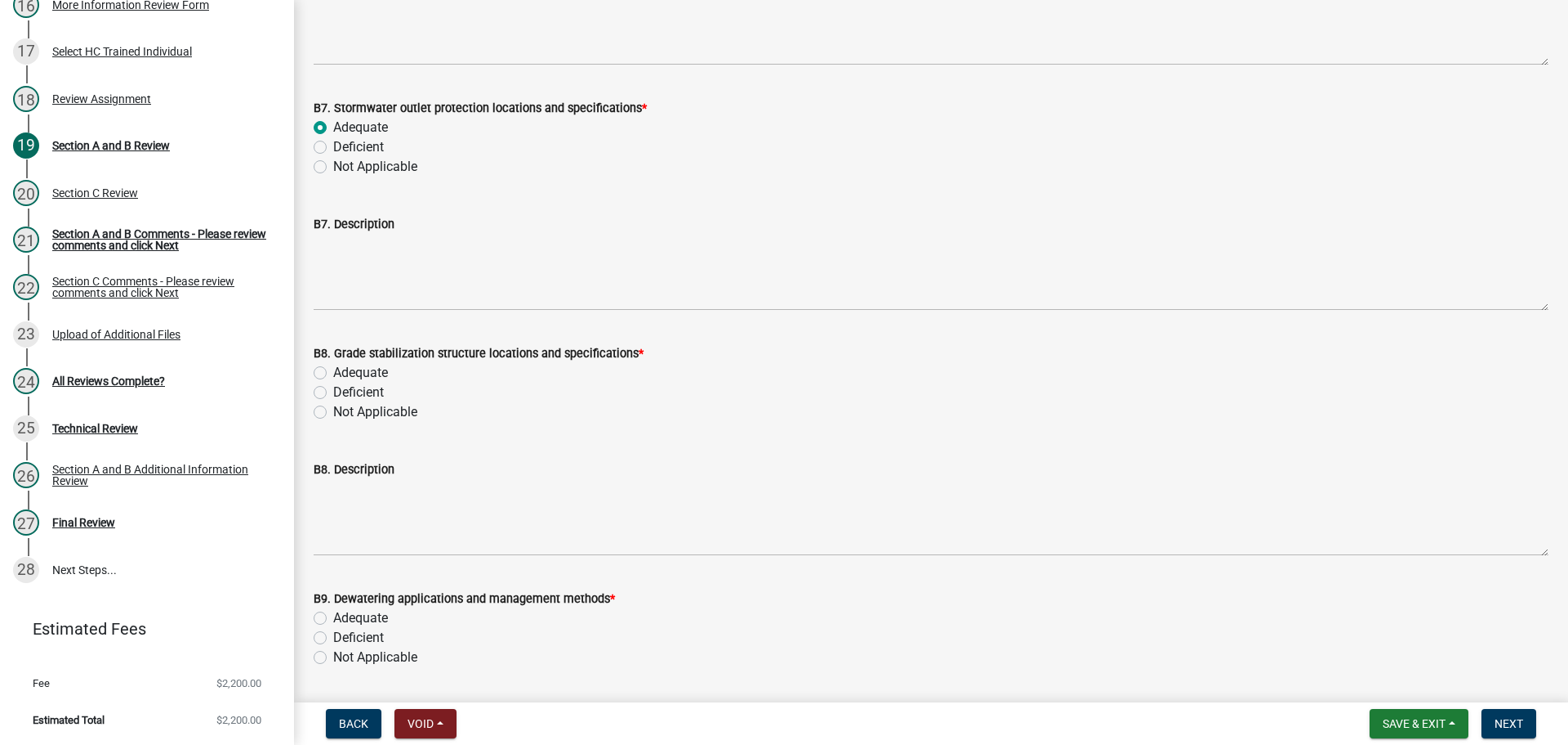
click at [366, 374] on label "Adequate" at bounding box center [360, 372] width 55 height 19
click at [344, 373] on input "Adequate" at bounding box center [338, 368] width 11 height 11
radio input "true"
click at [373, 618] on label "Adequate" at bounding box center [360, 617] width 55 height 19
click at [344, 618] on input "Adequate" at bounding box center [338, 613] width 11 height 11
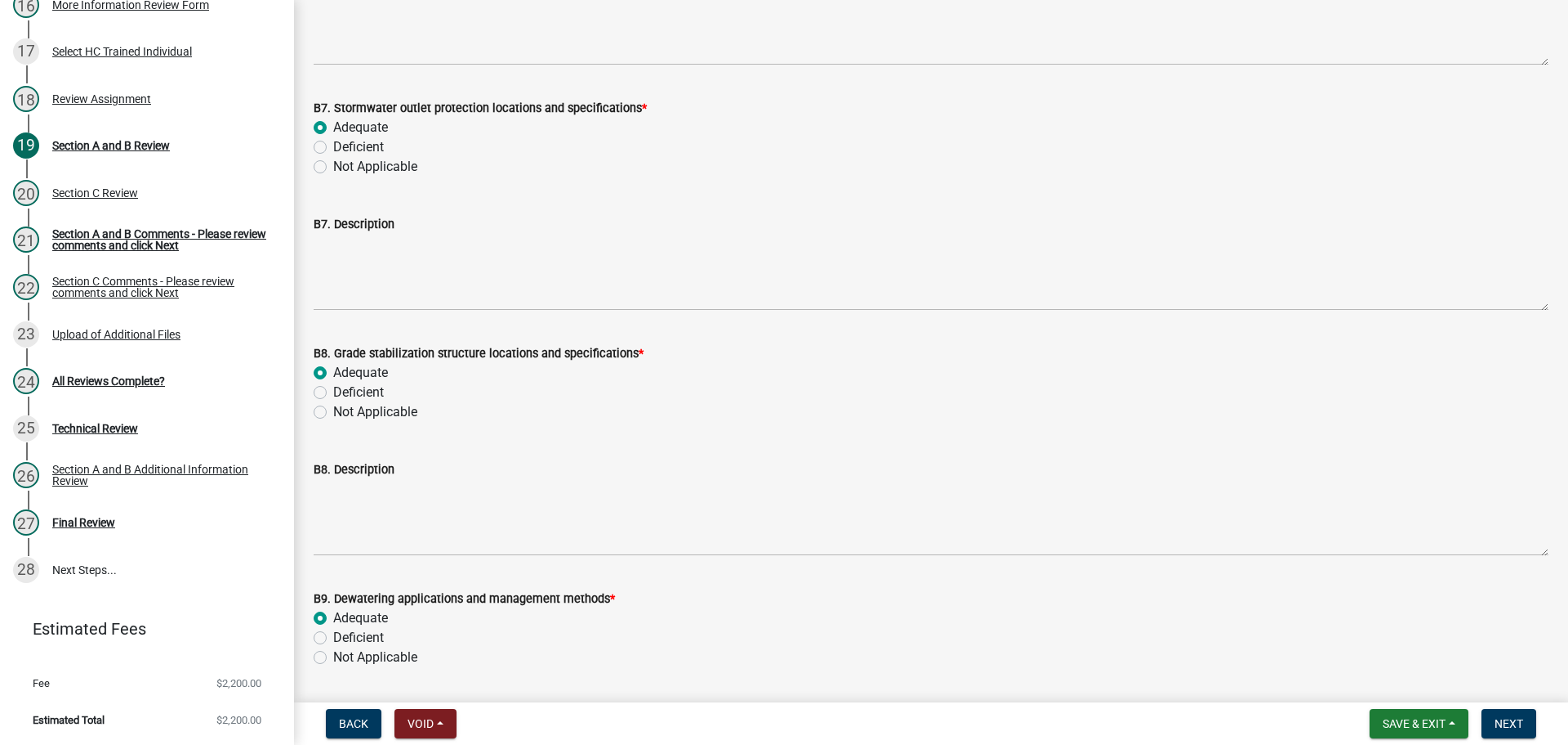
radio input "true"
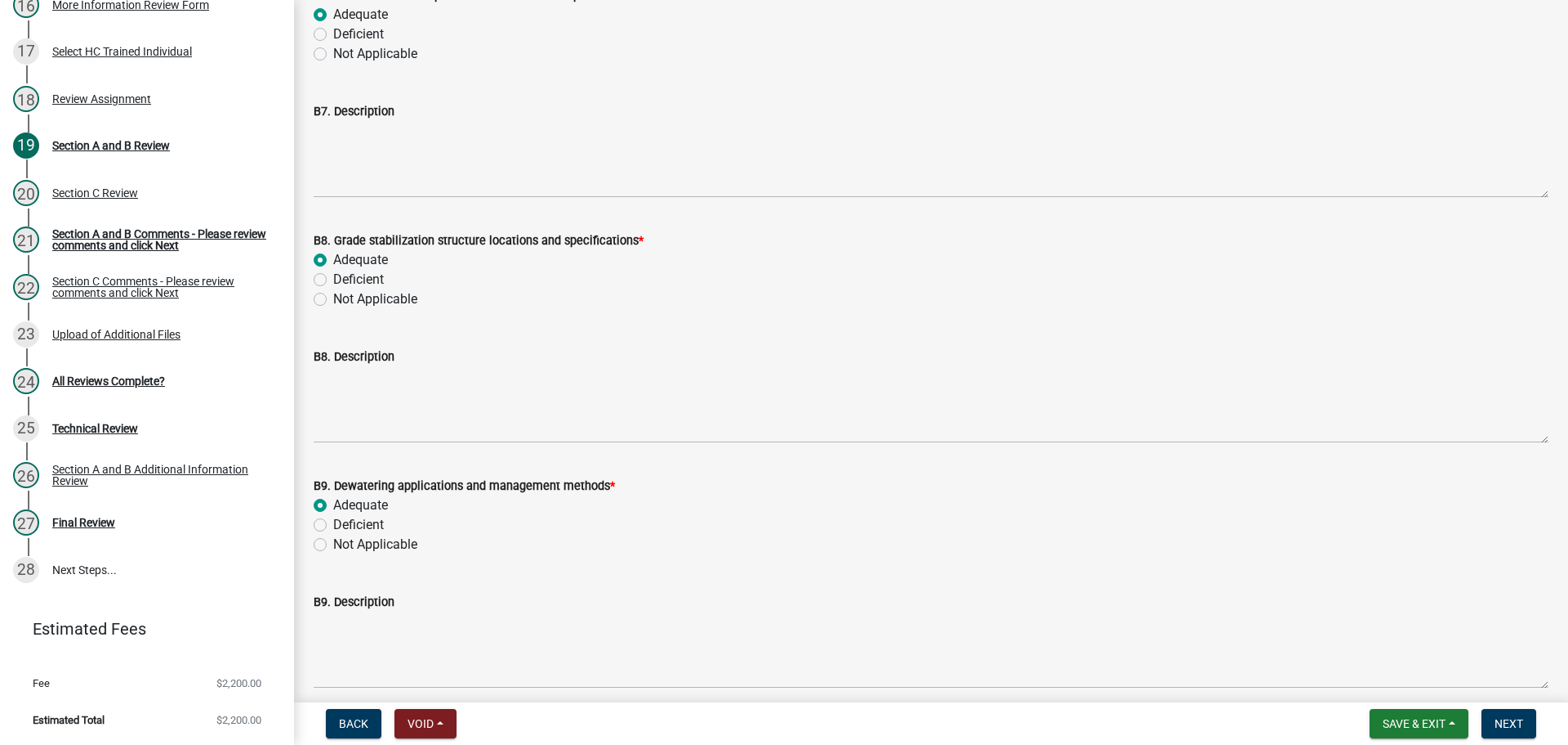
scroll to position [9563, 0]
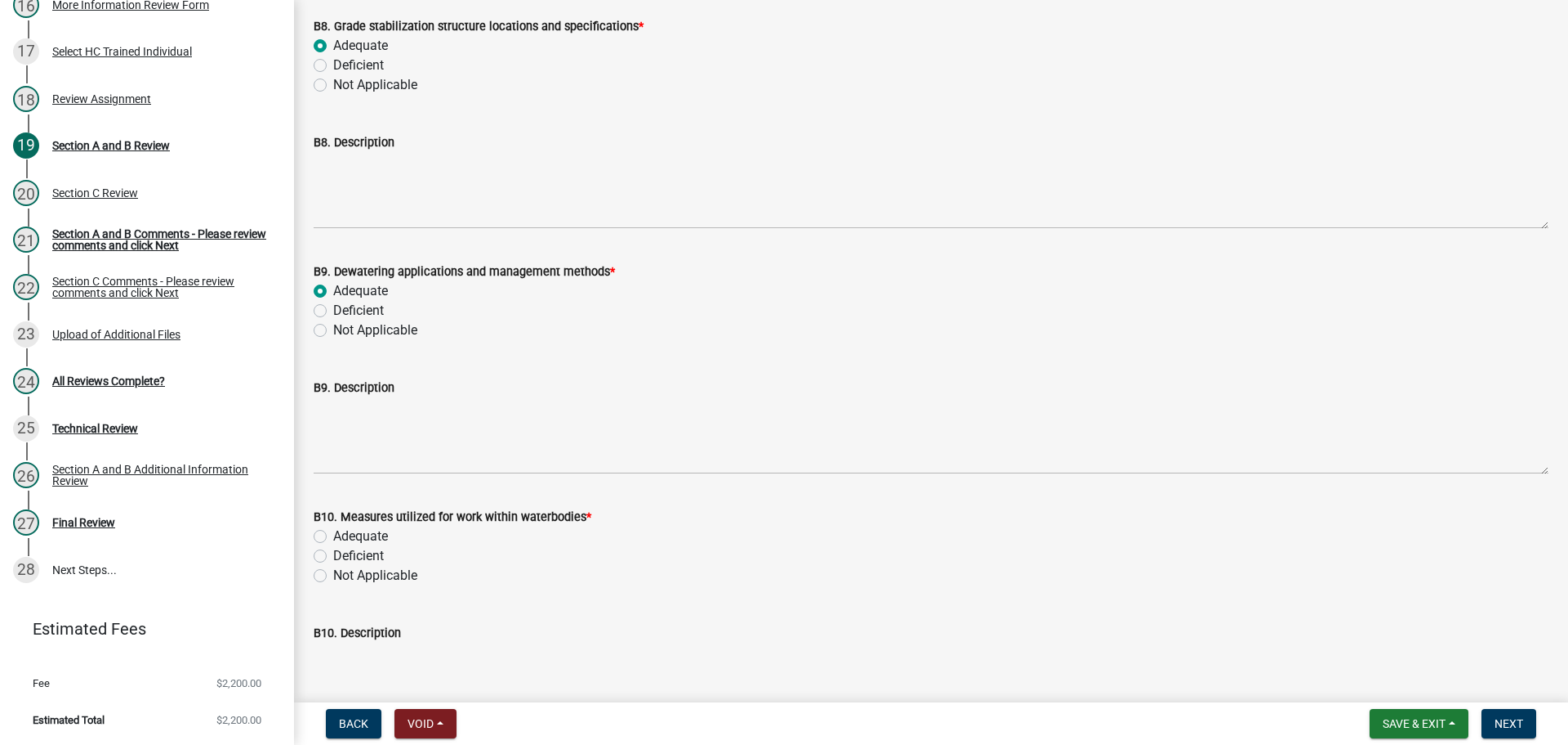
click at [371, 537] on label "Adequate" at bounding box center [360, 535] width 55 height 19
click at [344, 537] on input "Adequate" at bounding box center [338, 531] width 11 height 11
radio input "true"
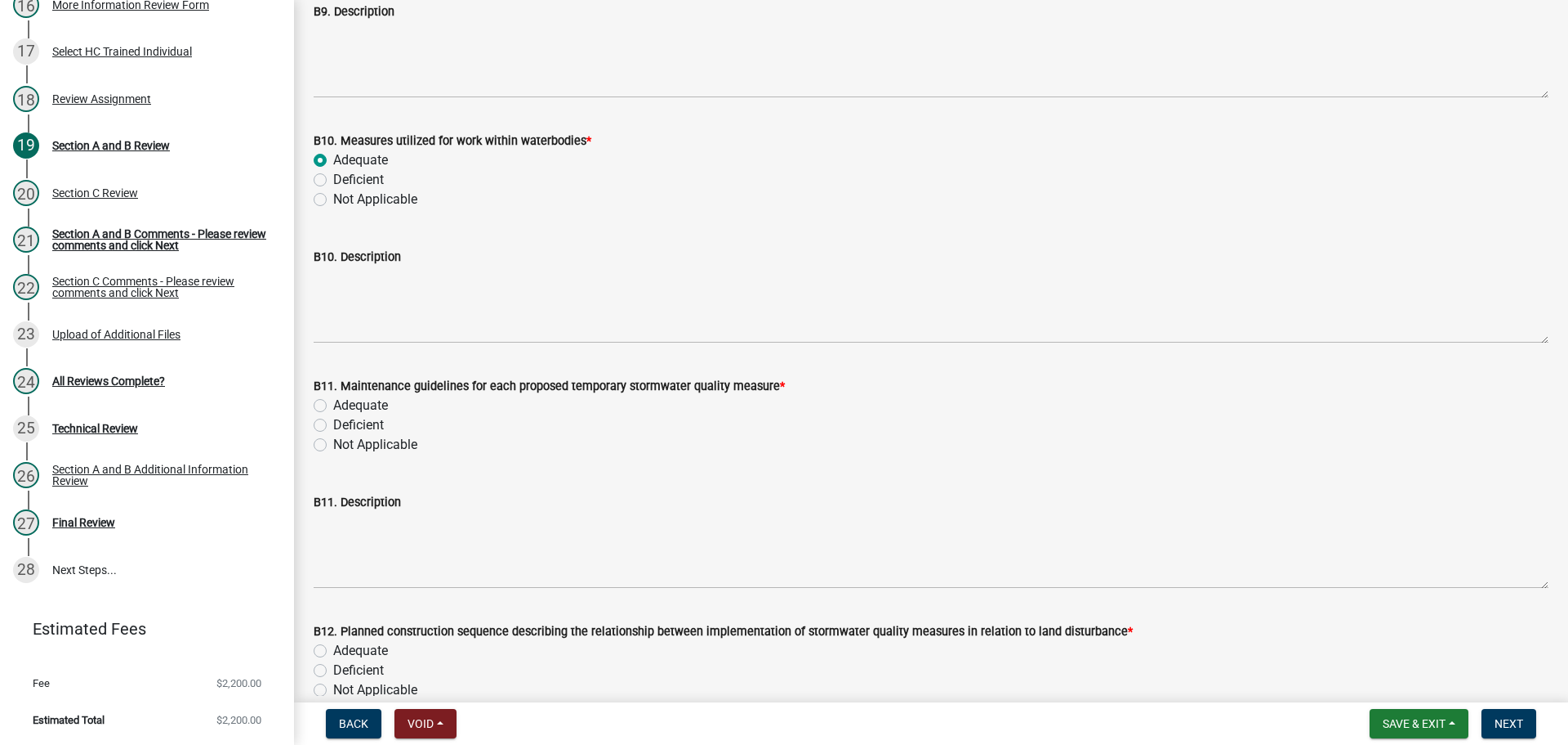
scroll to position [9971, 0]
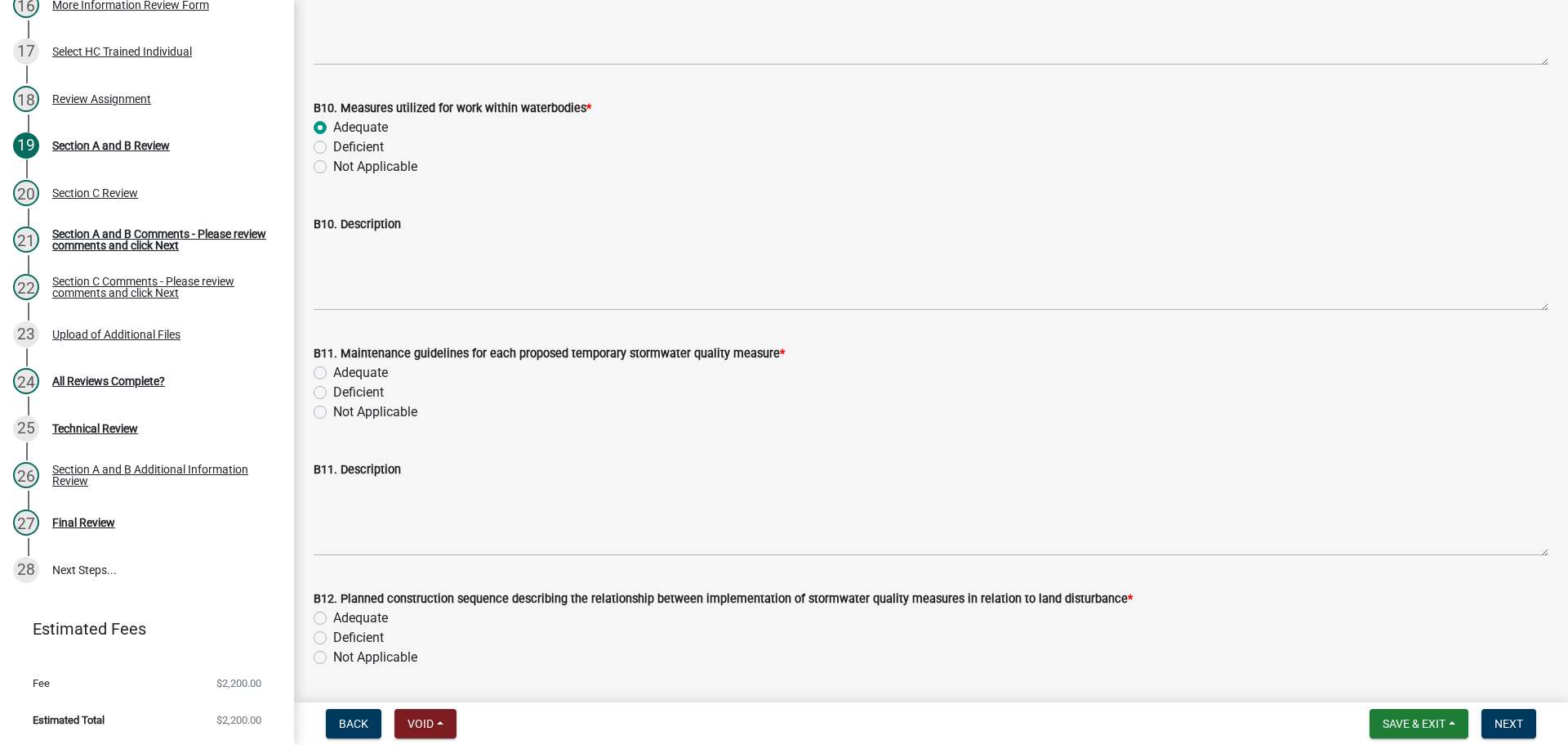
click at [366, 367] on label "Adequate" at bounding box center [360, 372] width 55 height 19
click at [344, 367] on input "Adequate" at bounding box center [338, 368] width 11 height 11
radio input "true"
click at [366, 611] on label "Adequate" at bounding box center [360, 617] width 55 height 19
click at [344, 611] on input "Adequate" at bounding box center [338, 613] width 11 height 11
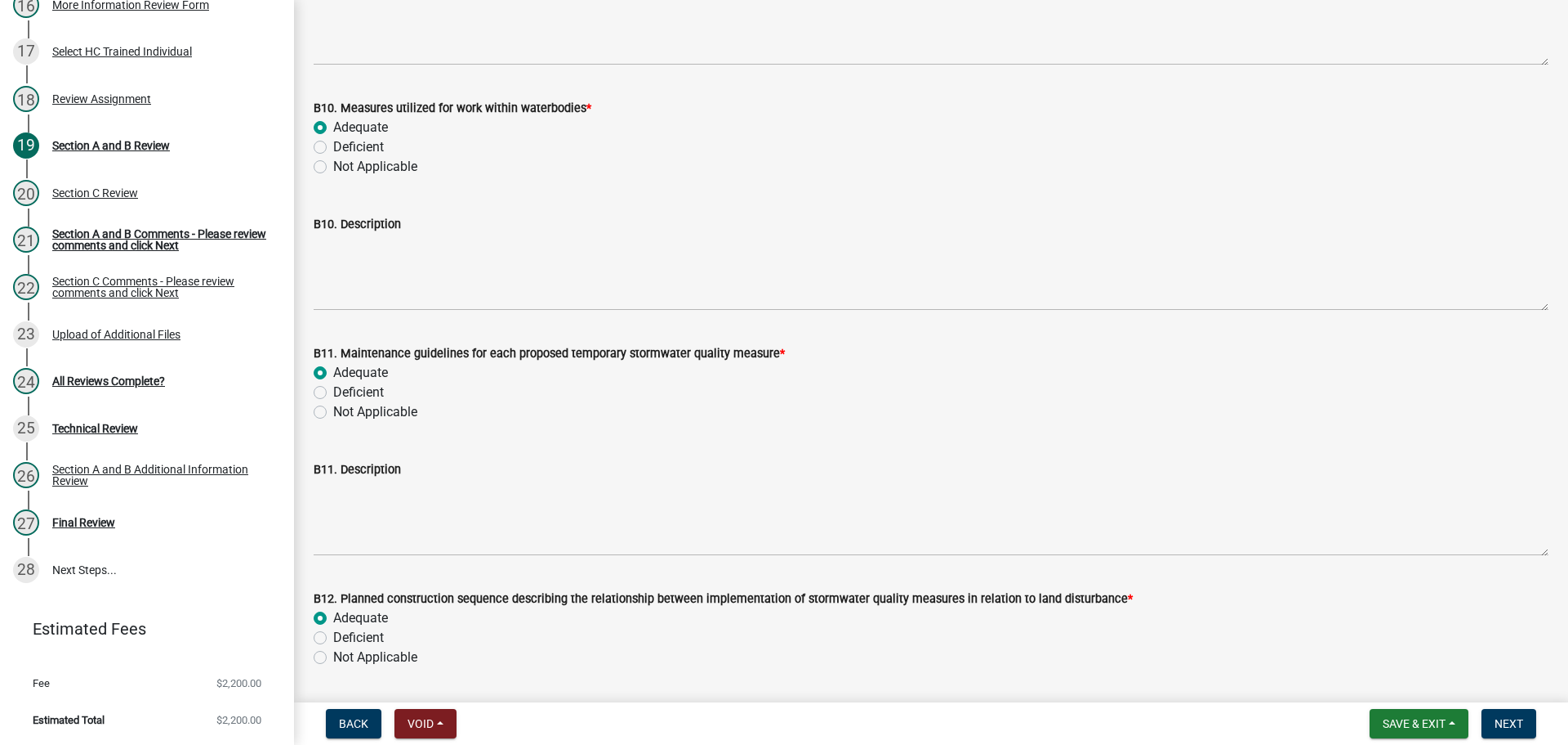
radio input "true"
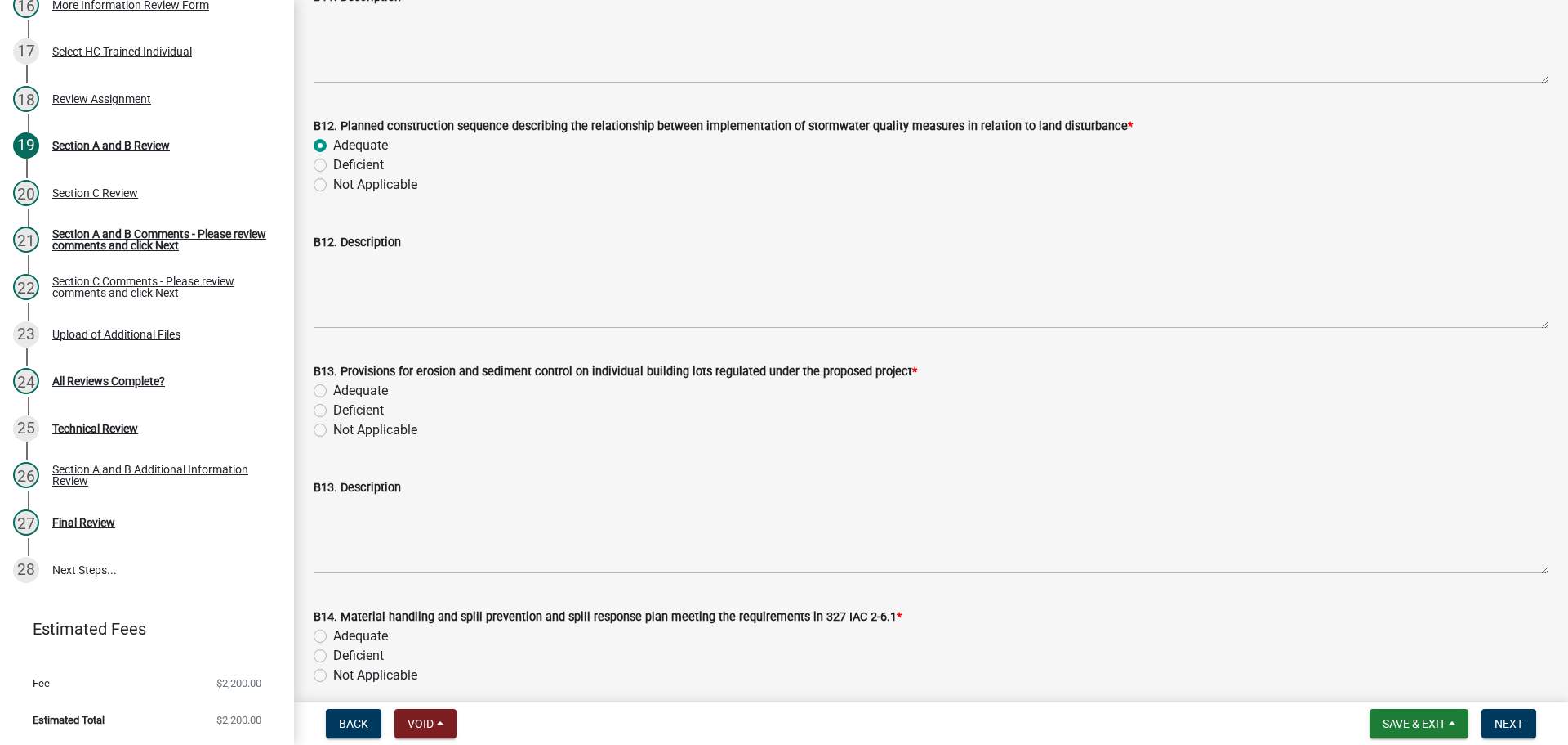
scroll to position [10462, 0]
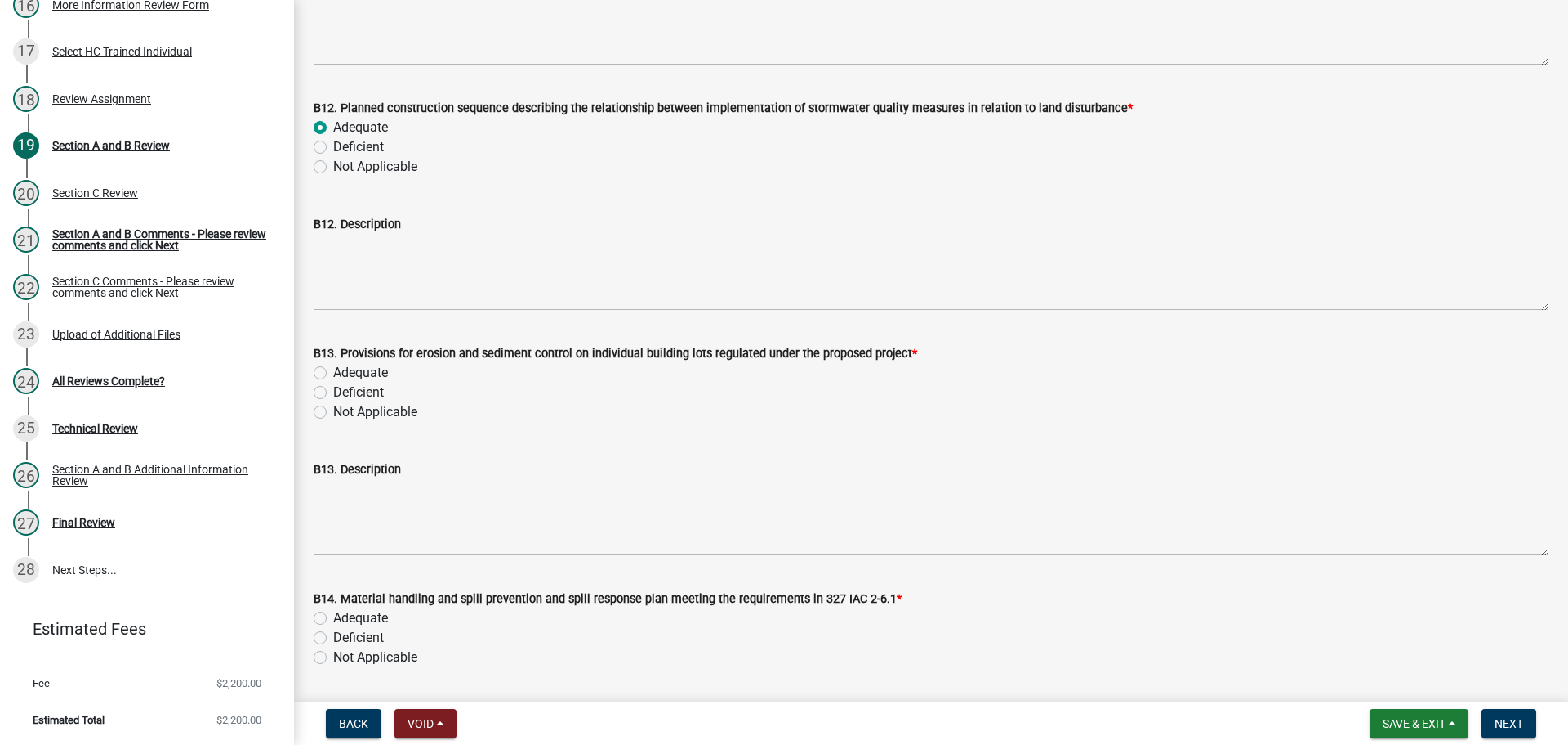
click at [378, 376] on label "Adequate" at bounding box center [360, 372] width 55 height 19
click at [344, 373] on input "Adequate" at bounding box center [338, 368] width 11 height 11
radio input "true"
click at [371, 618] on label "Adequate" at bounding box center [360, 617] width 55 height 19
click at [344, 618] on input "Adequate" at bounding box center [338, 613] width 11 height 11
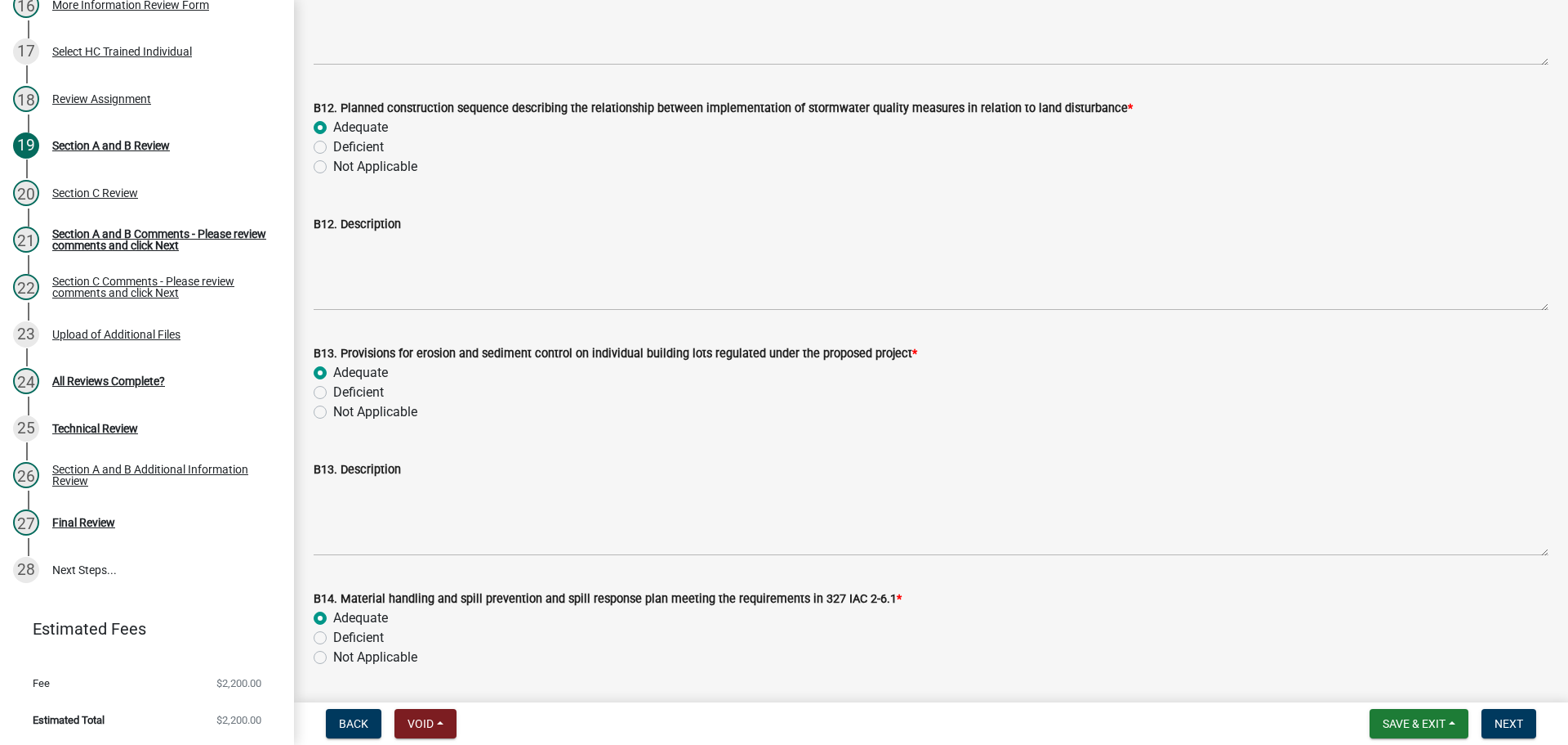
radio input "true"
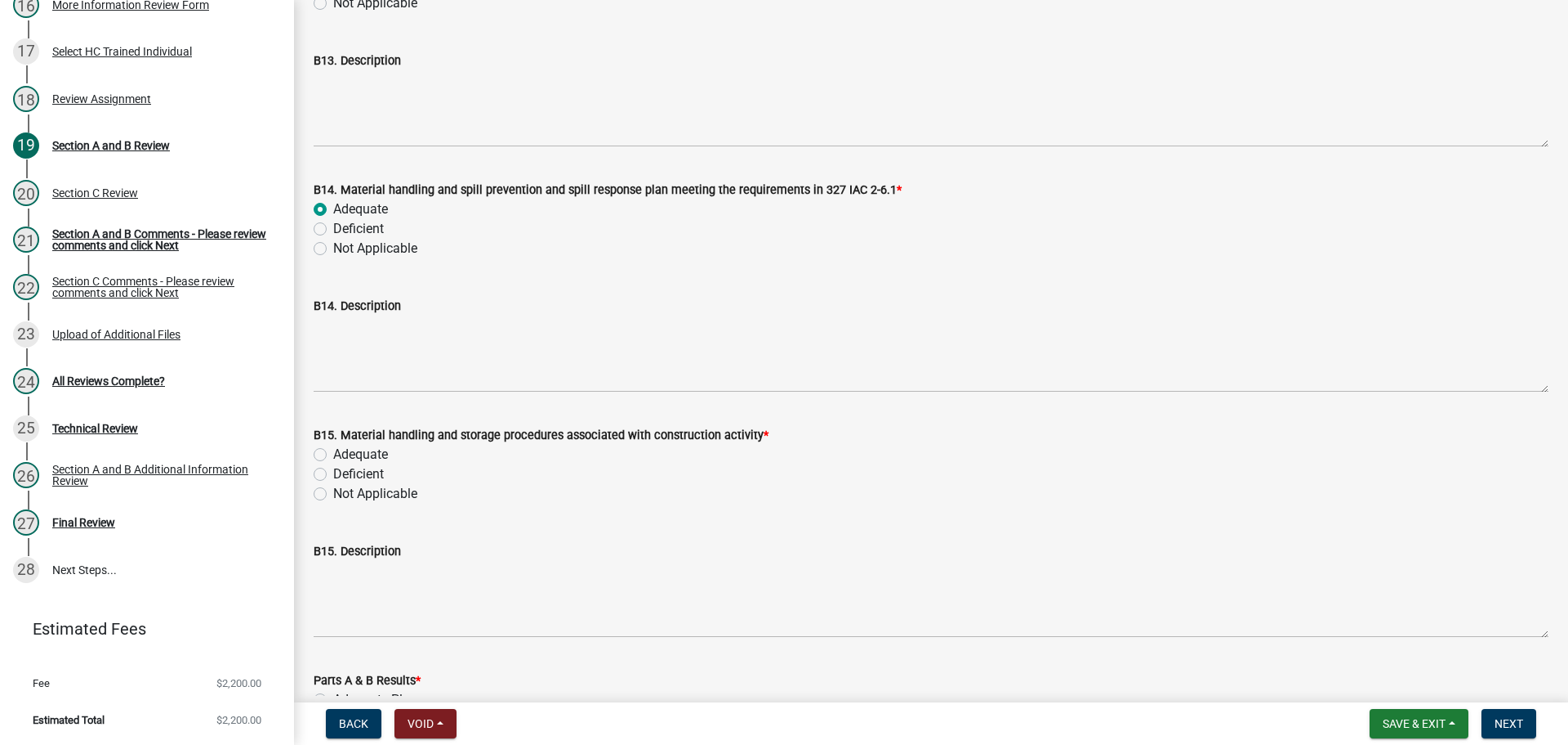
click at [371, 460] on label "Adequate" at bounding box center [360, 454] width 55 height 19
click at [344, 456] on input "Adequate" at bounding box center [338, 450] width 11 height 11
radio input "true"
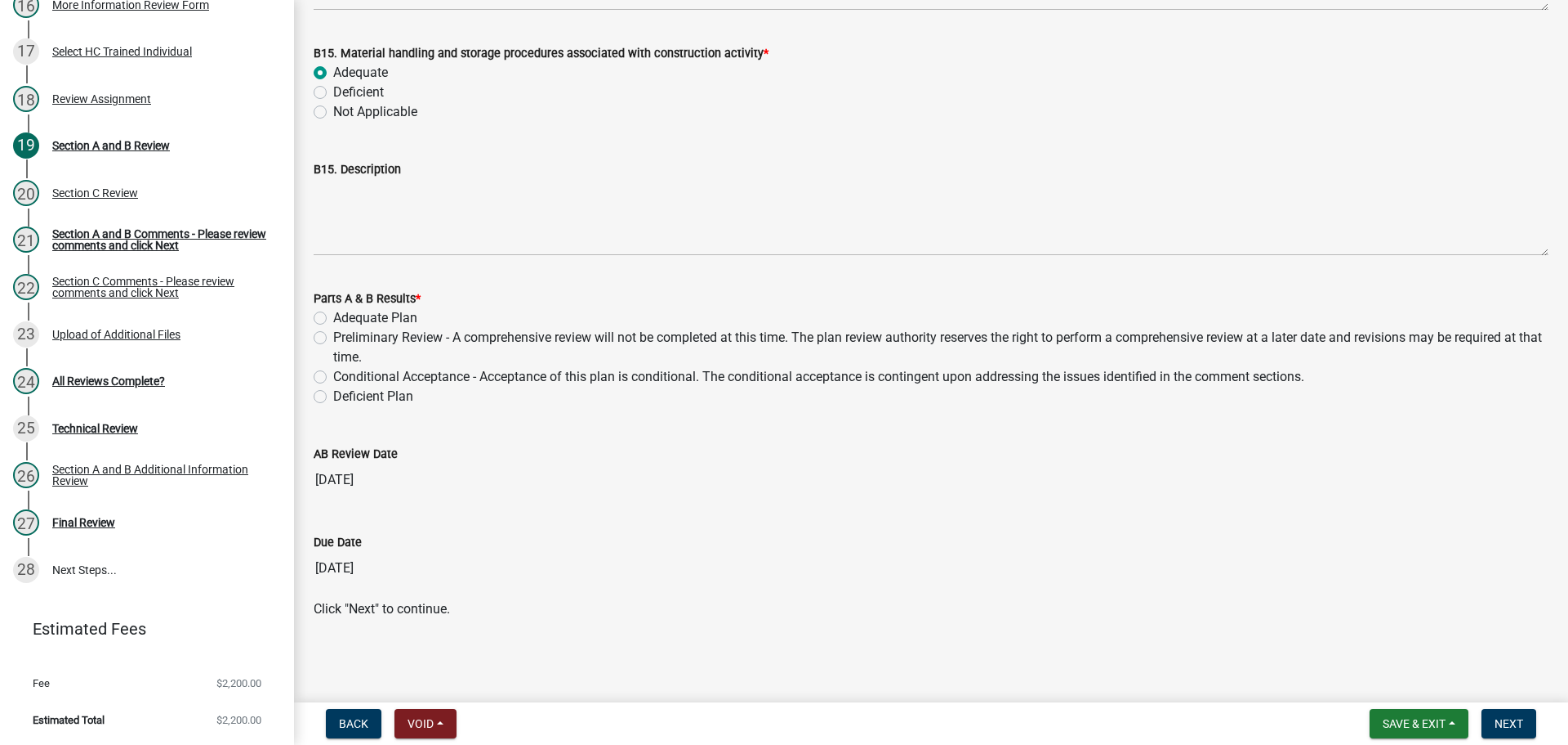
click at [398, 375] on label "Conditional Acceptance - Acceptance of this plan is conditional. The conditiona…" at bounding box center [818, 376] width 971 height 19
click at [344, 375] on input "Conditional Acceptance - Acceptance of this plan is conditional. The conditiona…" at bounding box center [338, 372] width 11 height 11
radio input "true"
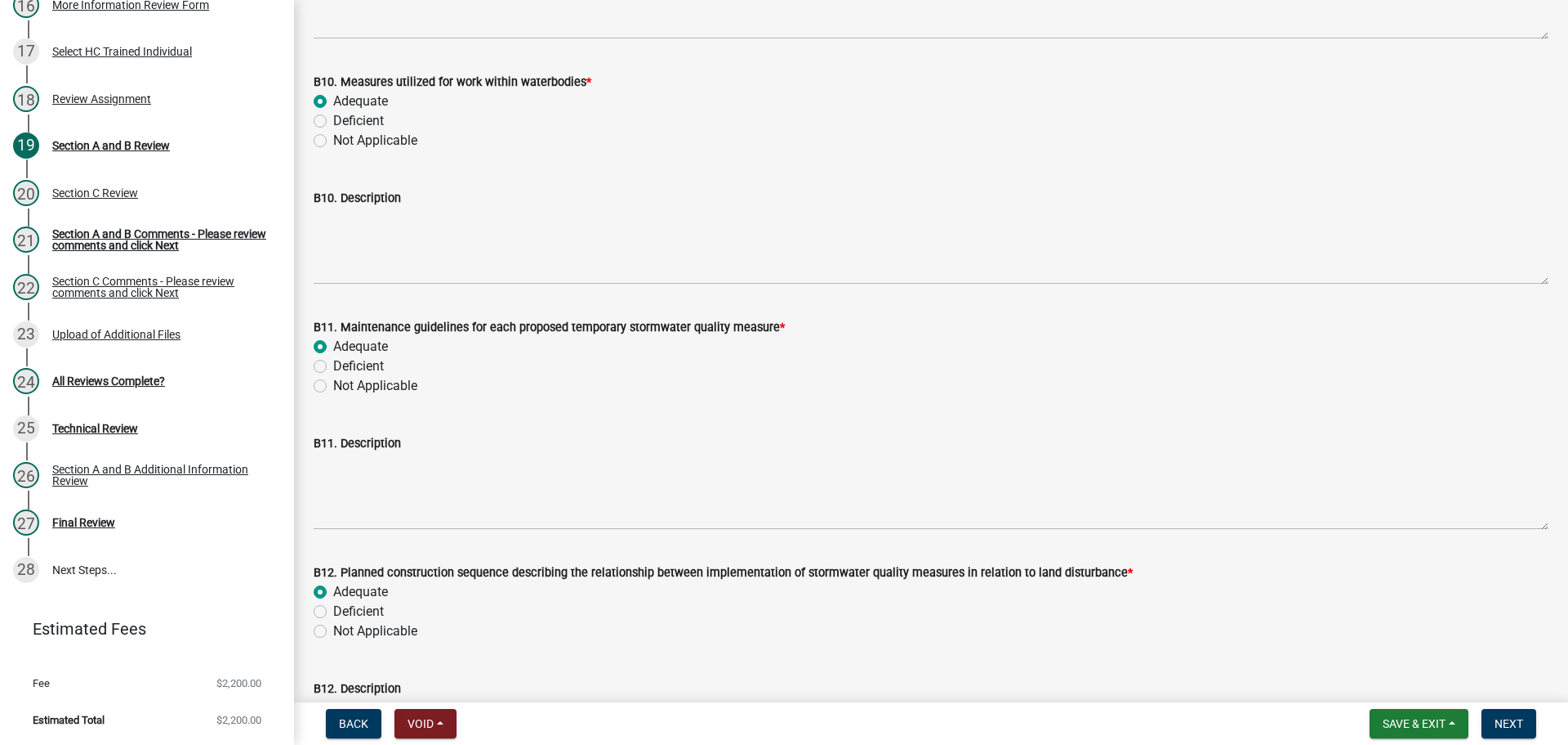
scroll to position [10026, 0]
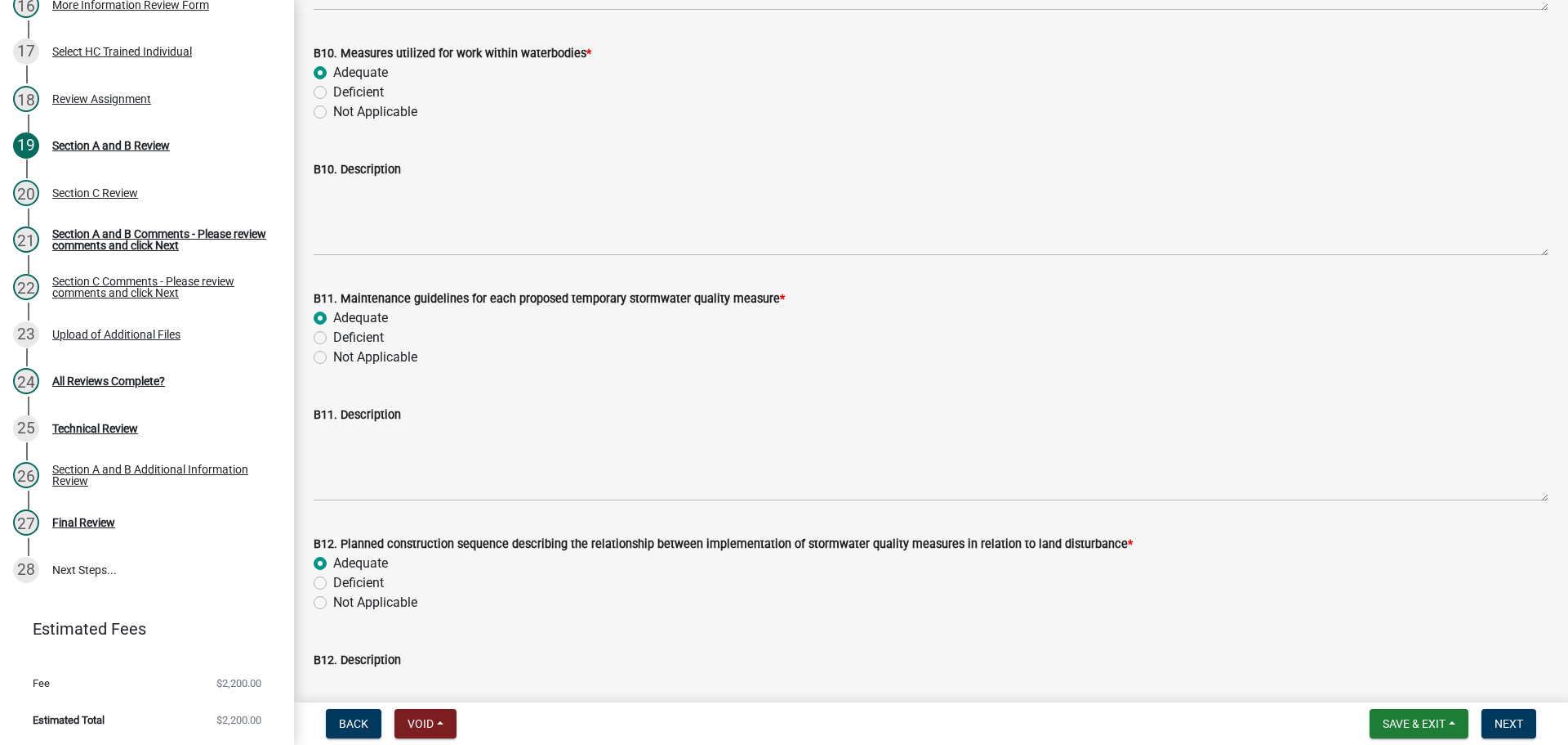
click at [366, 338] on label "Deficient" at bounding box center [358, 337] width 50 height 19
click at [344, 338] on input "Deficient" at bounding box center [338, 333] width 11 height 11
radio input "true"
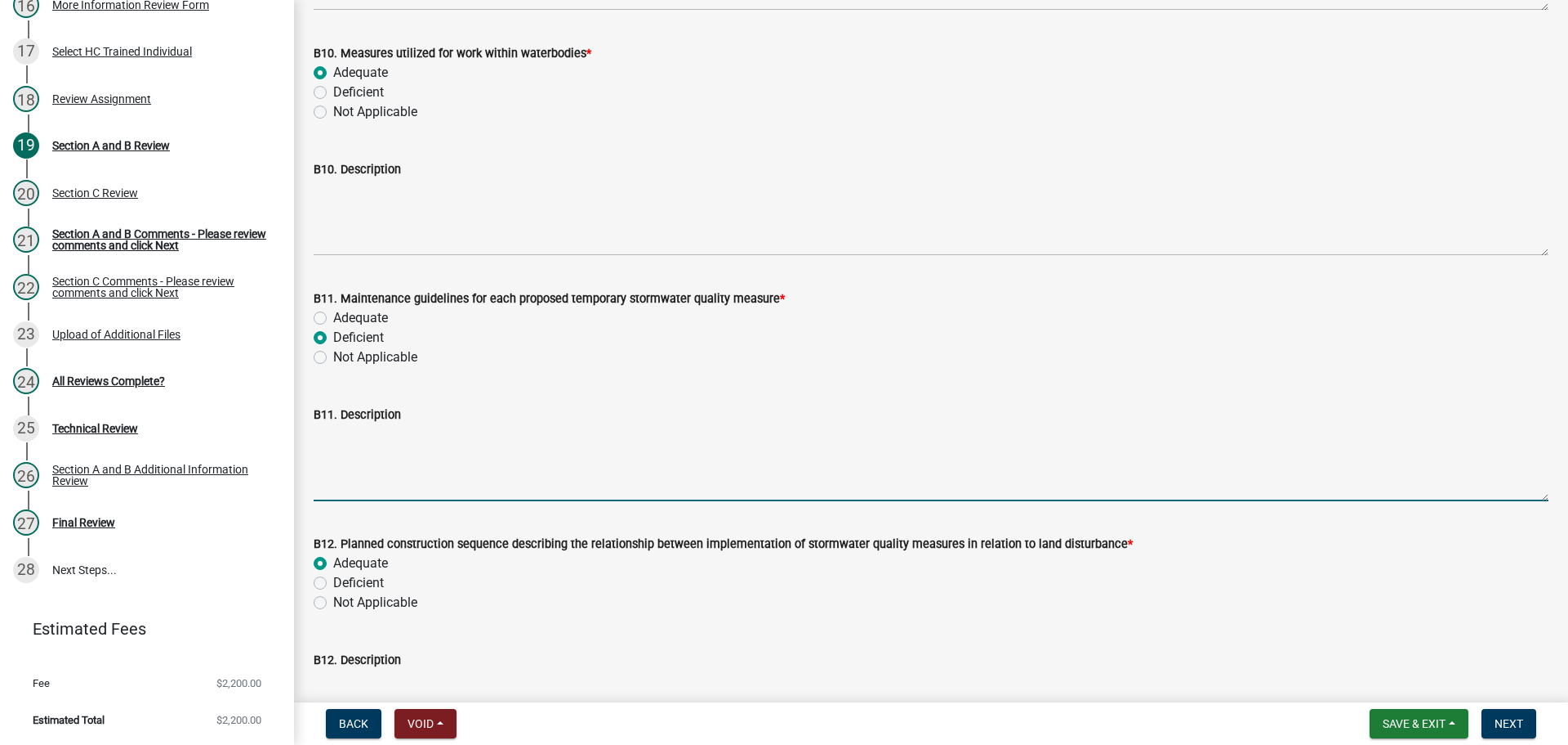
click at [547, 461] on textarea "B11. Description" at bounding box center [931, 463] width 1235 height 77
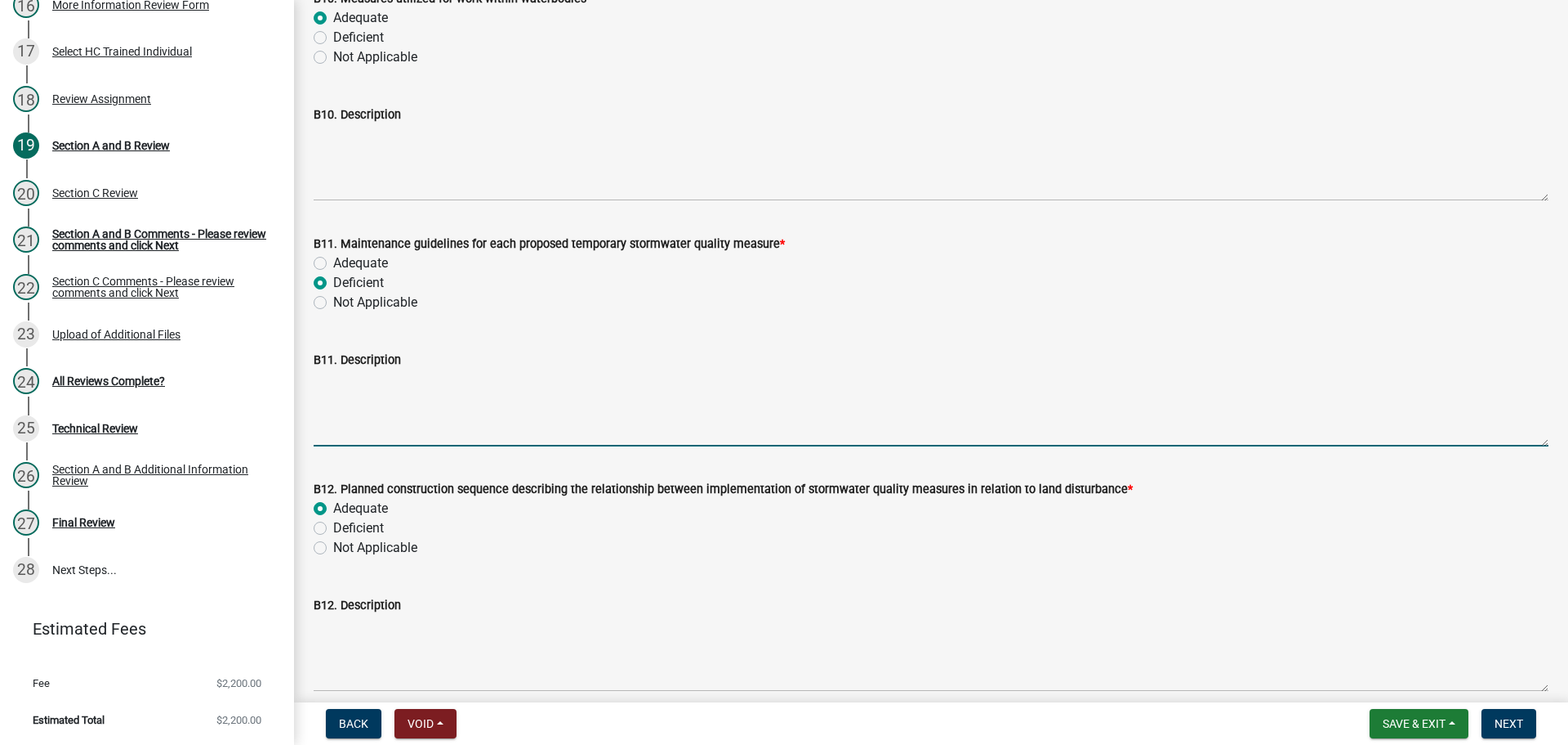
scroll to position [10108, 0]
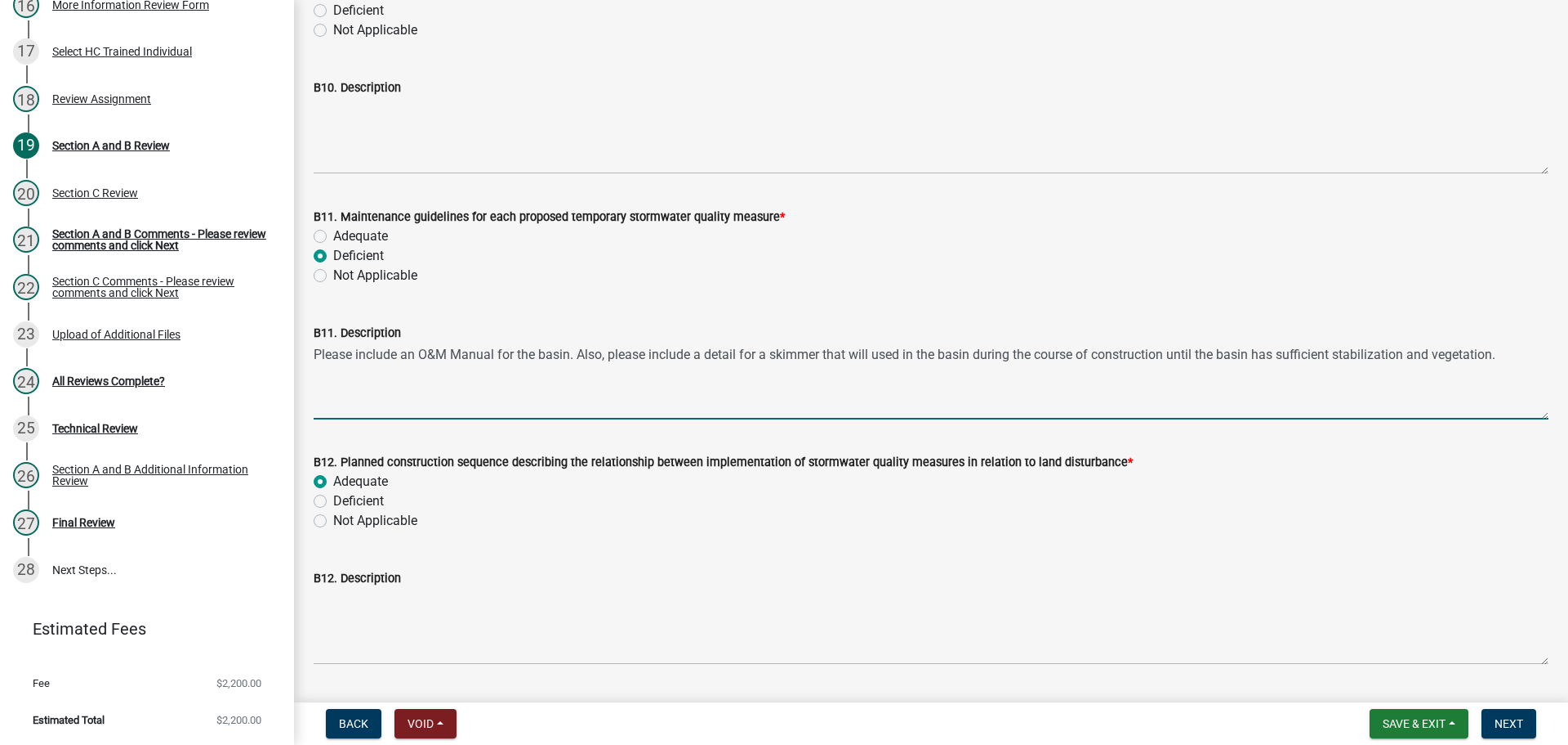
click at [823, 356] on textarea "Please include an O&M Manual for the basin. Also, please include a detail for a…" at bounding box center [931, 381] width 1235 height 77
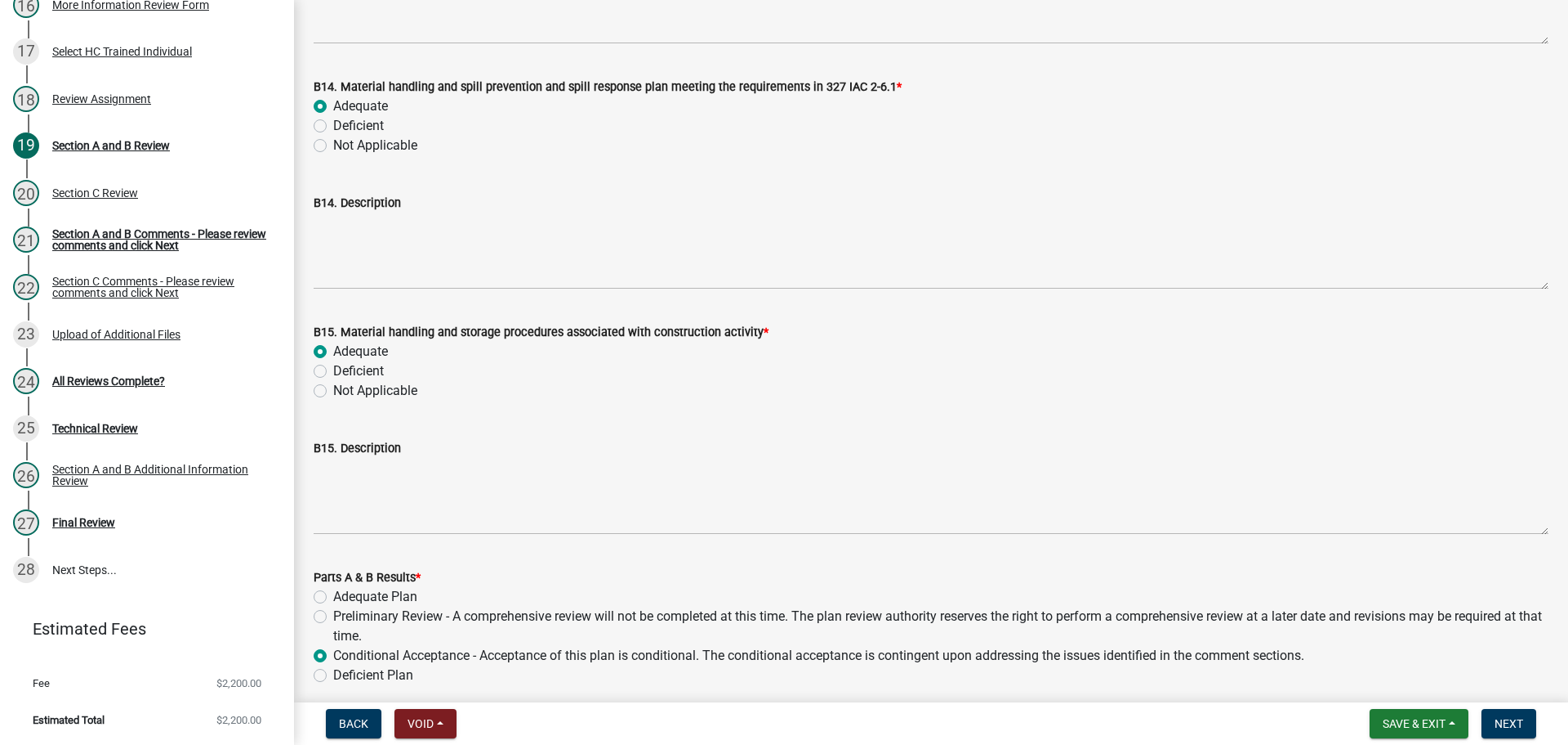
scroll to position [11252, 0]
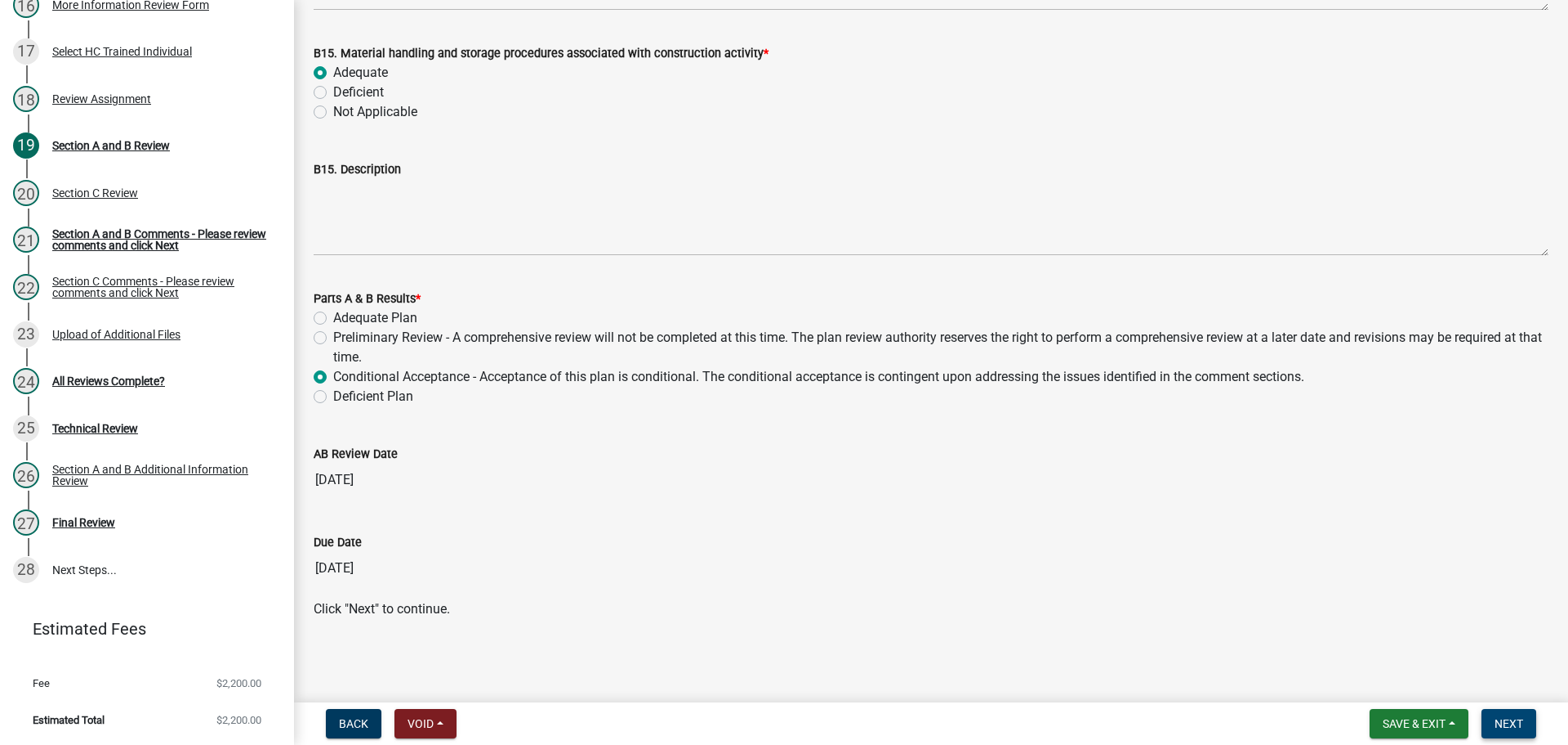
type textarea "Please include an O&M Manual for the basin. Also, please include a detail for a…"
click at [1518, 716] on span "Next" at bounding box center [1509, 723] width 29 height 13
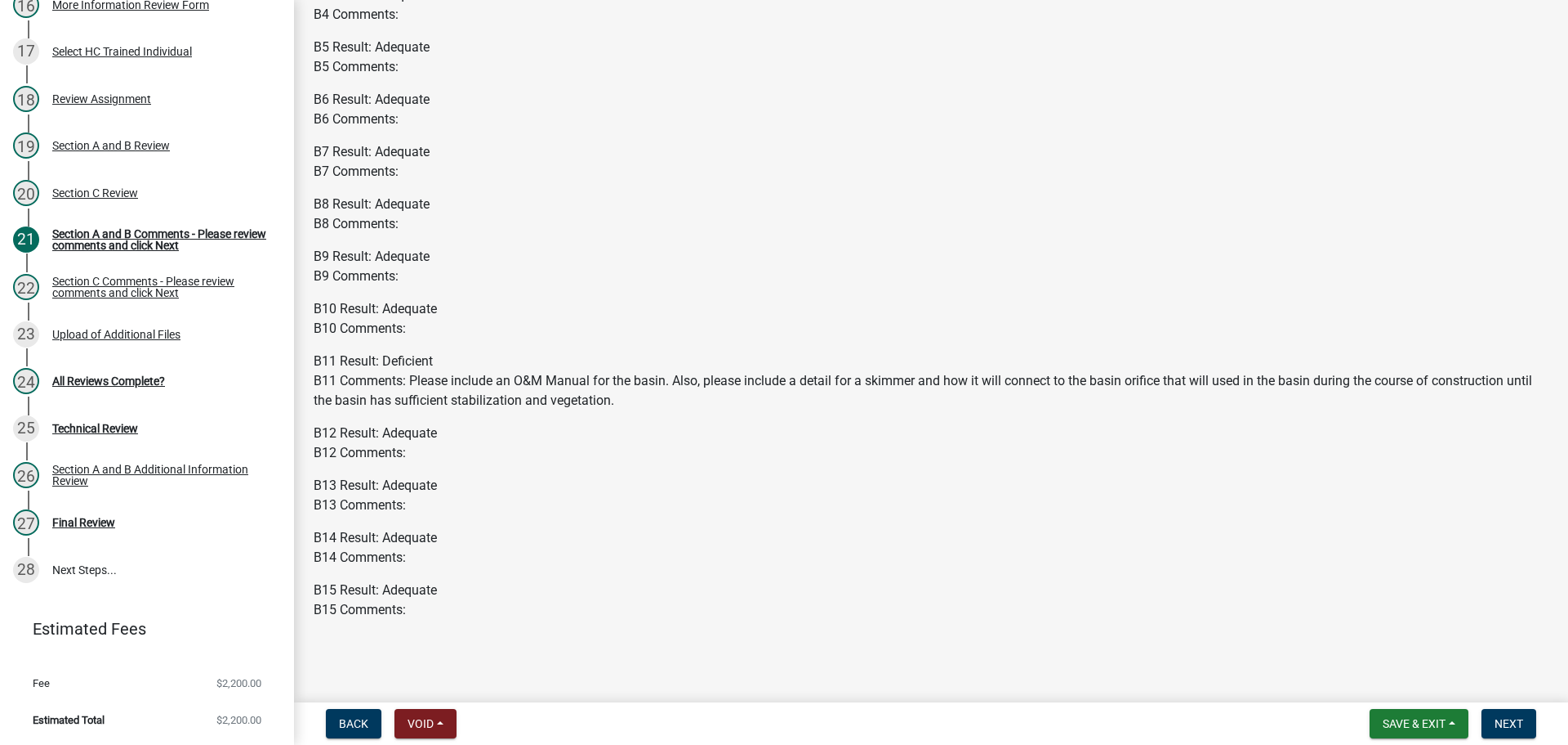
scroll to position [1886, 0]
click at [1528, 721] on button "Next" at bounding box center [1508, 723] width 55 height 29
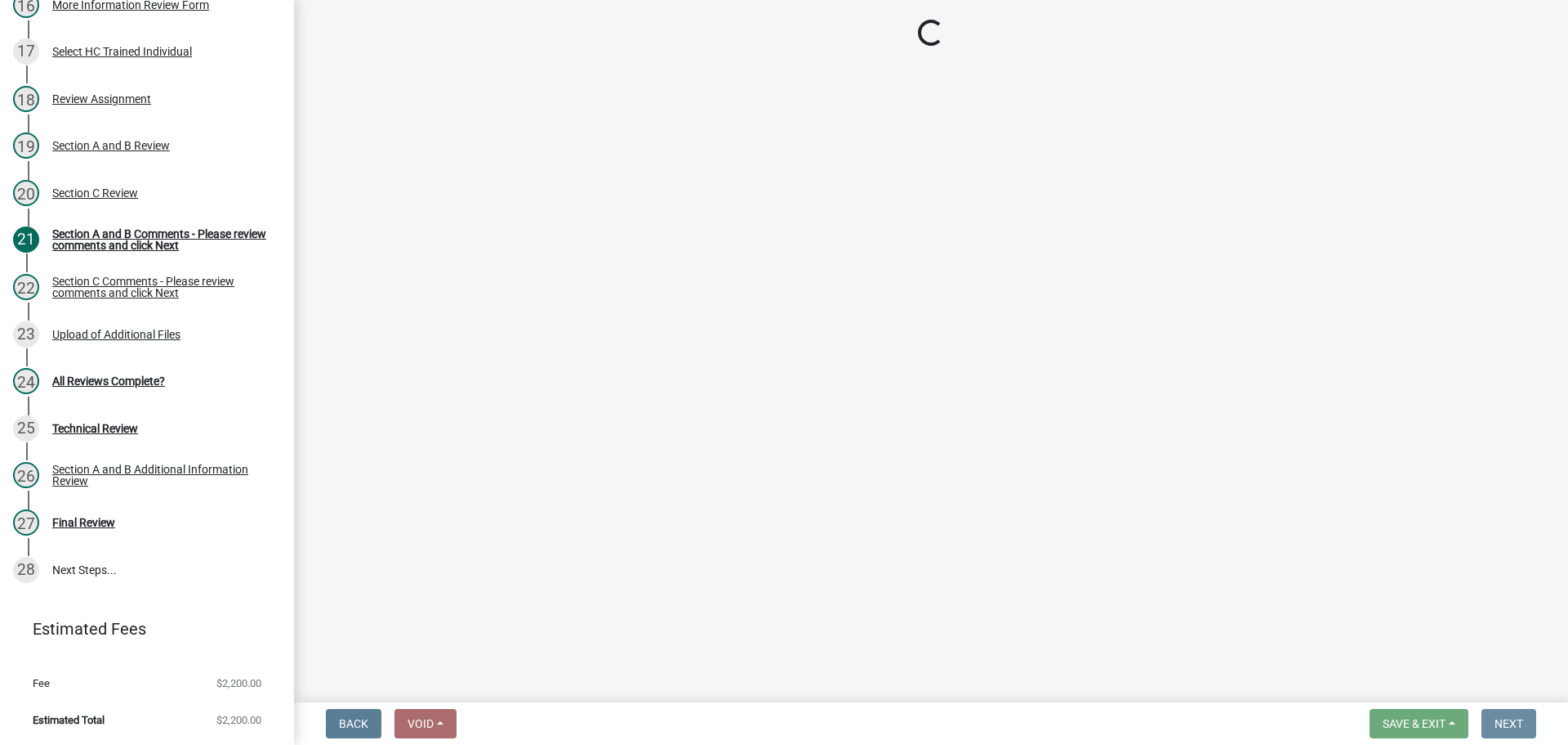
scroll to position [0, 0]
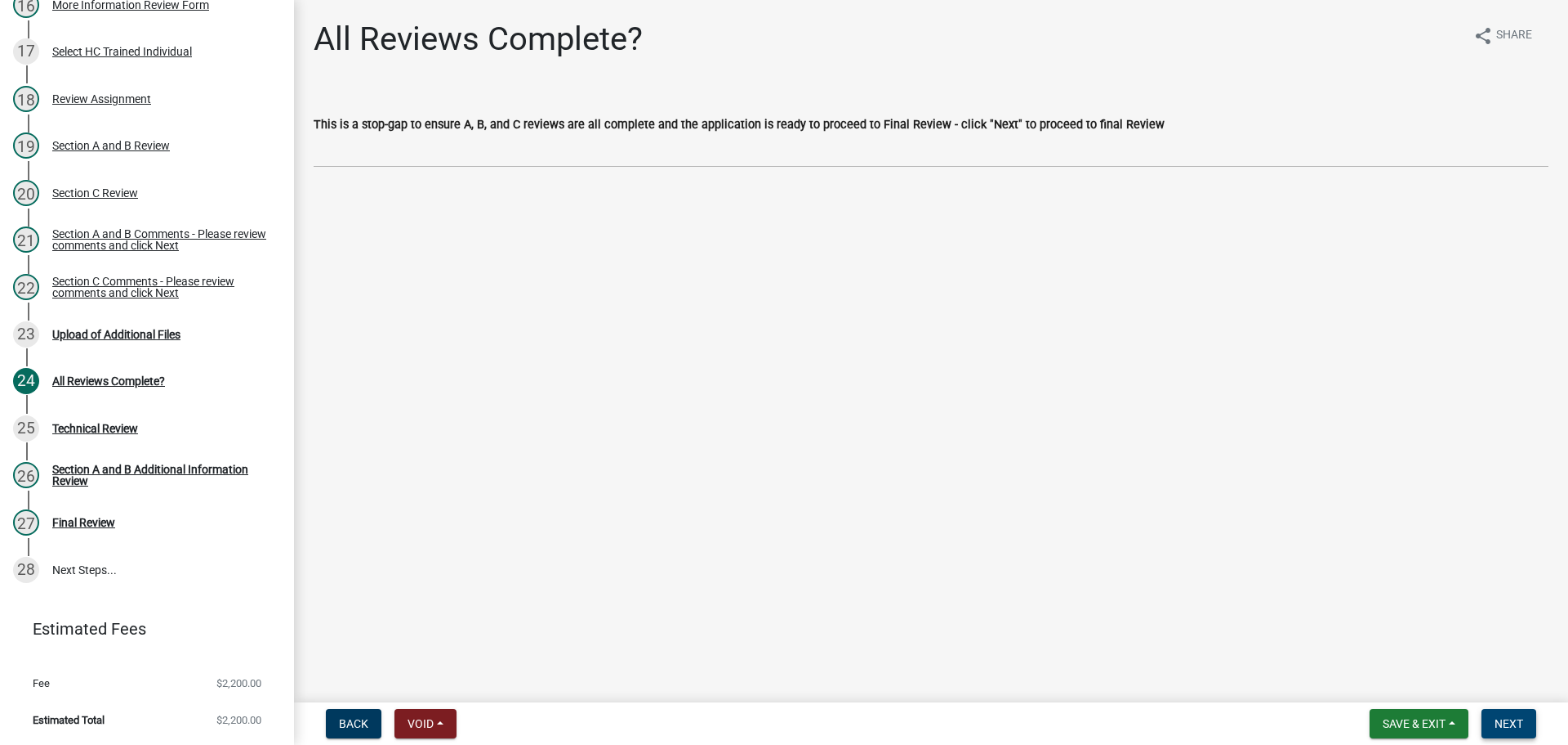
click at [1505, 710] on button "Next" at bounding box center [1508, 723] width 55 height 29
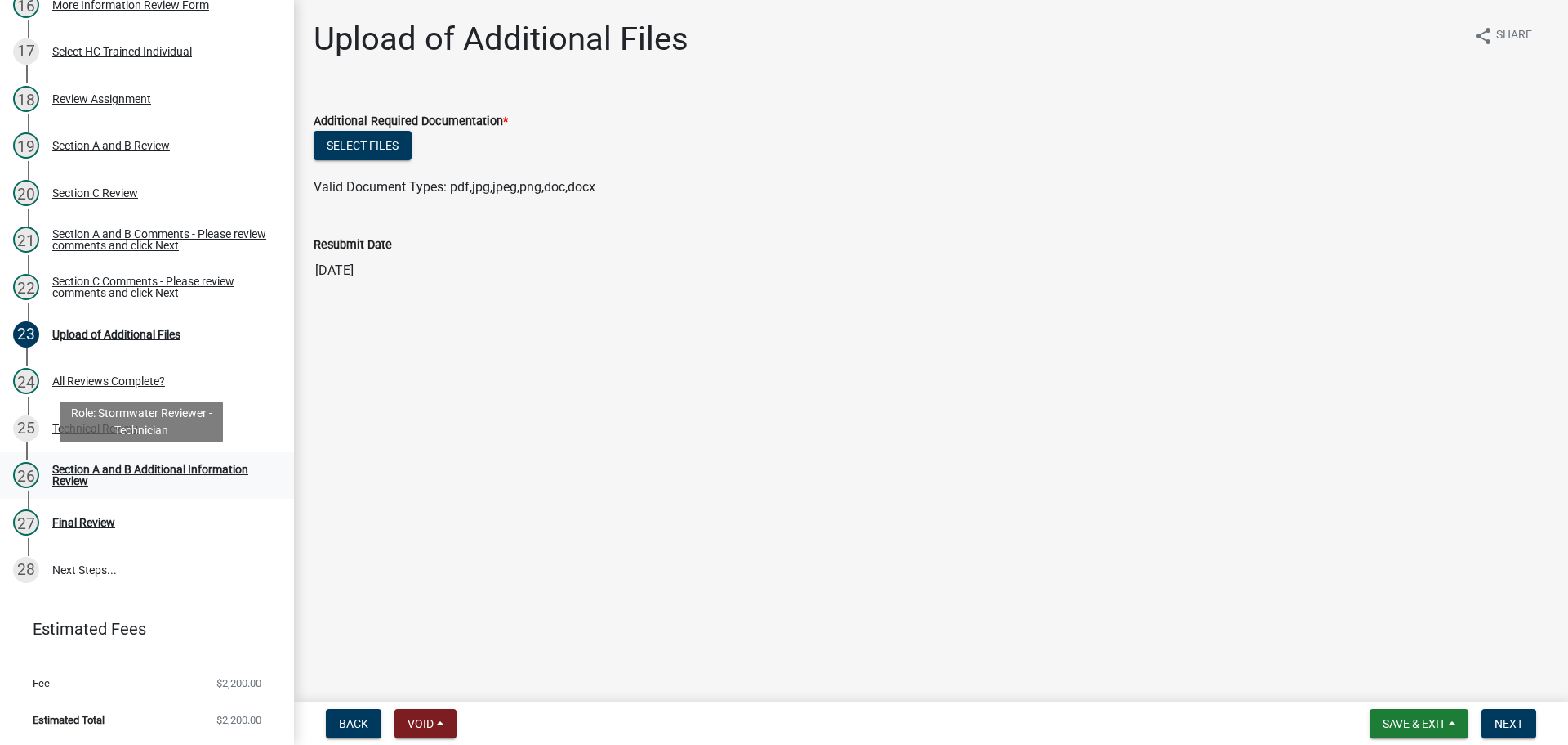
click at [199, 471] on div "Section A and B Additional Information Review" at bounding box center [159, 474] width 215 height 23
